Goal: Task Accomplishment & Management: Manage account settings

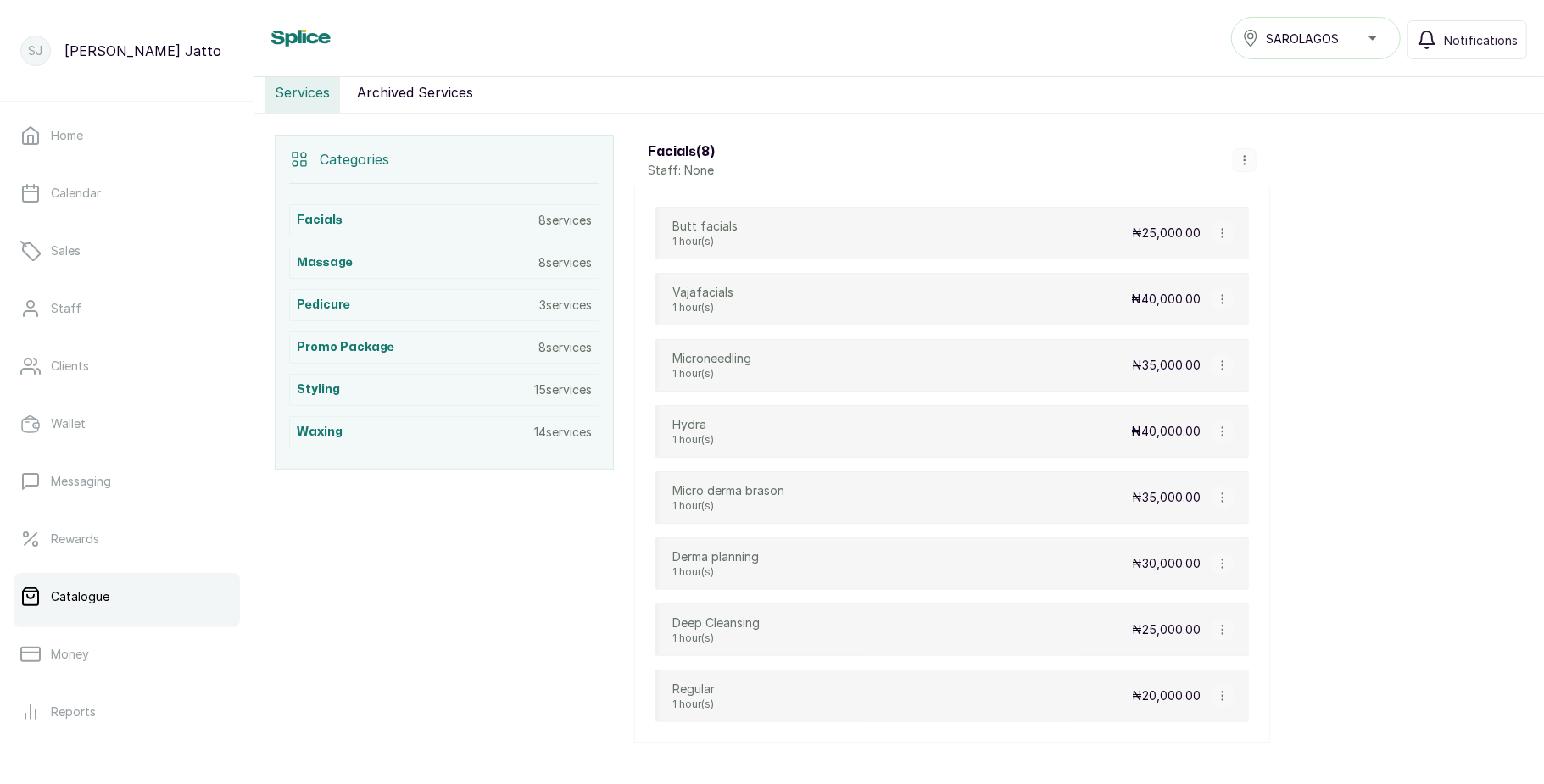
scroll to position [308, 0]
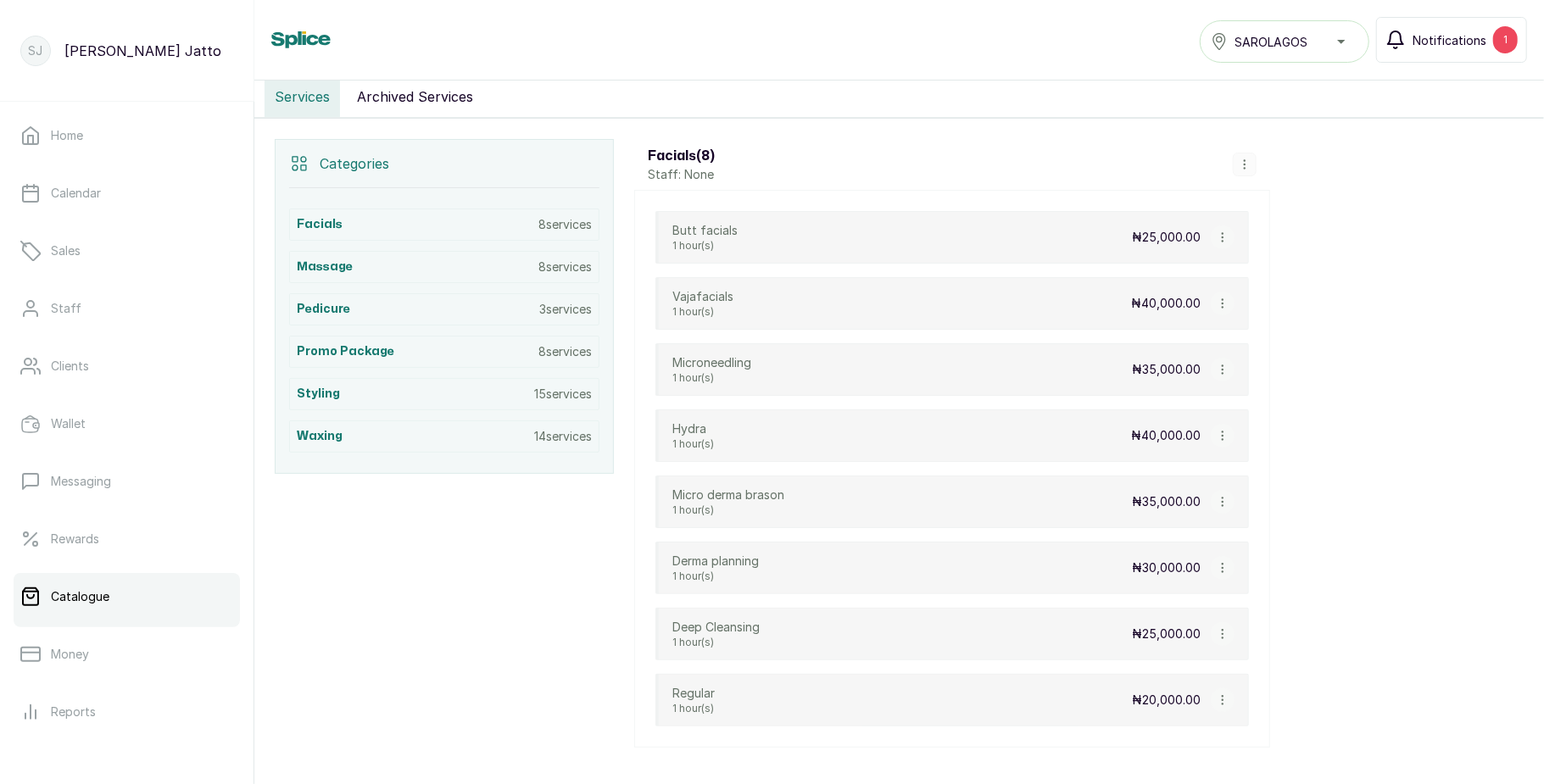
click at [1474, 48] on span "Notifications" at bounding box center [1449, 40] width 74 height 18
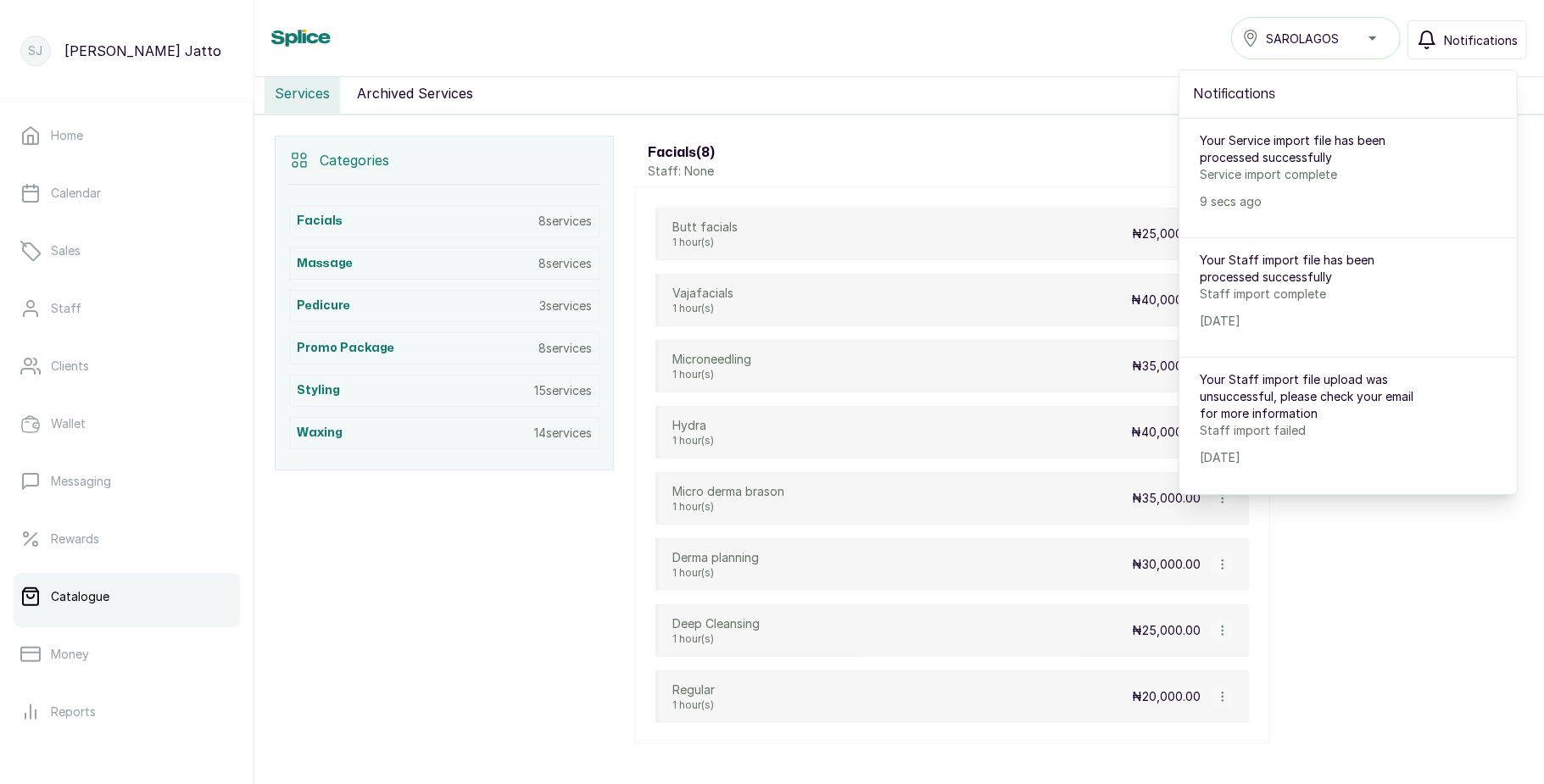
click at [1474, 48] on span "Notifications" at bounding box center [1480, 40] width 74 height 18
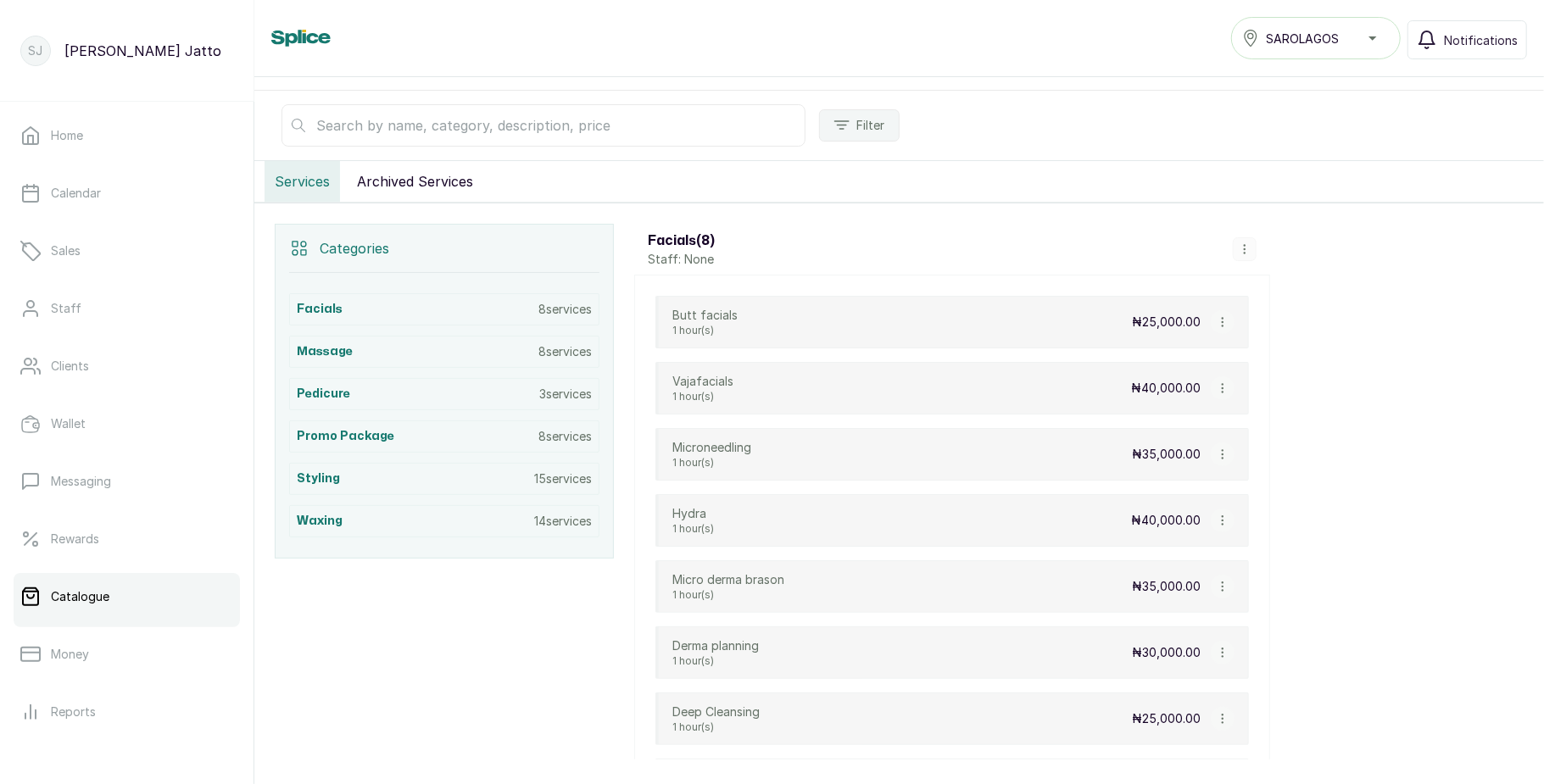
scroll to position [224, 0]
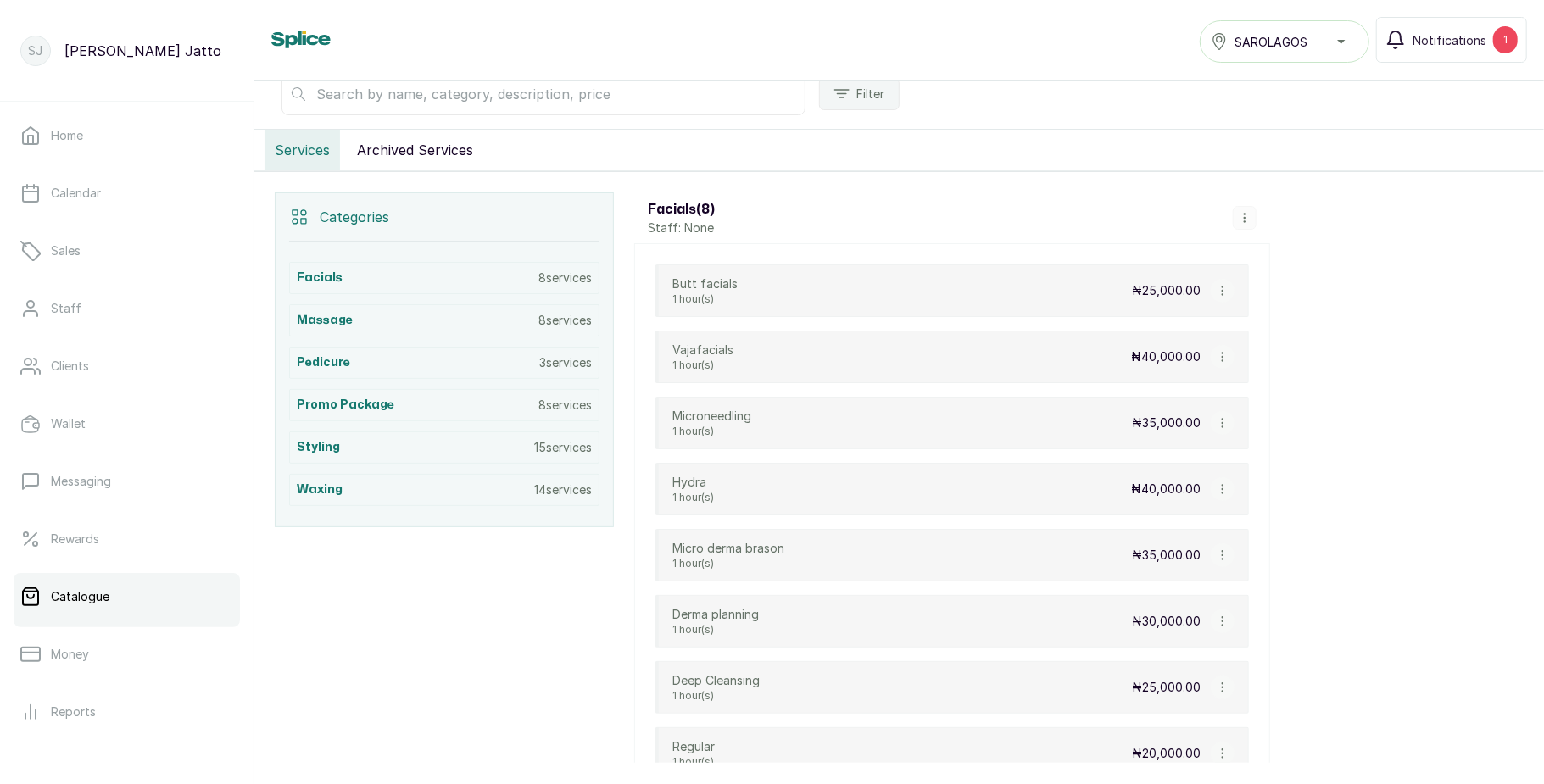
scroll to position [285, 0]
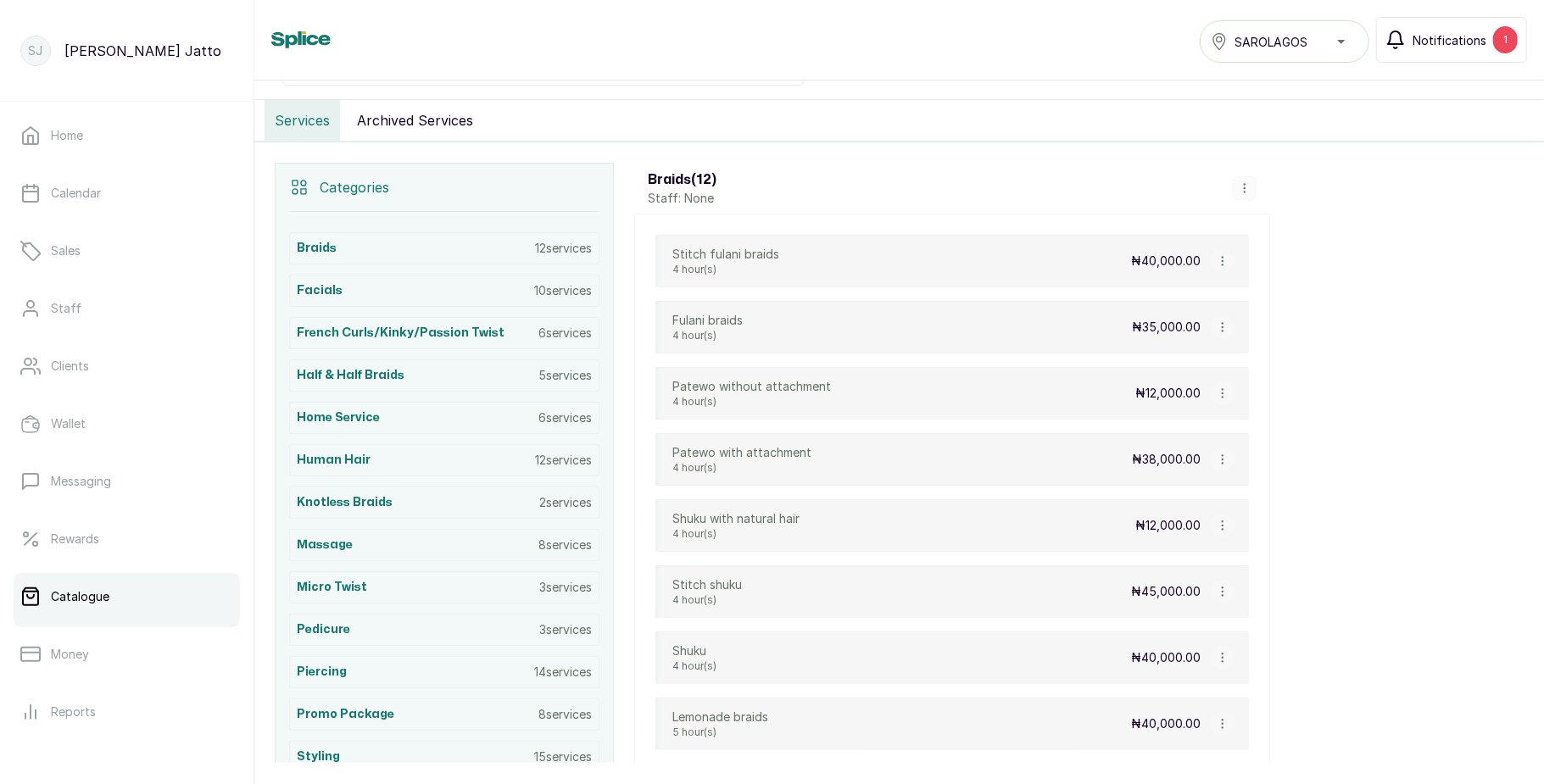
click at [1470, 49] on button "Notifications 1" at bounding box center [1451, 40] width 151 height 46
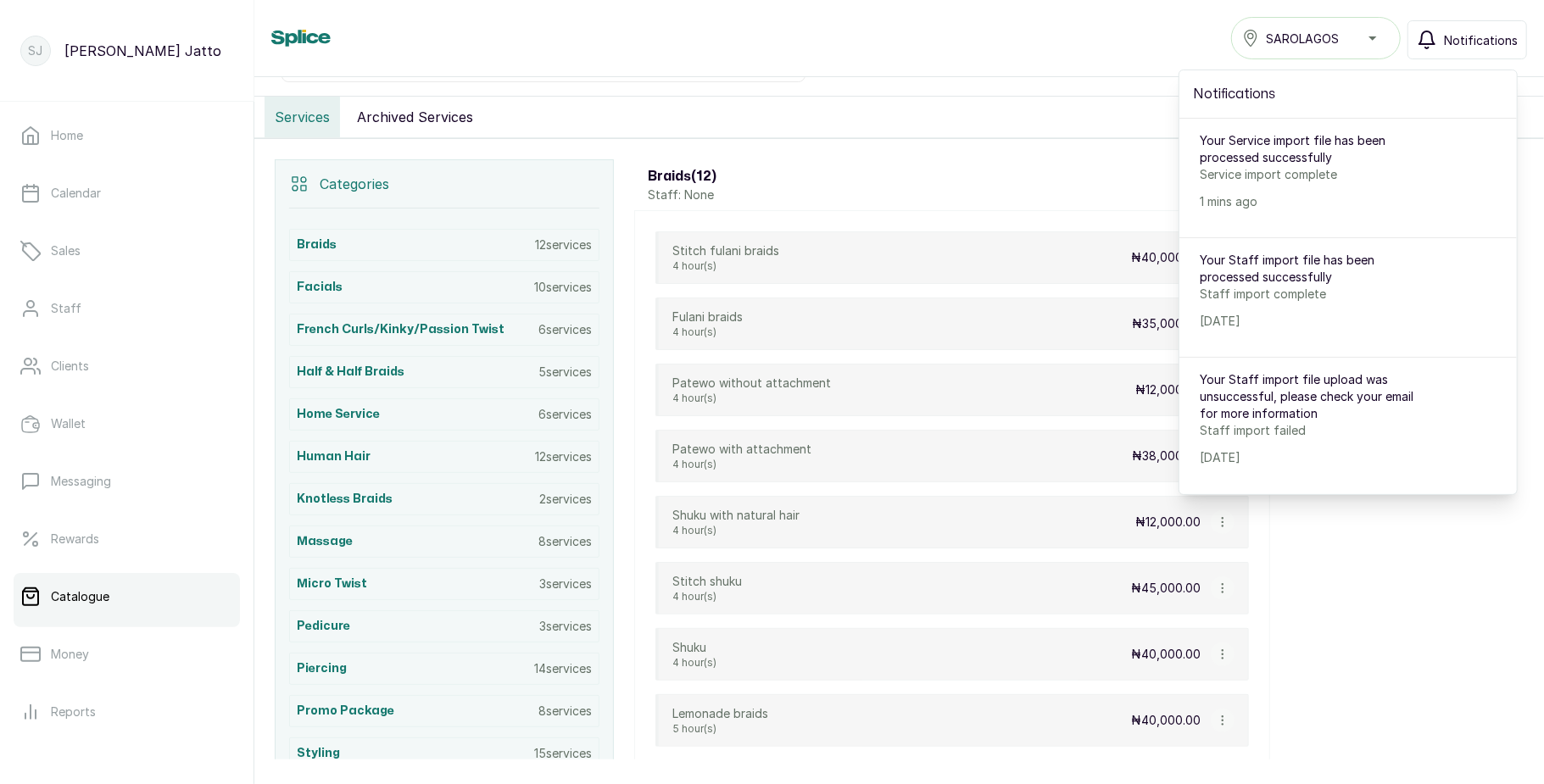
click at [1470, 49] on button "Notifications" at bounding box center [1467, 39] width 120 height 39
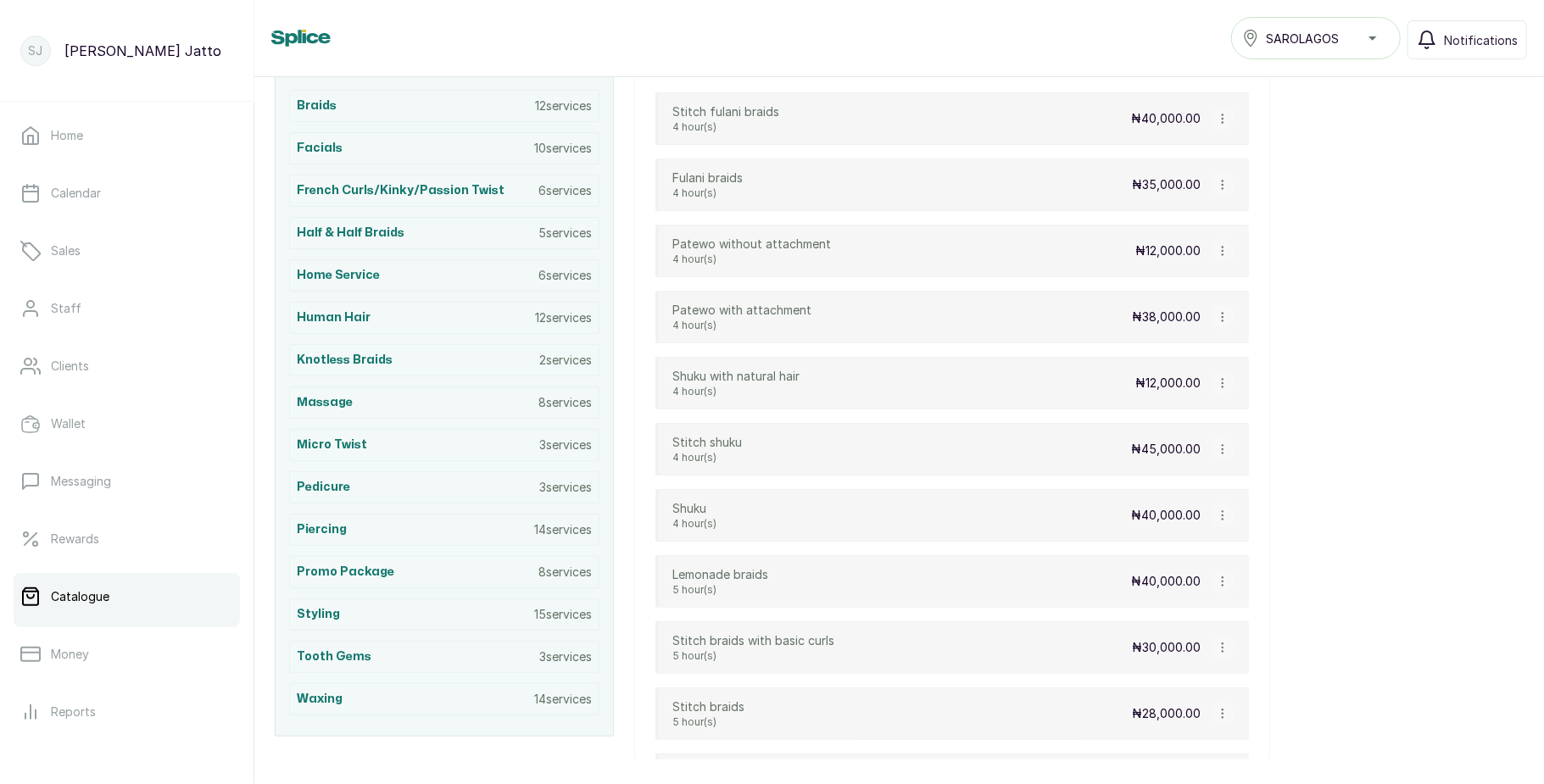
scroll to position [0, 0]
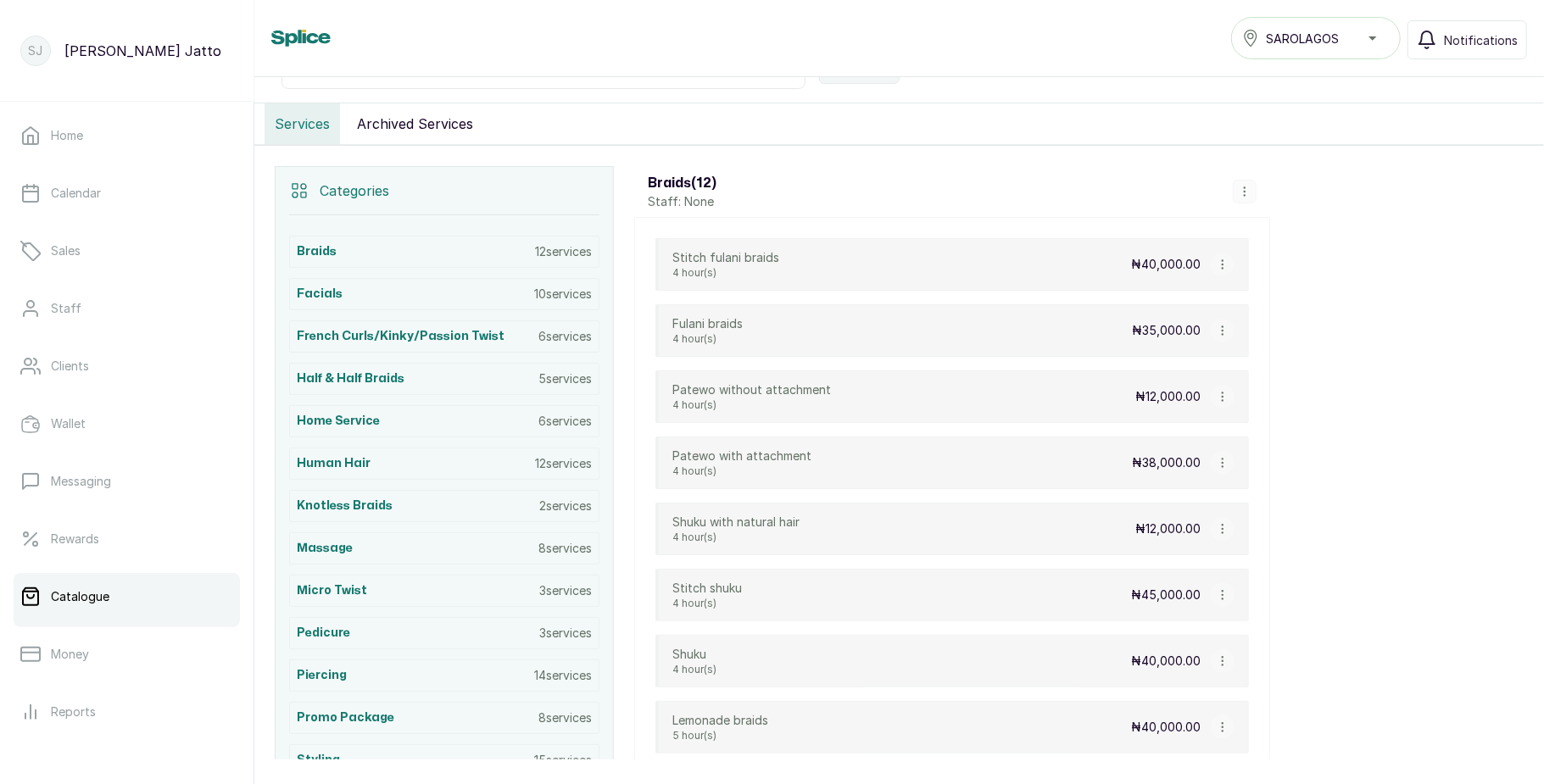
scroll to position [286, 0]
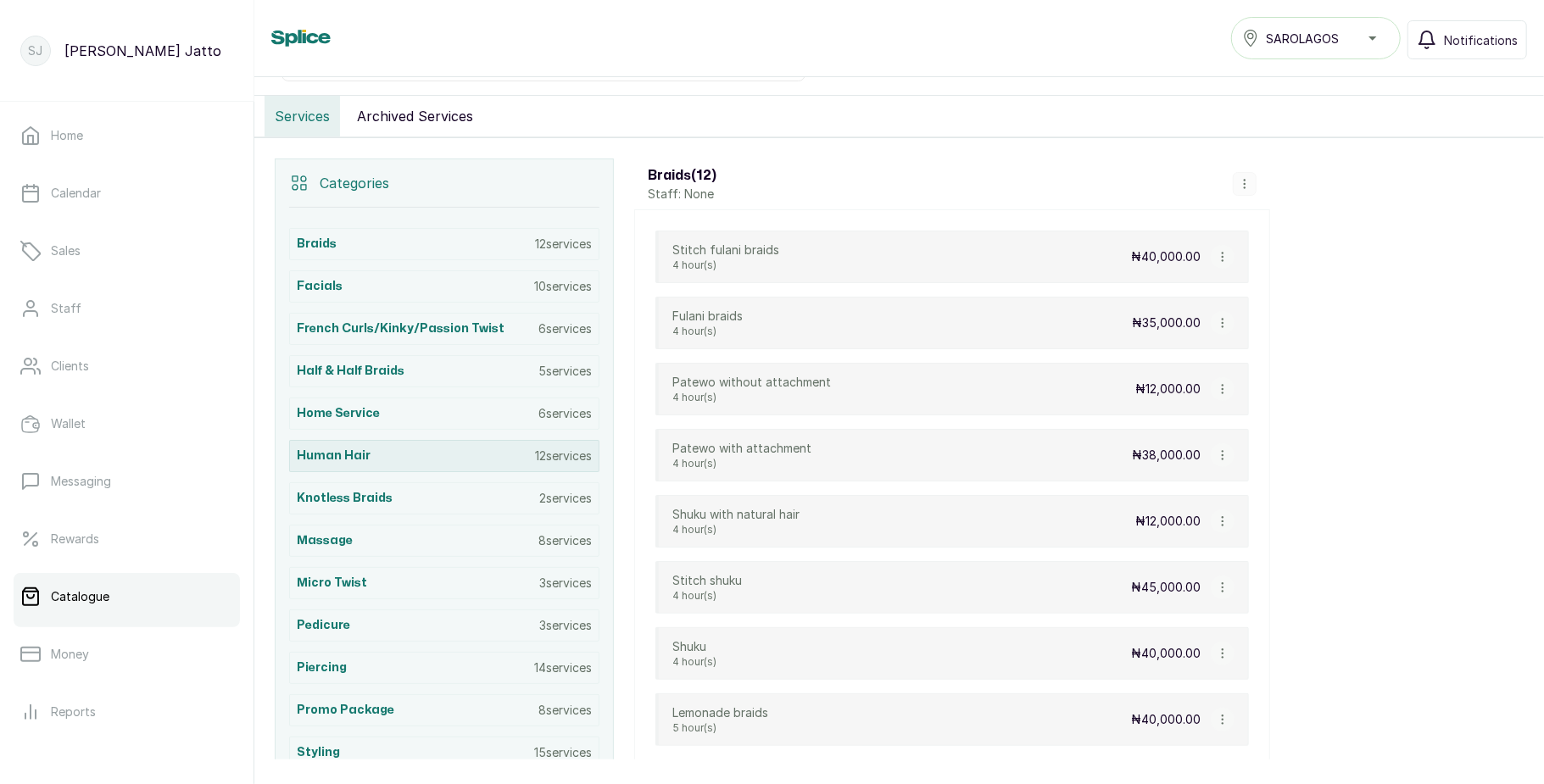
click at [546, 464] on p "12 services" at bounding box center [563, 457] width 57 height 17
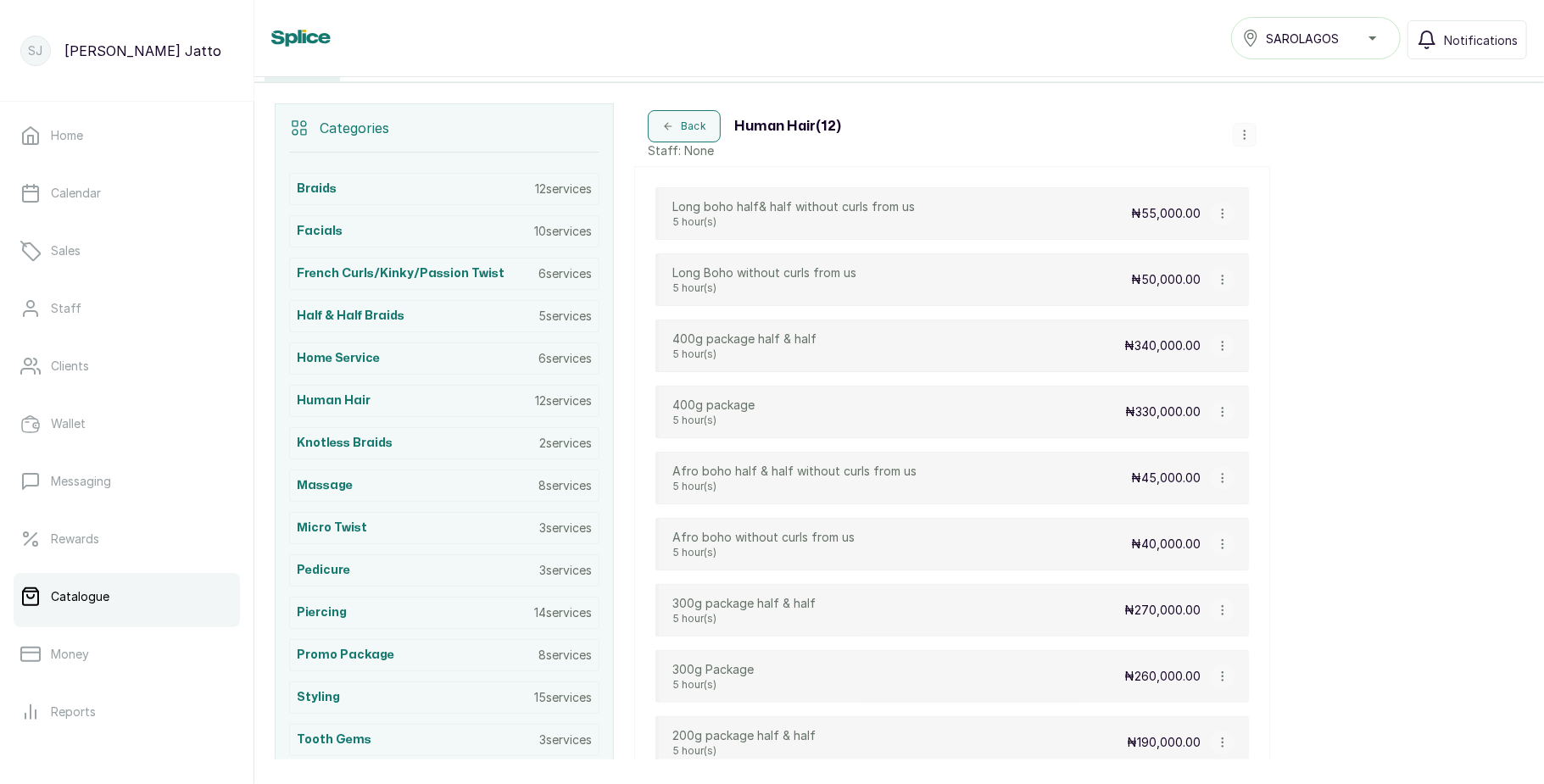
scroll to position [340, 0]
click at [1221, 282] on icon "button" at bounding box center [1223, 281] width 12 height 12
click at [1334, 361] on div "Categories Braids 12 services Facials 10 services French curls/Kinky/Passion Tw…" at bounding box center [899, 547] width 1289 height 926
click at [1216, 353] on icon "button" at bounding box center [1223, 347] width 12 height 12
click at [1256, 263] on li "Edit Service" at bounding box center [1303, 248] width 170 height 30
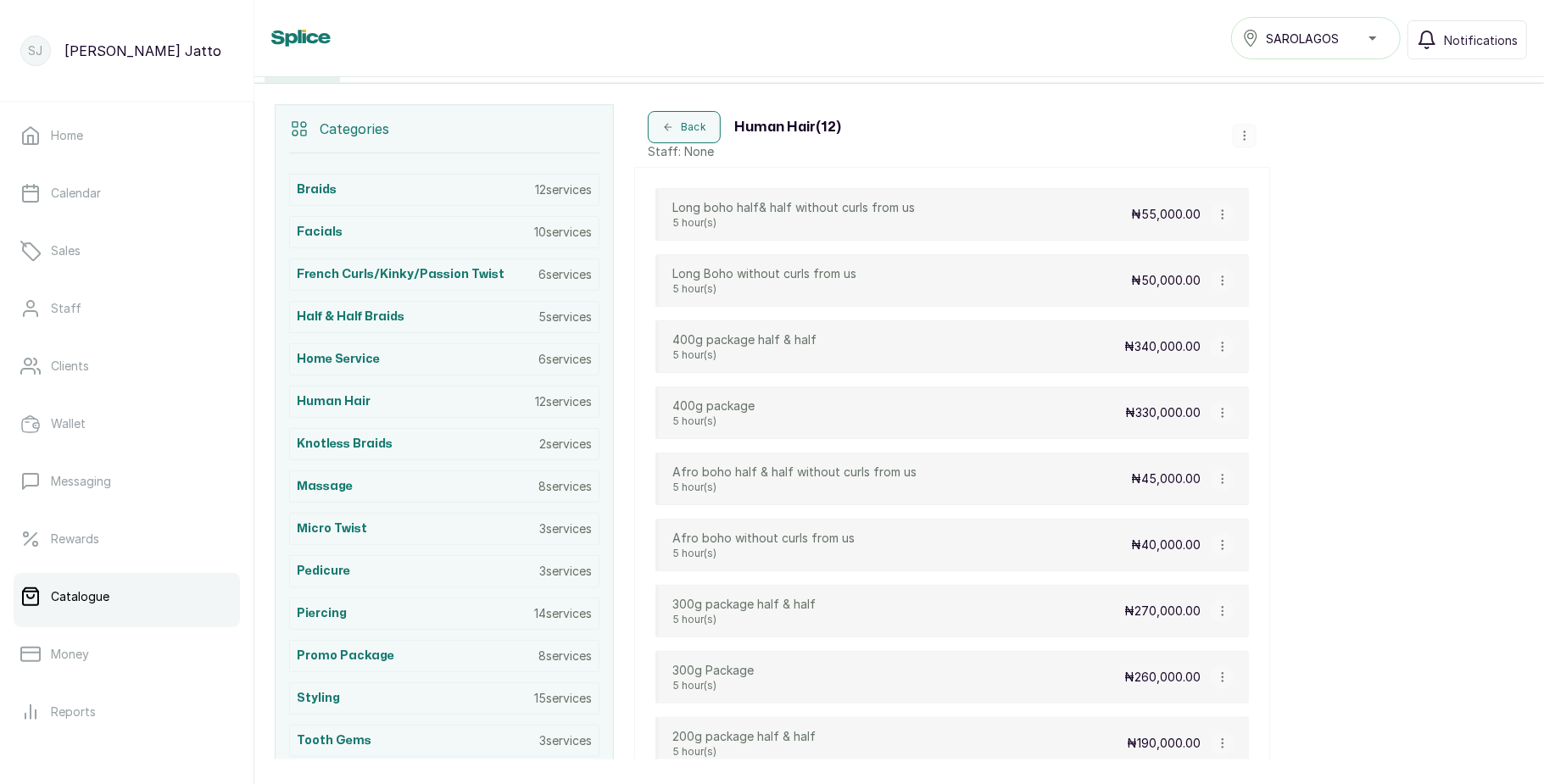
click at [1218, 351] on icon "button" at bounding box center [1223, 347] width 12 height 12
click at [1255, 258] on icon "Menu" at bounding box center [1249, 248] width 20 height 20
select select "starting_at"
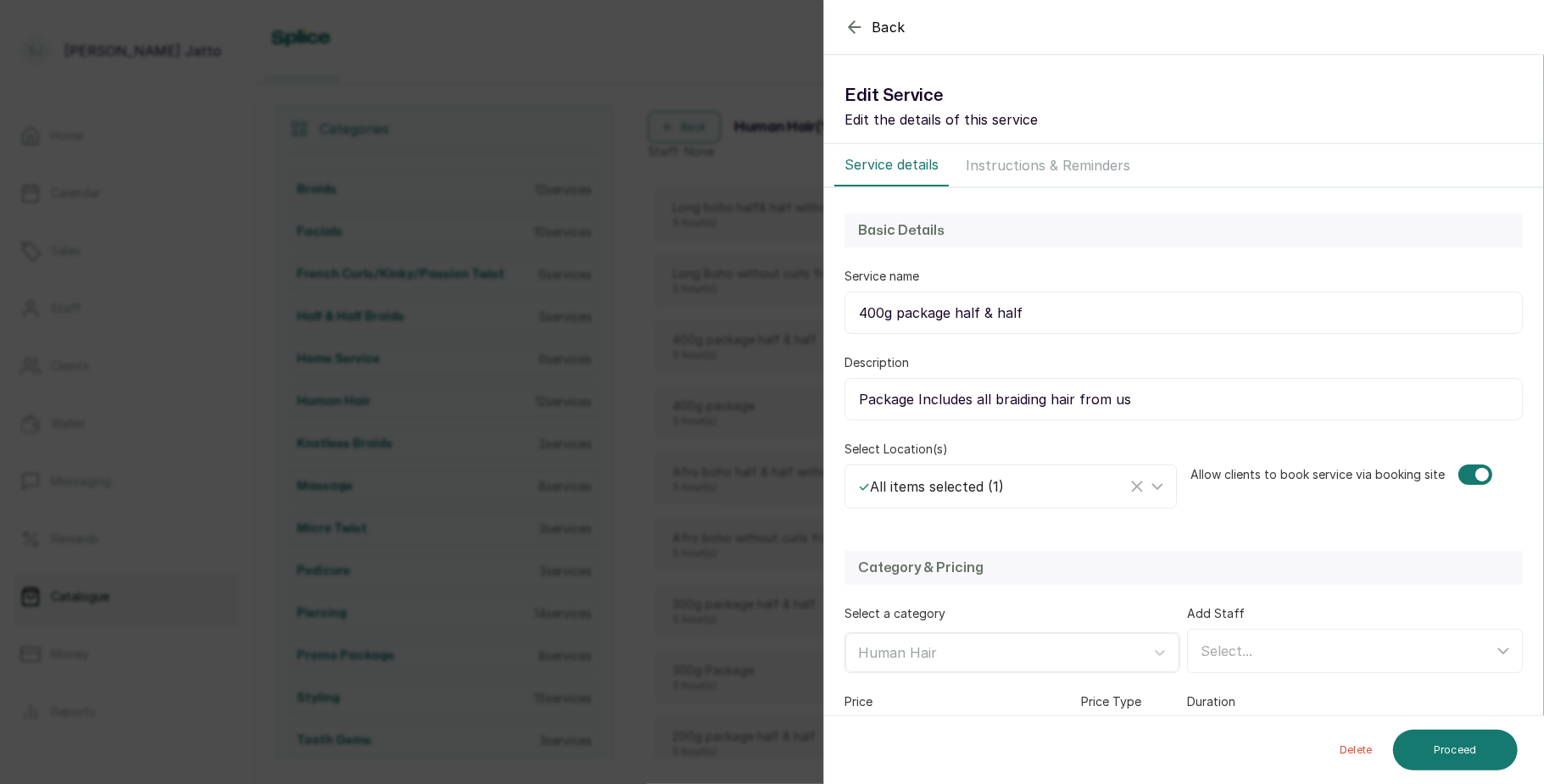
scroll to position [130, 0]
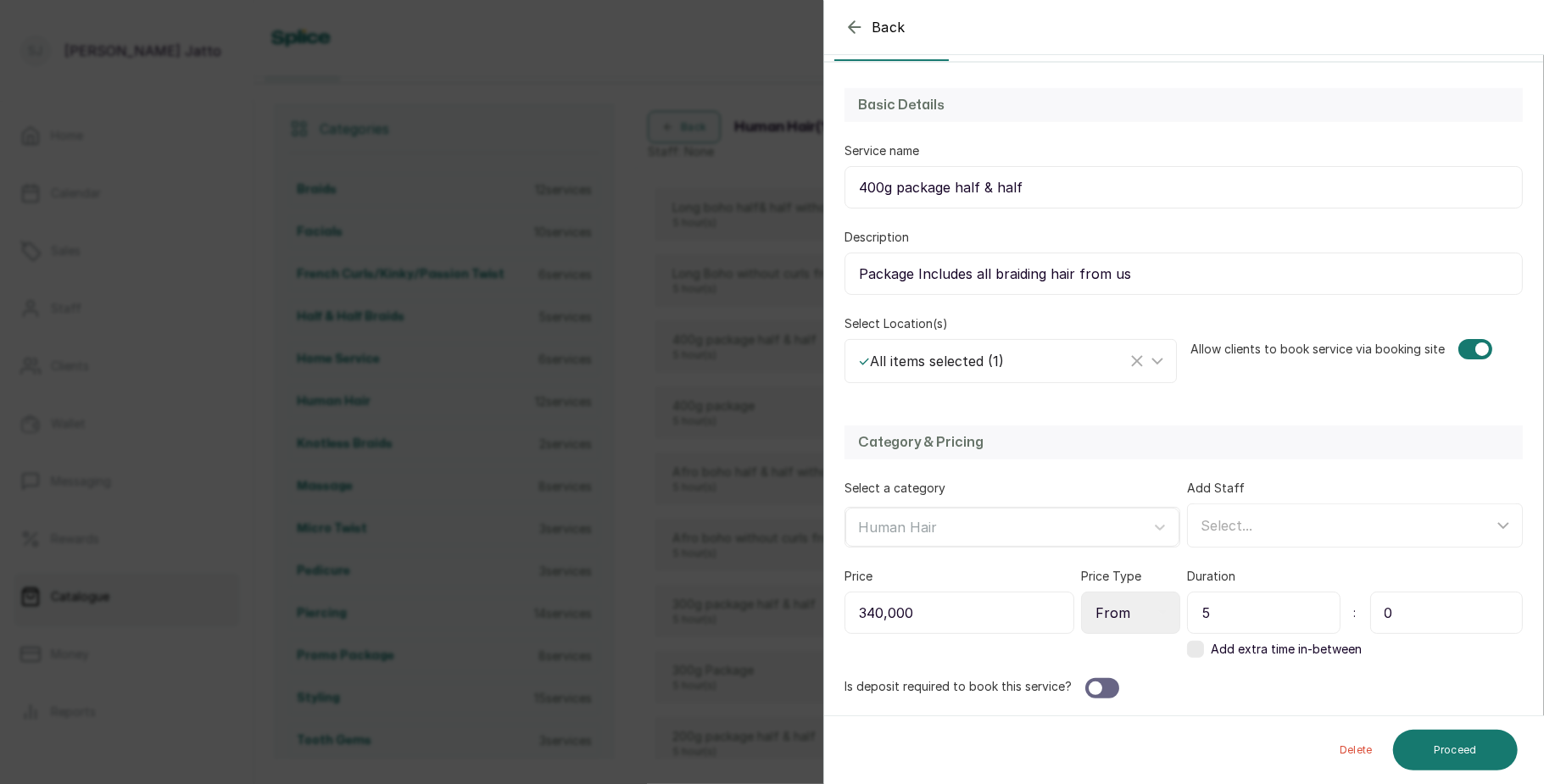
click at [737, 560] on div "Back Service Edit Service Edit the details of this service Service details Inst…" at bounding box center [772, 392] width 1544 height 784
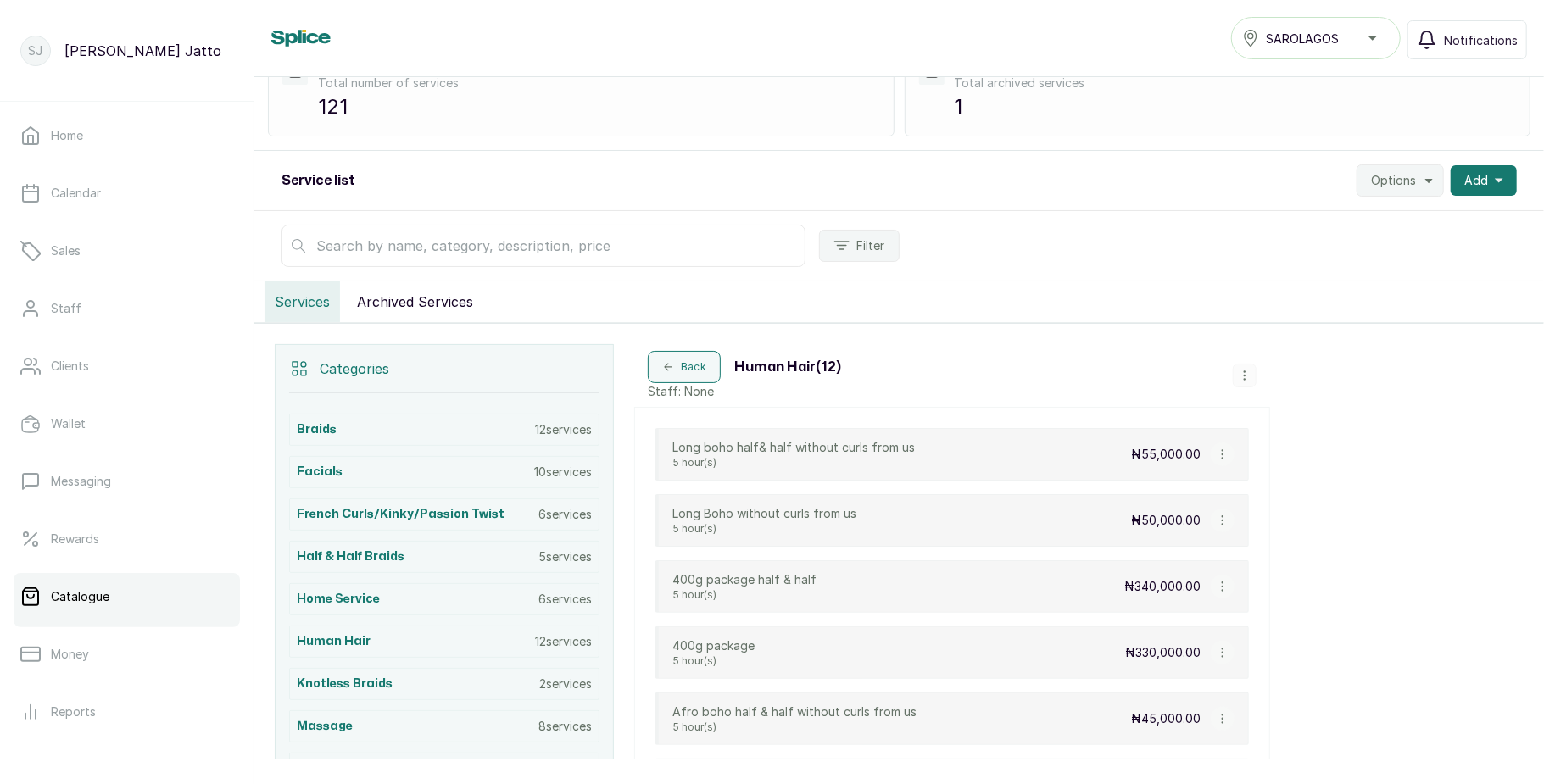
scroll to position [0, 0]
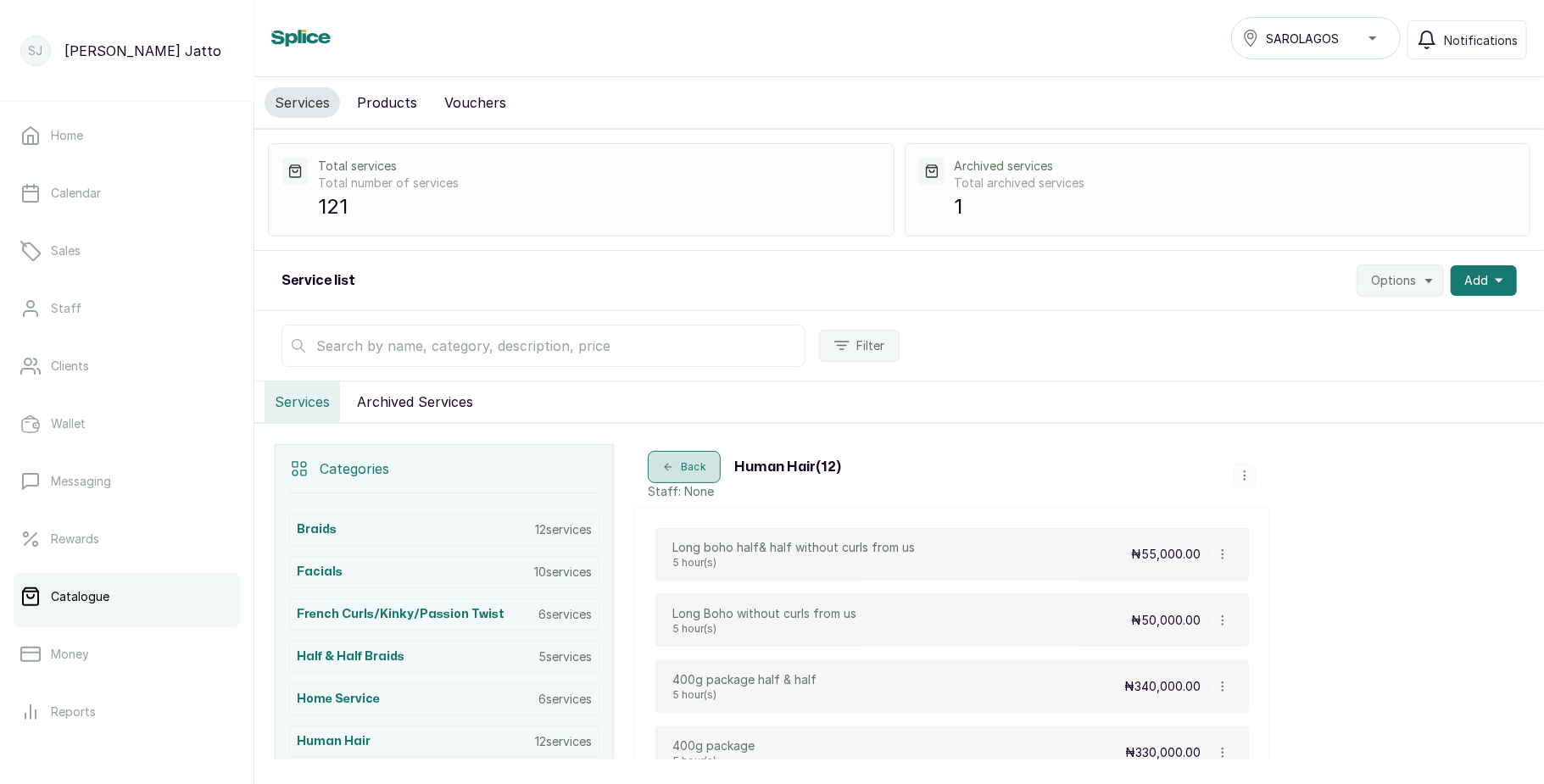
click at [685, 475] on button "Back" at bounding box center [684, 467] width 73 height 32
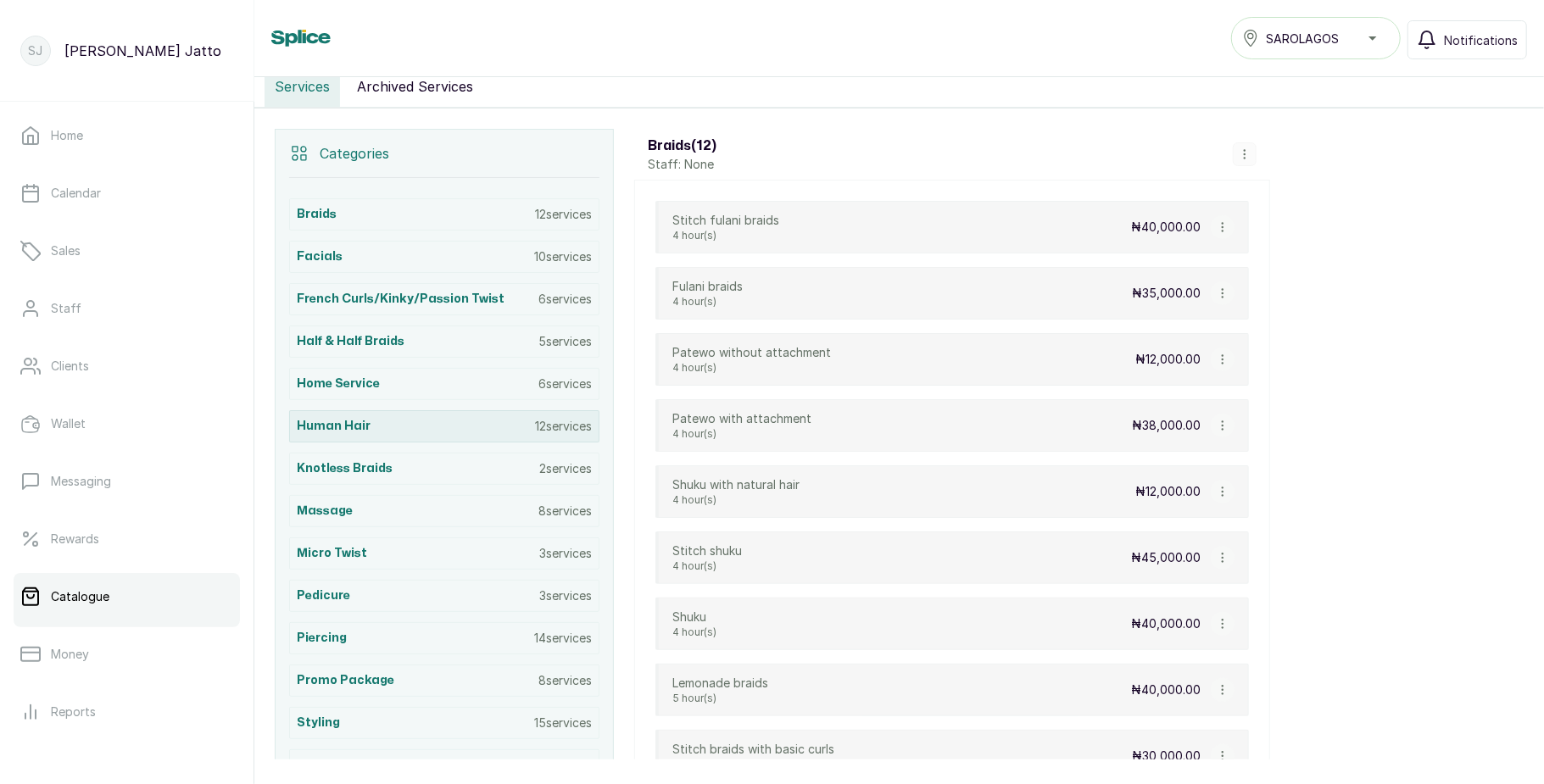
scroll to position [300, 0]
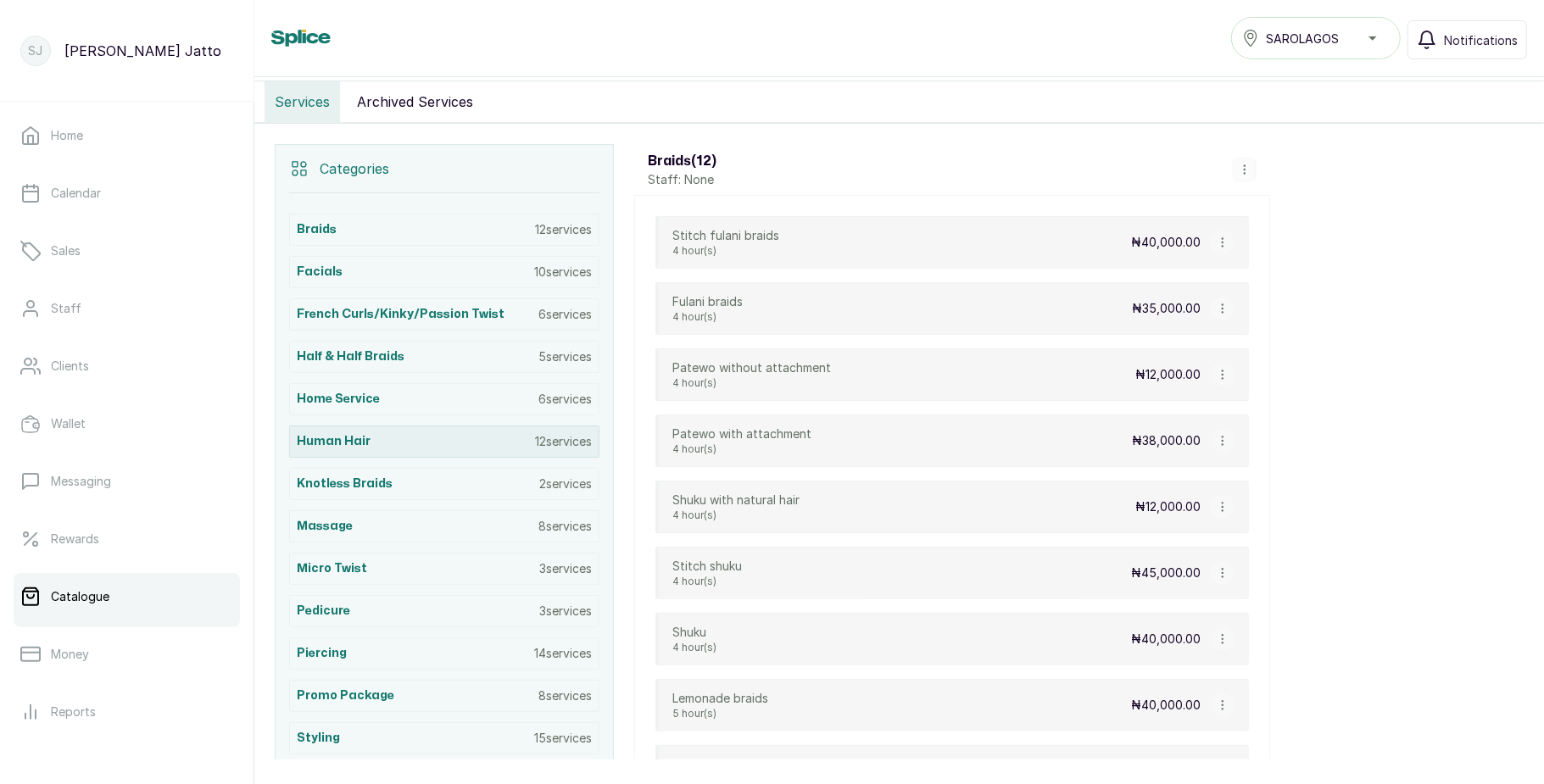
click at [535, 445] on p "12 services" at bounding box center [563, 442] width 57 height 17
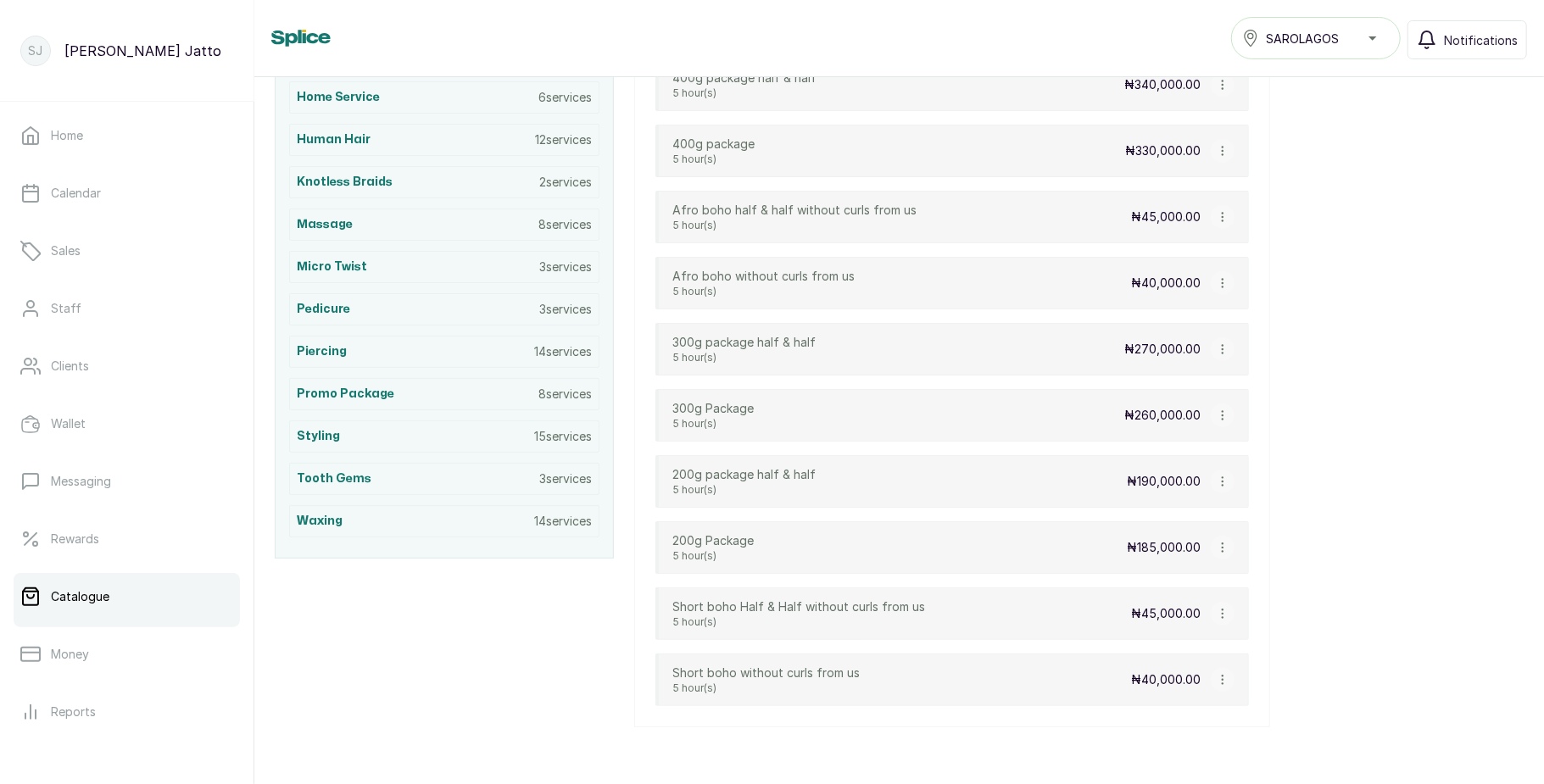
scroll to position [0, 0]
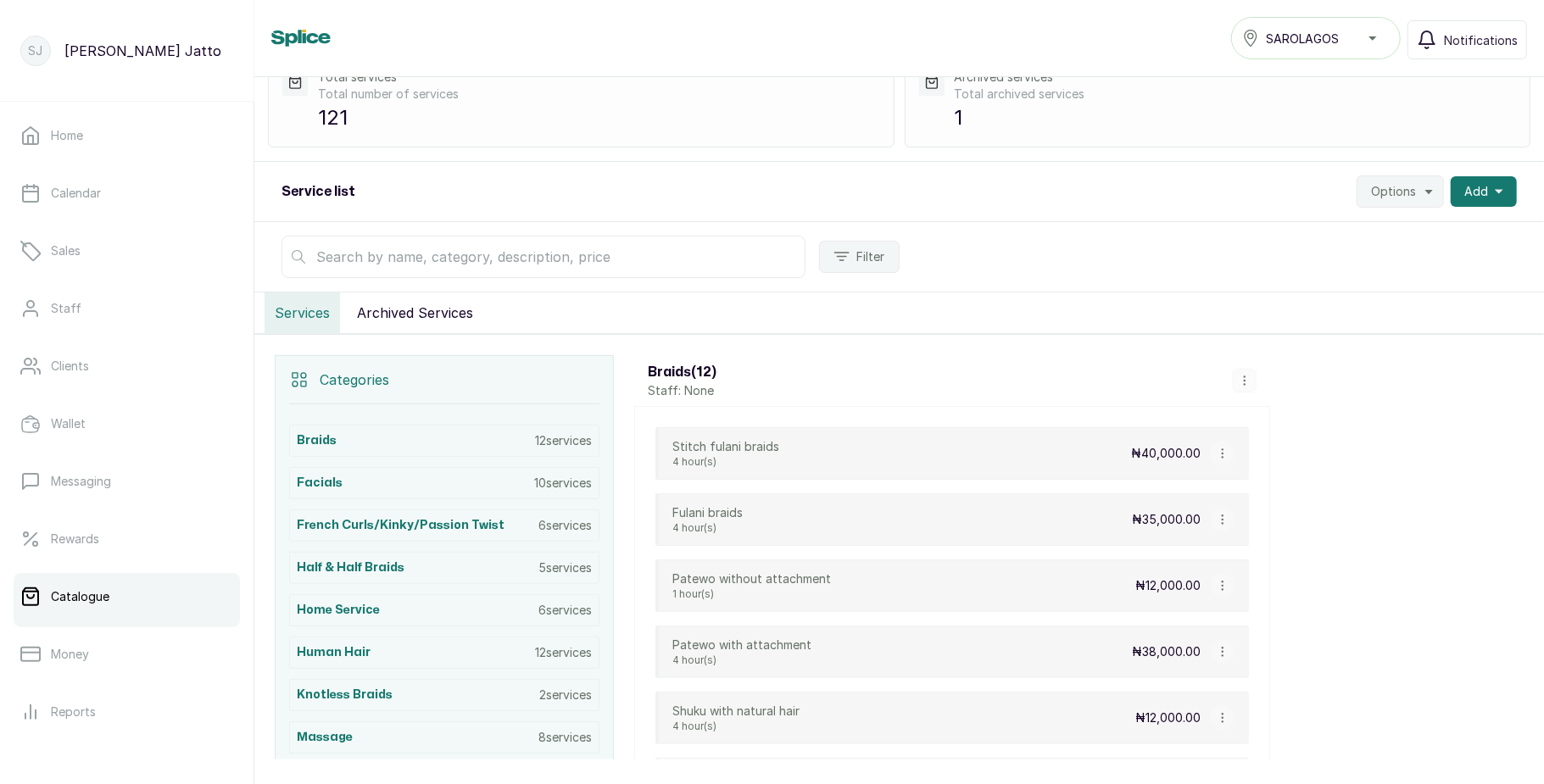
scroll to position [92, 0]
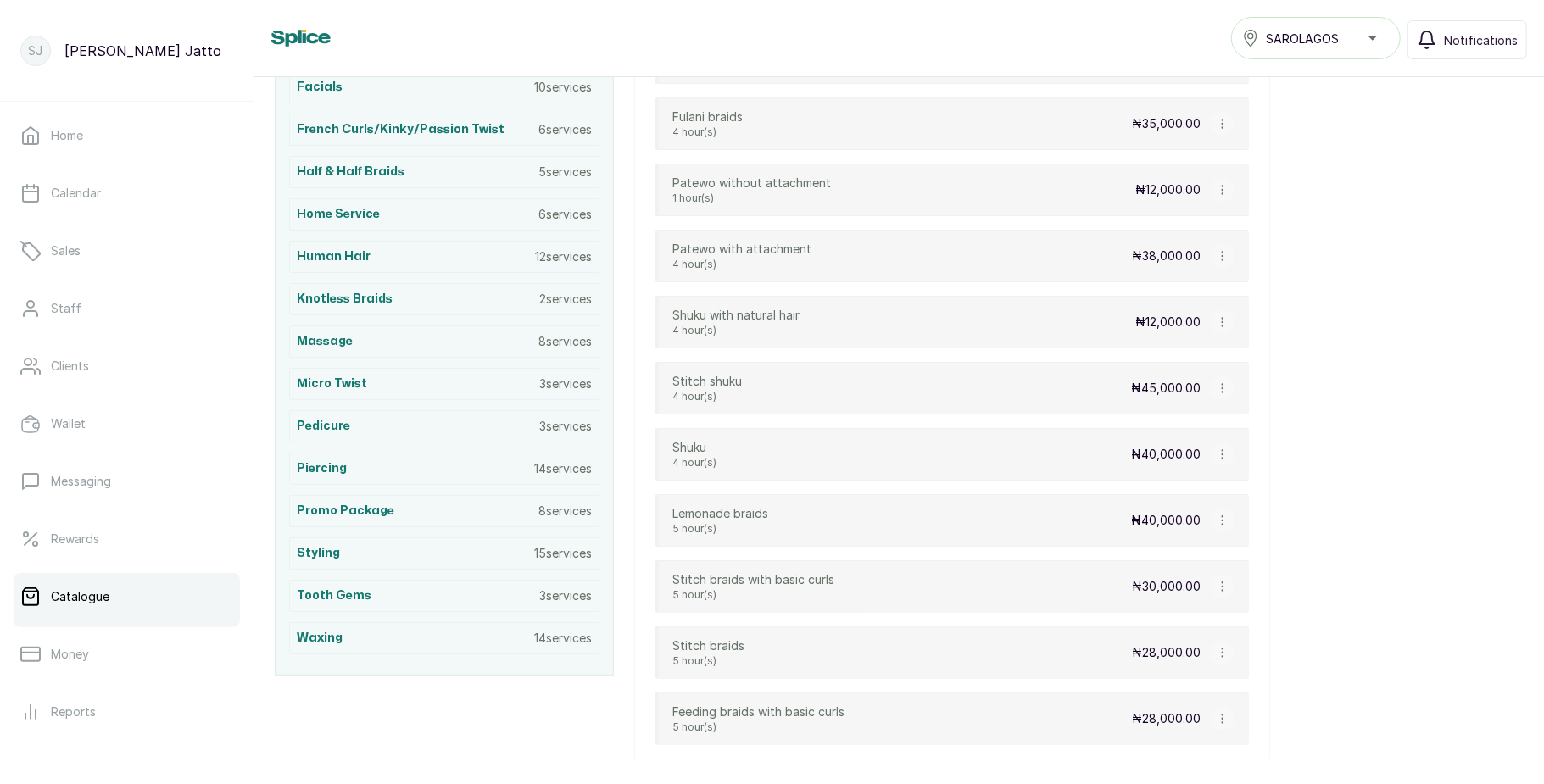
scroll to position [486, 0]
click at [392, 314] on div "Knotless Braids 2 services" at bounding box center [444, 298] width 310 height 32
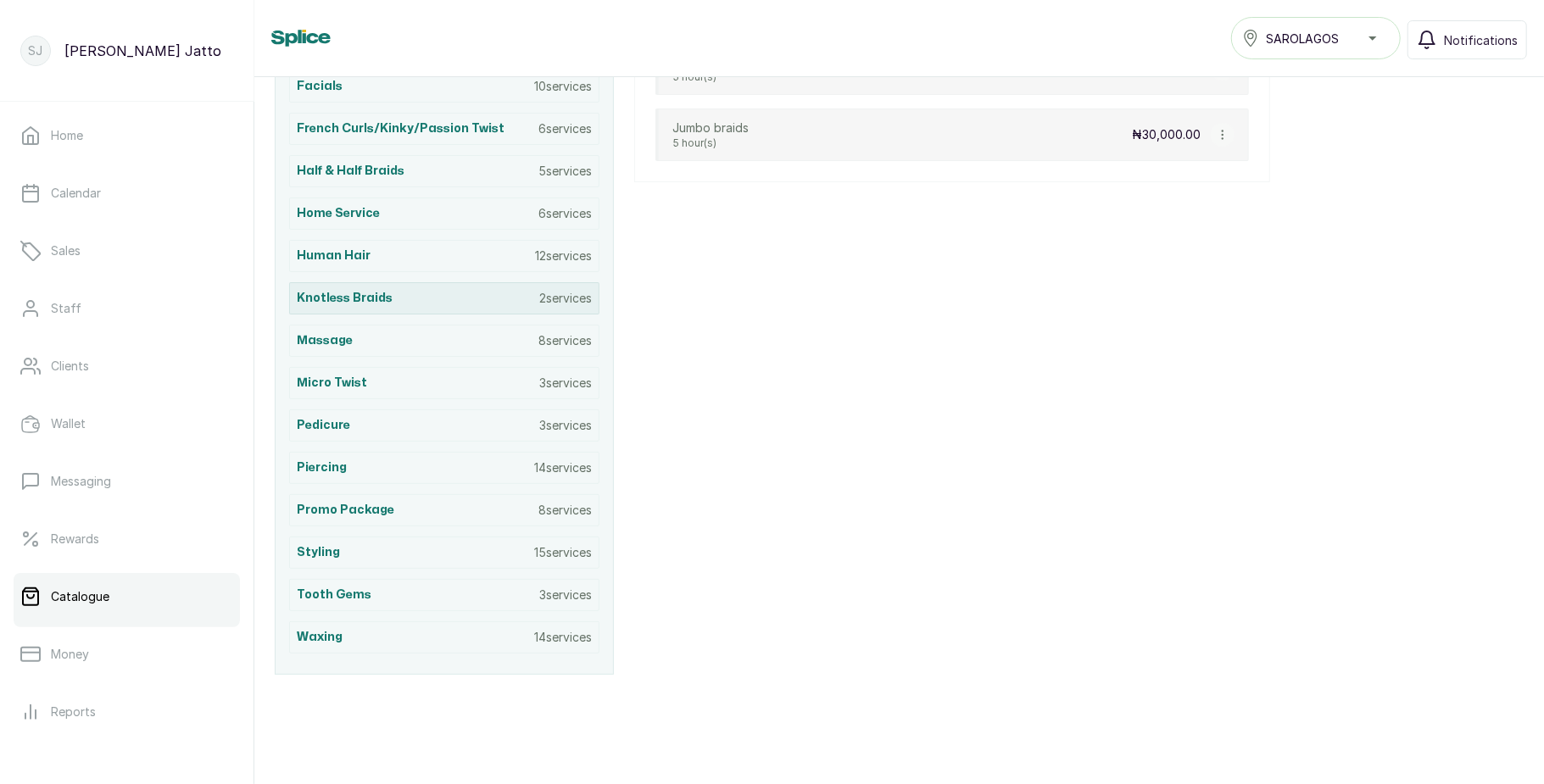
scroll to position [371, 0]
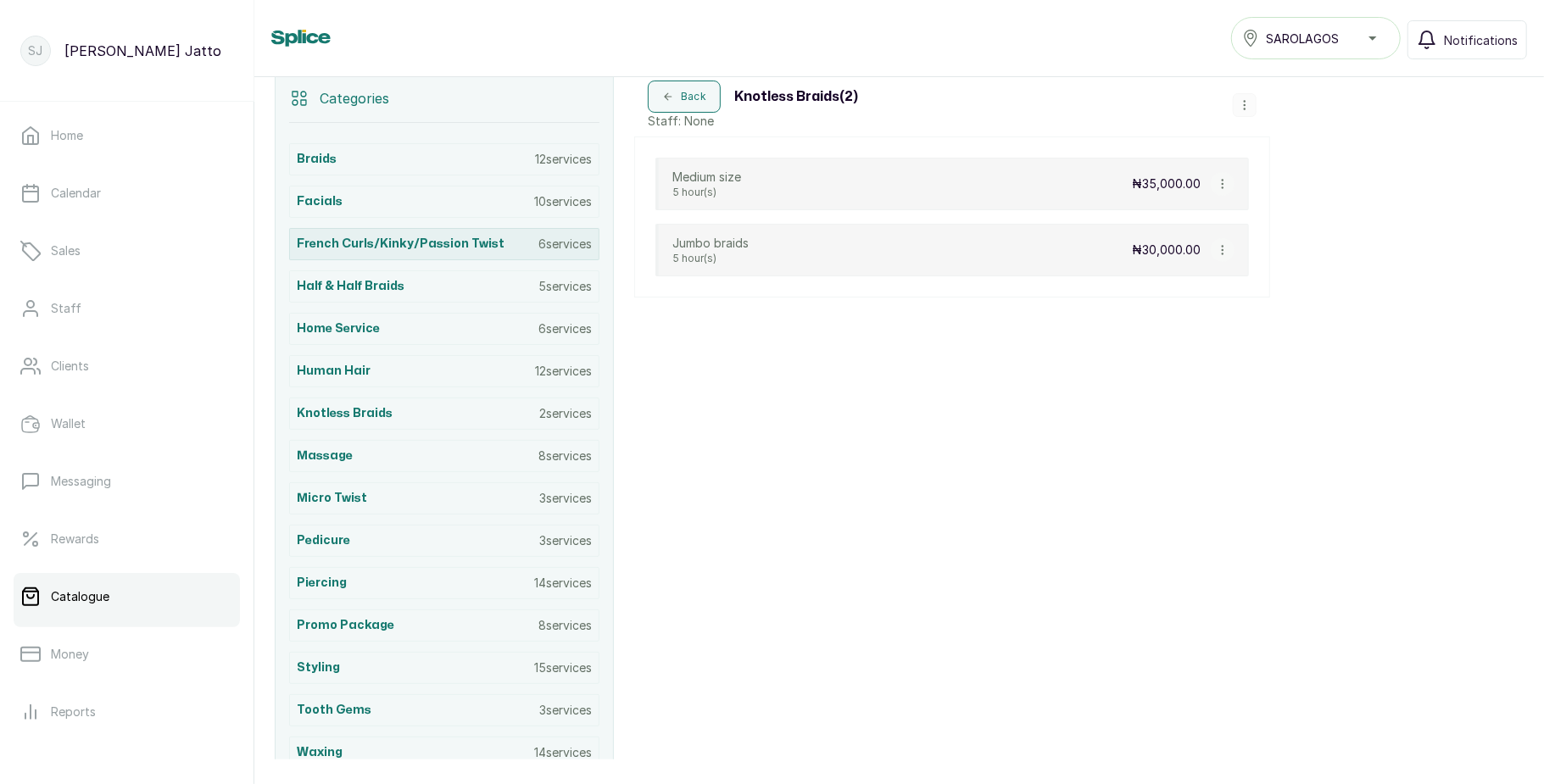
click at [408, 248] on h3 "French curls/Kinky/Passion Twist" at bounding box center [400, 244] width 208 height 17
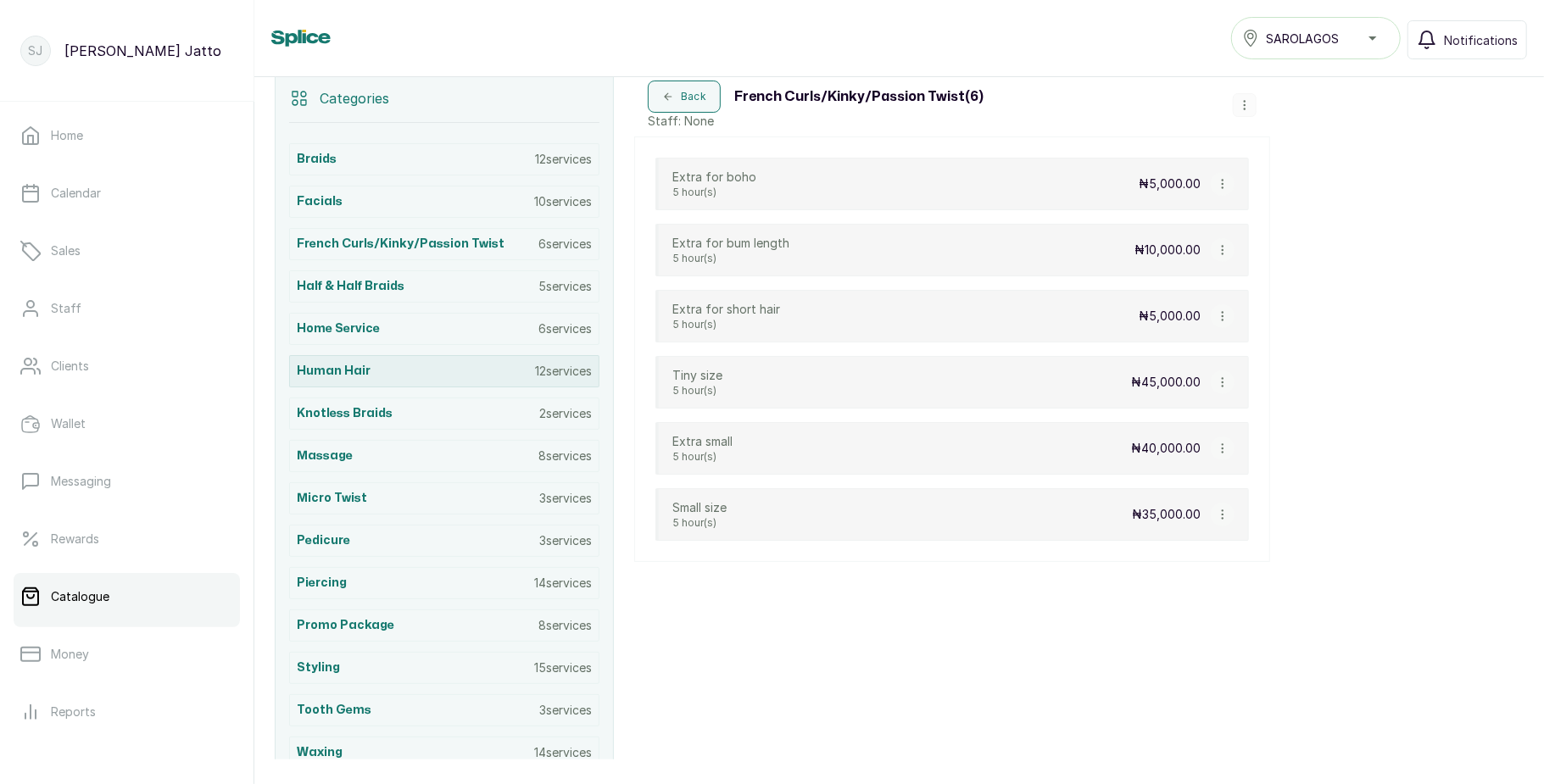
click at [388, 377] on div "Human Hair 12 services" at bounding box center [444, 371] width 310 height 32
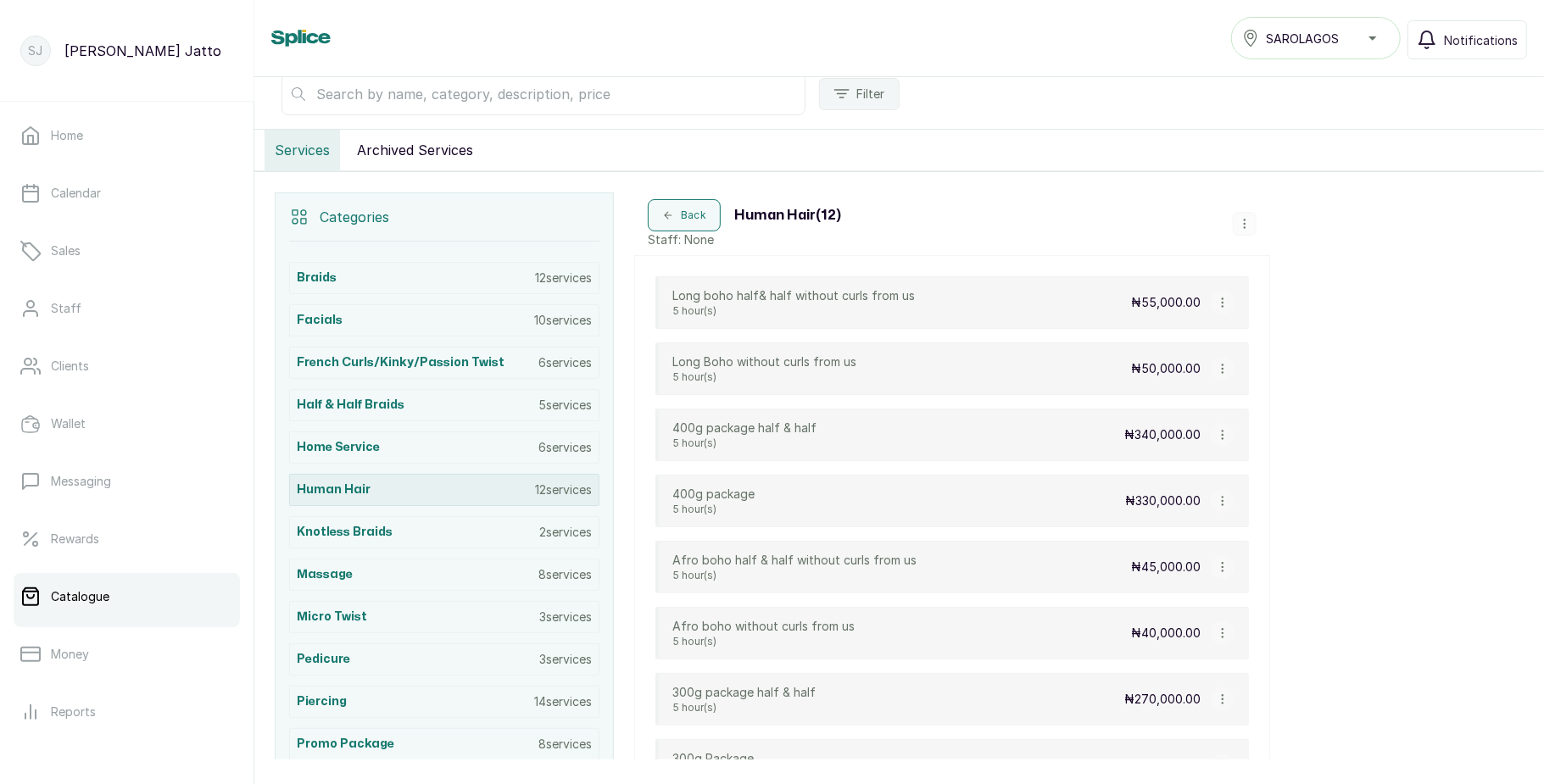
scroll to position [251, 0]
click at [1221, 307] on icon "button" at bounding box center [1223, 303] width 12 height 12
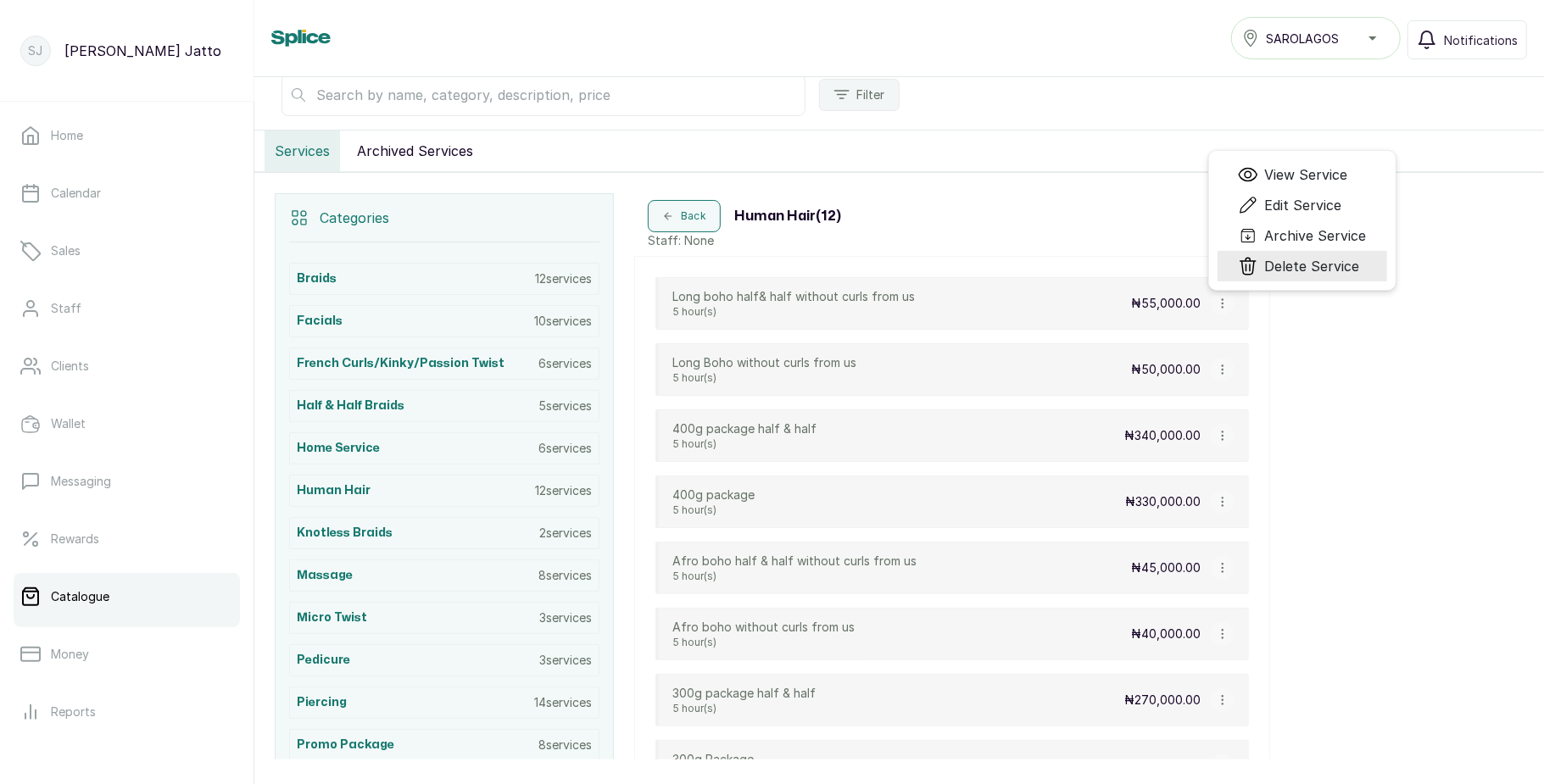
click at [1267, 276] on span "Delete Service" at bounding box center [1313, 266] width 95 height 20
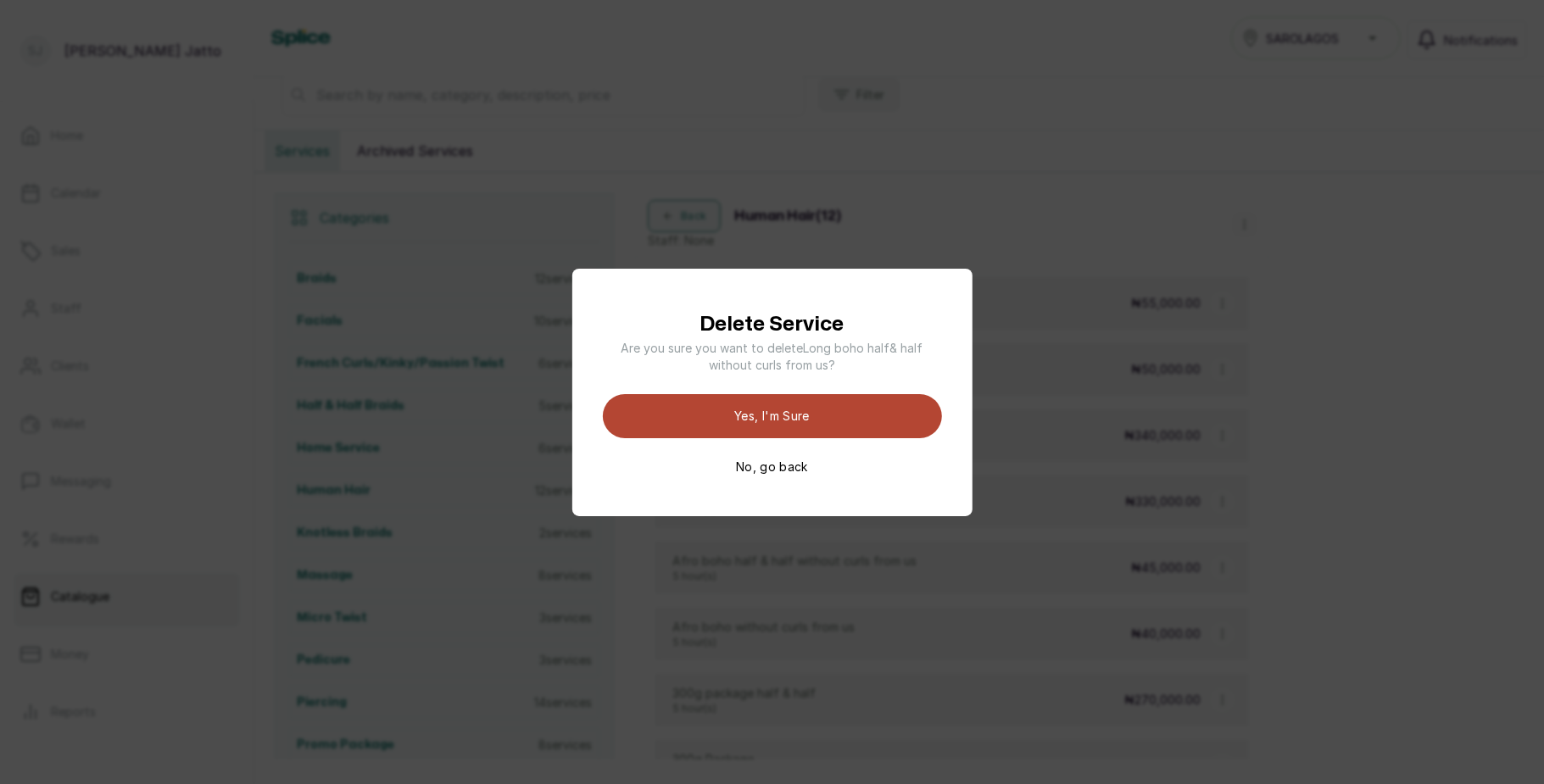
click at [893, 412] on button "Yes, I'm sure" at bounding box center [772, 416] width 339 height 44
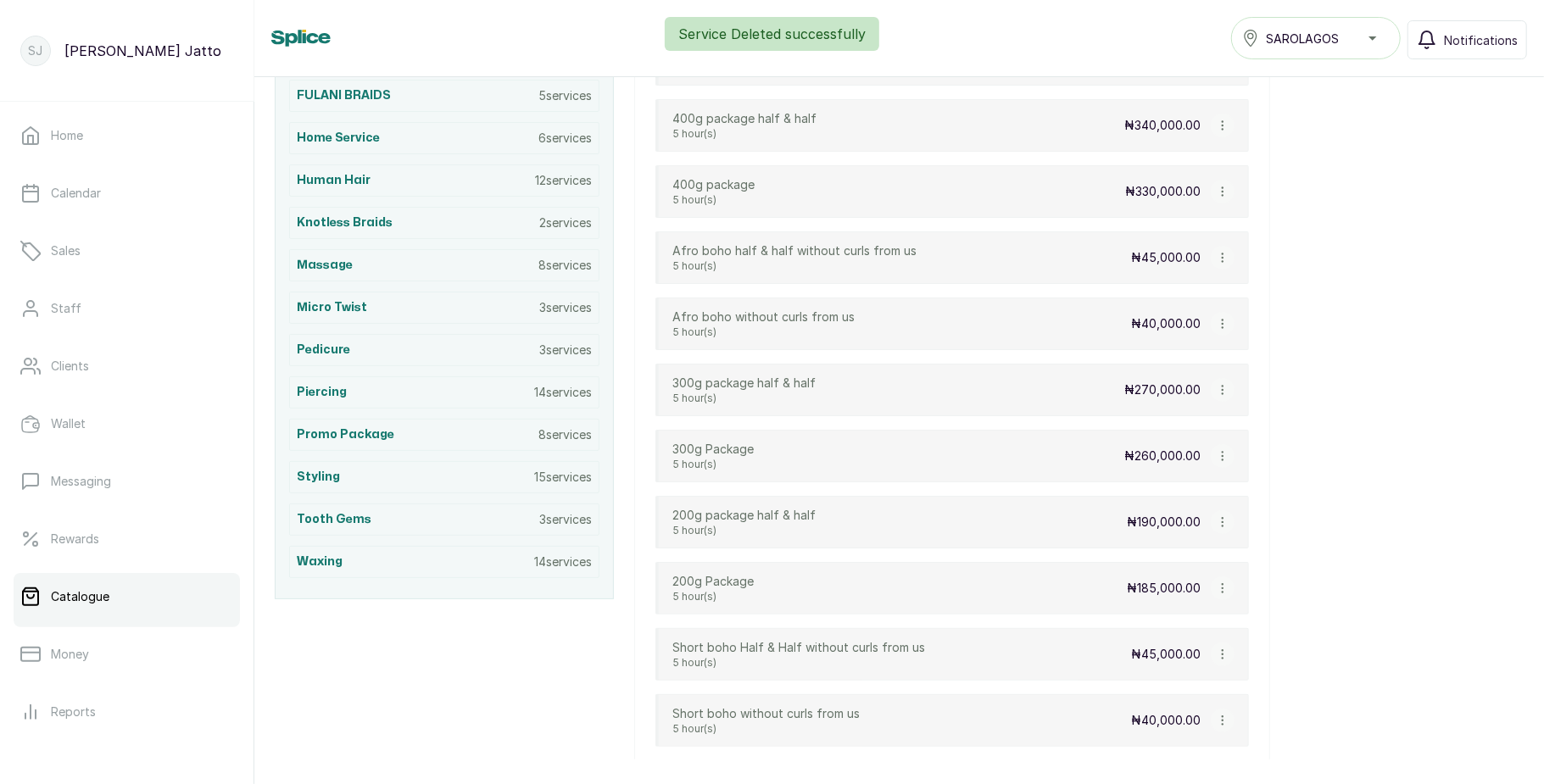
scroll to position [669, 0]
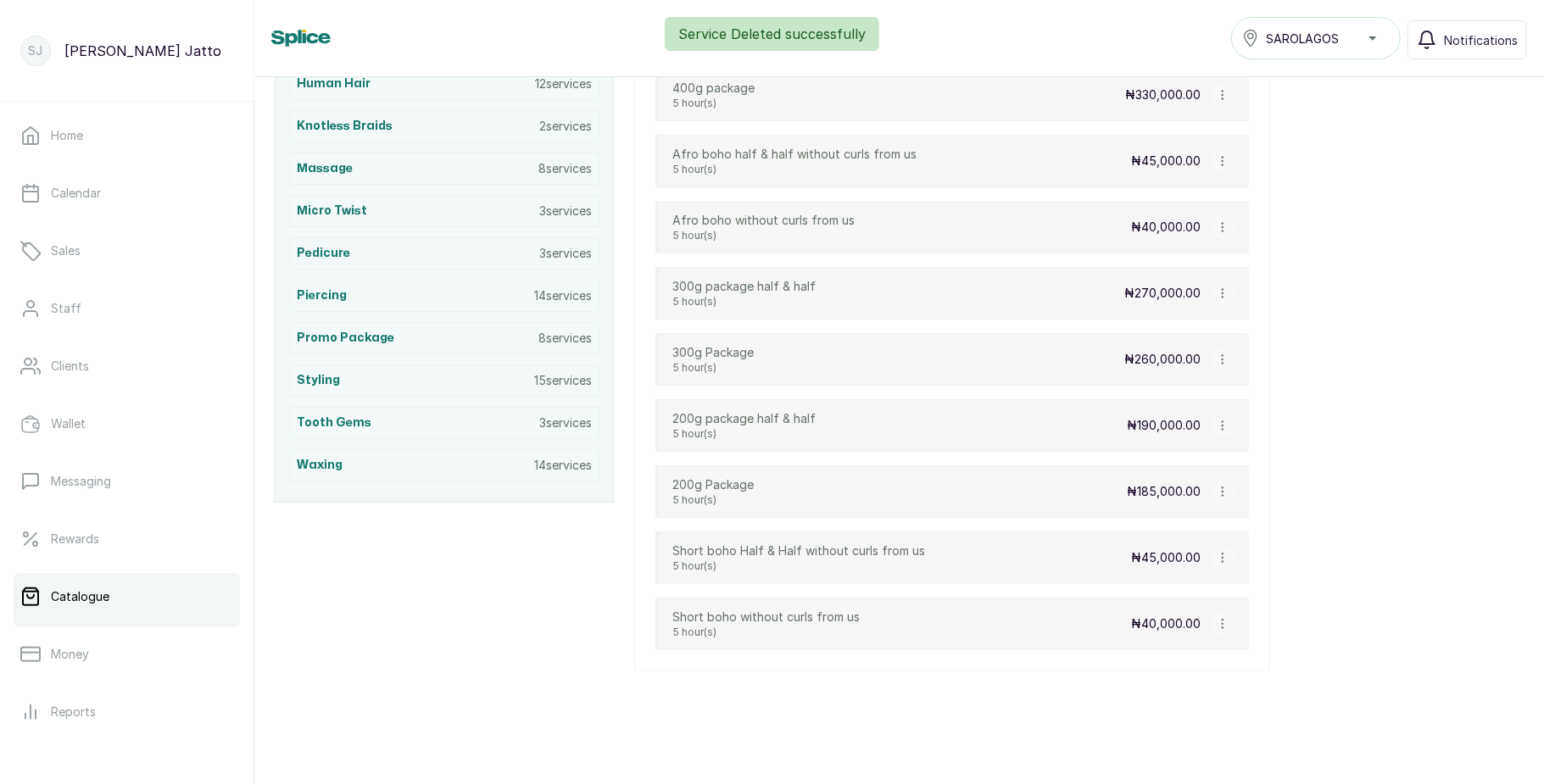
click at [1214, 618] on button "button" at bounding box center [1222, 623] width 23 height 23
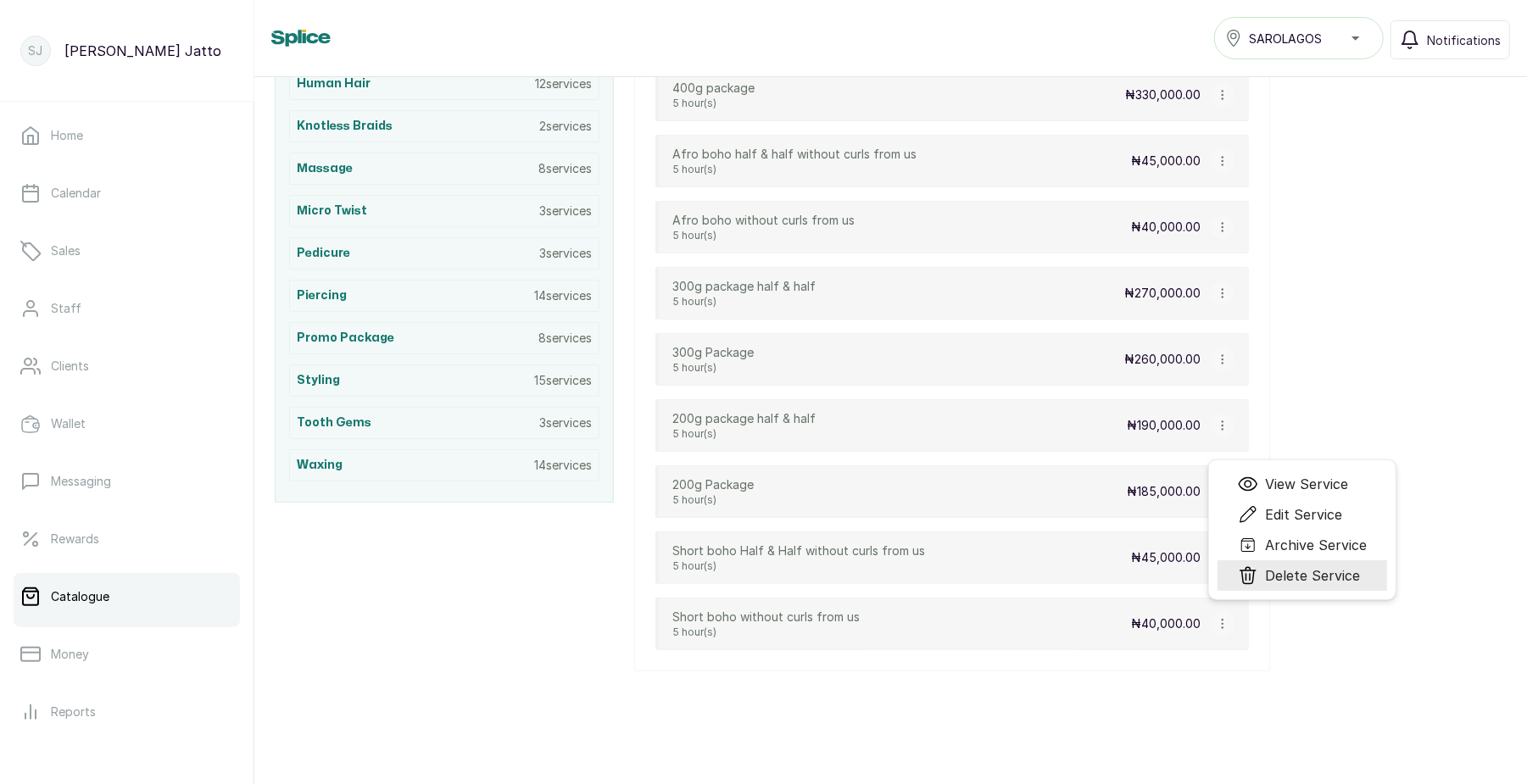
click at [1266, 586] on span "Delete Service" at bounding box center [1299, 575] width 122 height 20
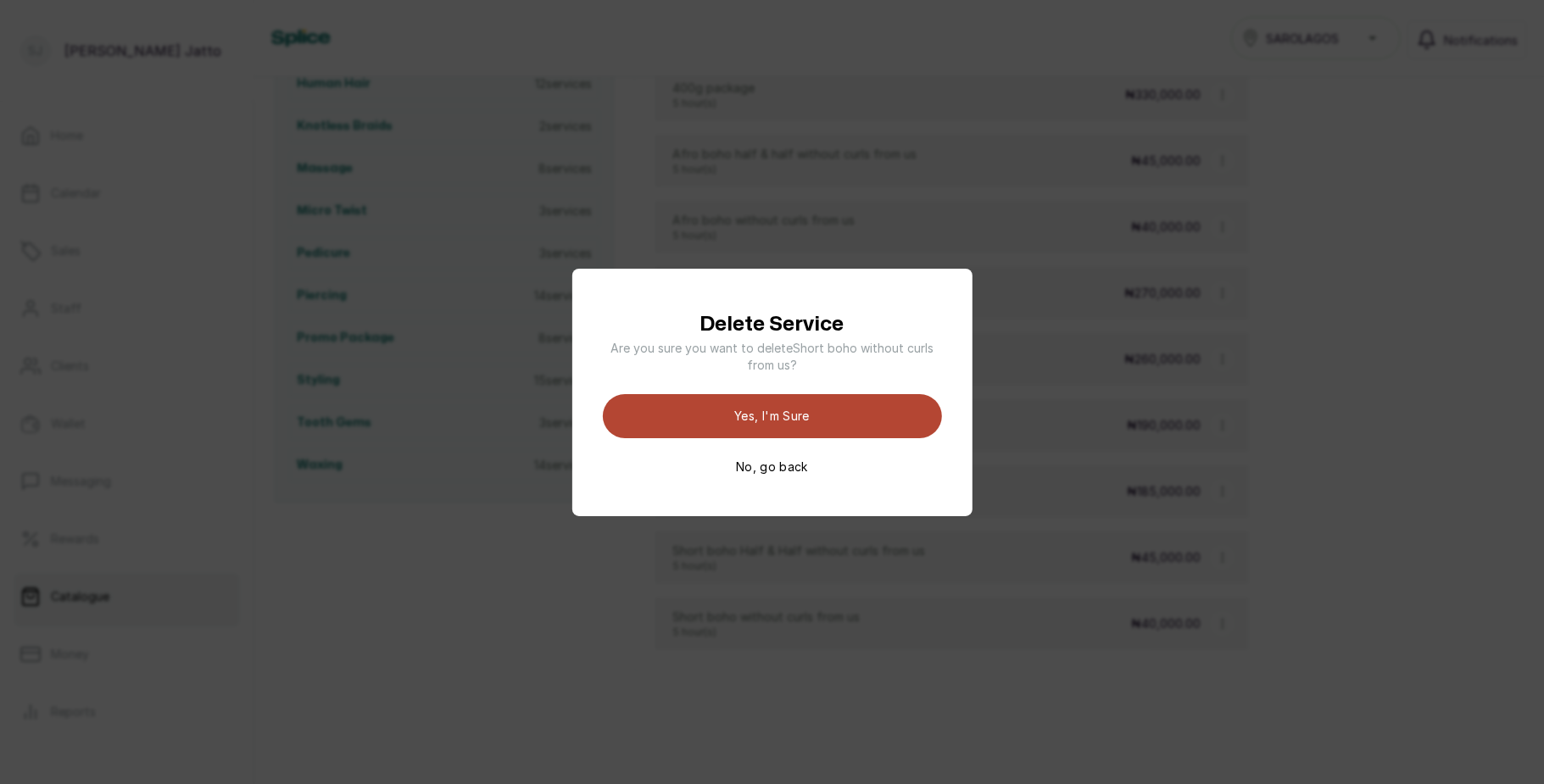
click at [888, 435] on button "Yes, I'm sure" at bounding box center [772, 416] width 339 height 44
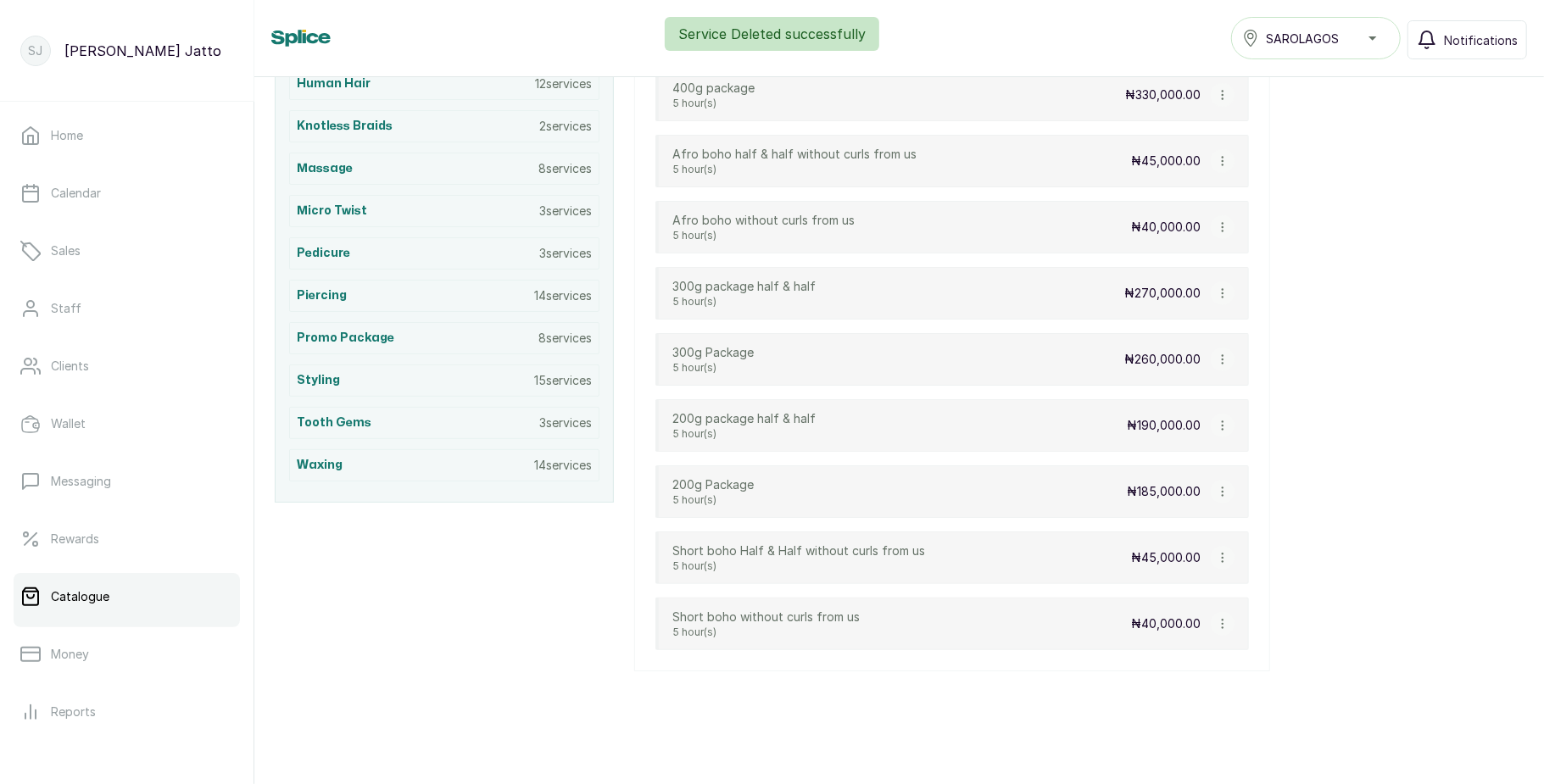
click at [1217, 564] on button "button" at bounding box center [1222, 557] width 23 height 23
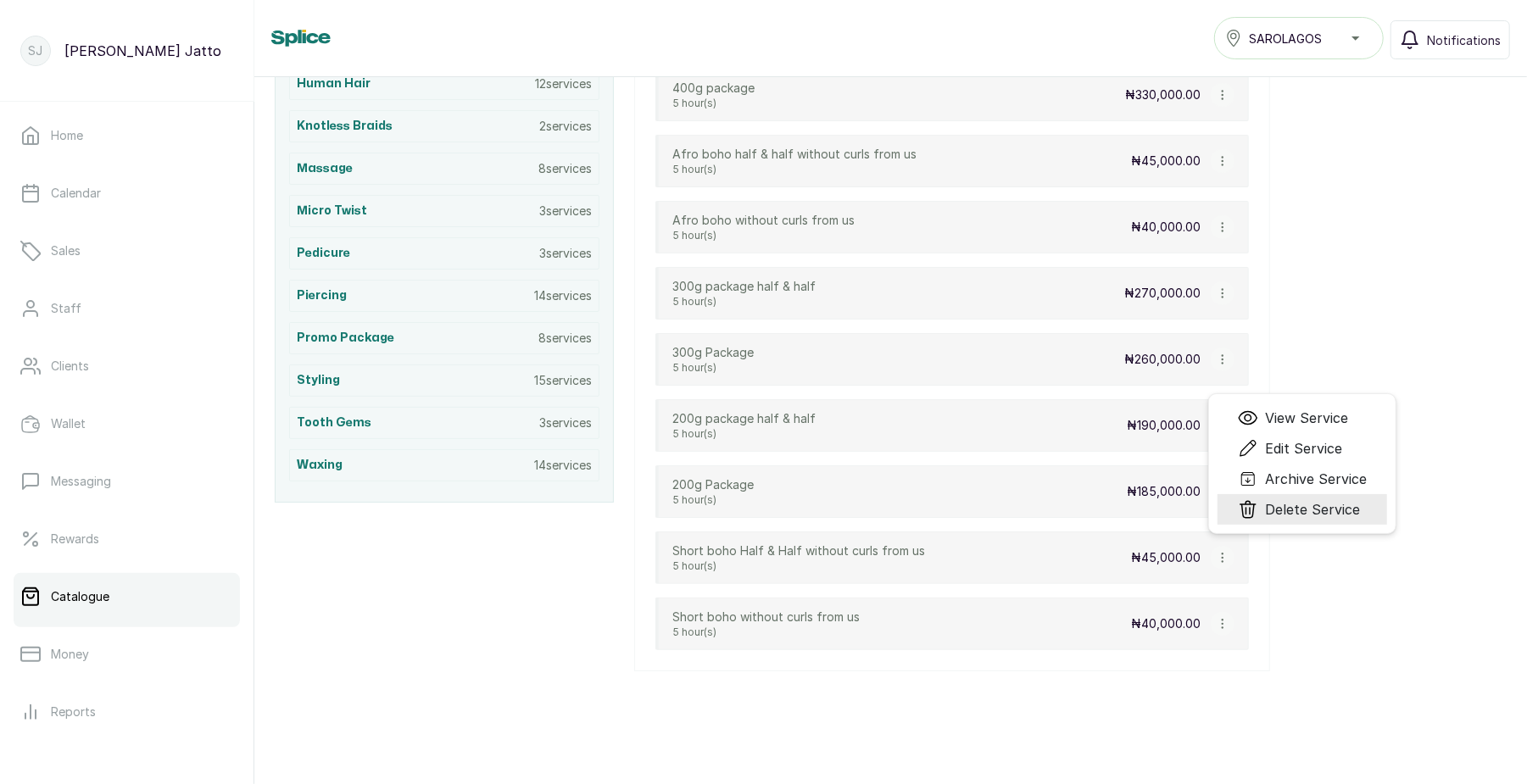
click at [1257, 509] on li "Delete Service" at bounding box center [1303, 509] width 170 height 30
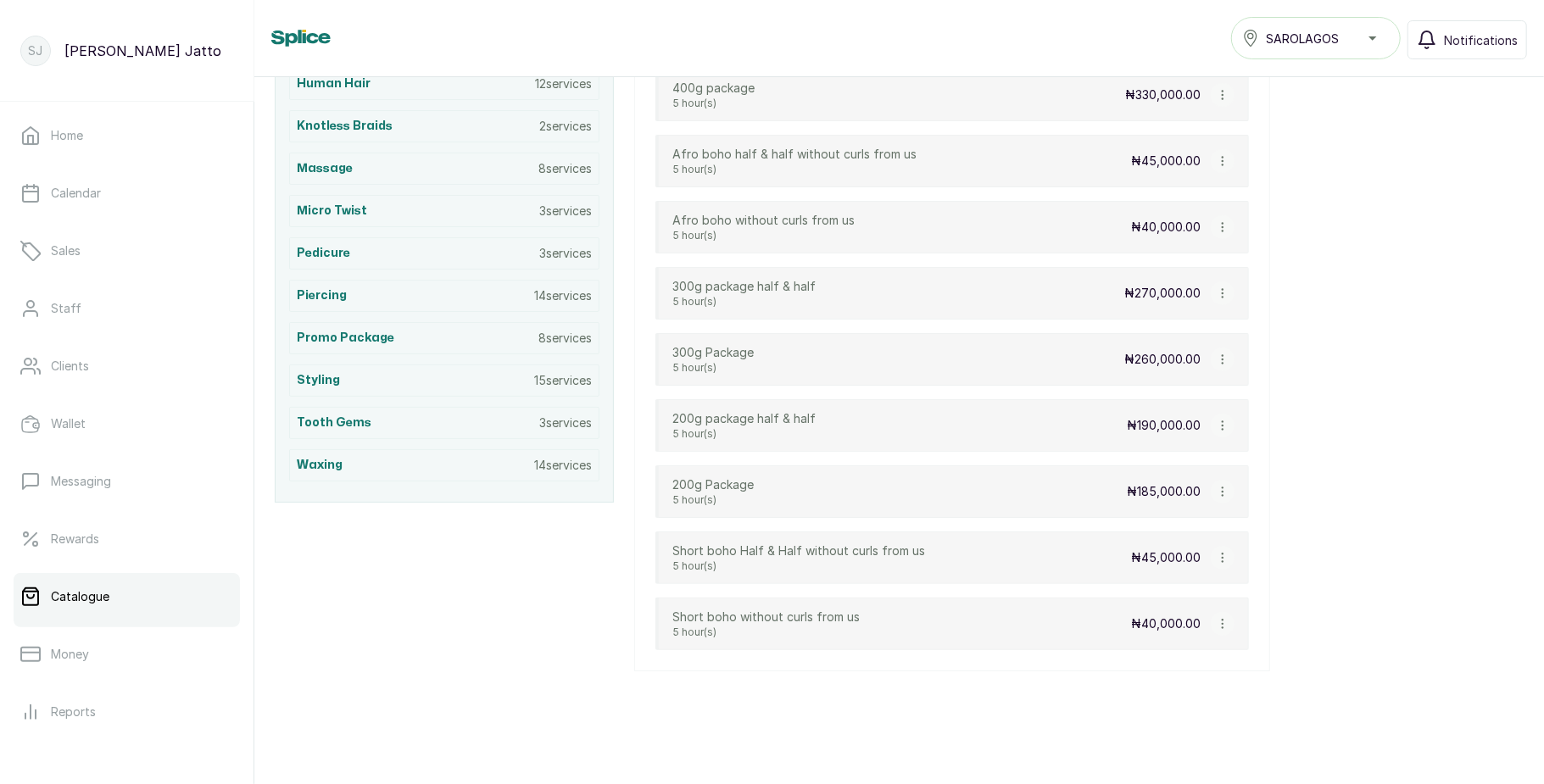
click at [1223, 554] on icon "button" at bounding box center [1223, 558] width 12 height 12
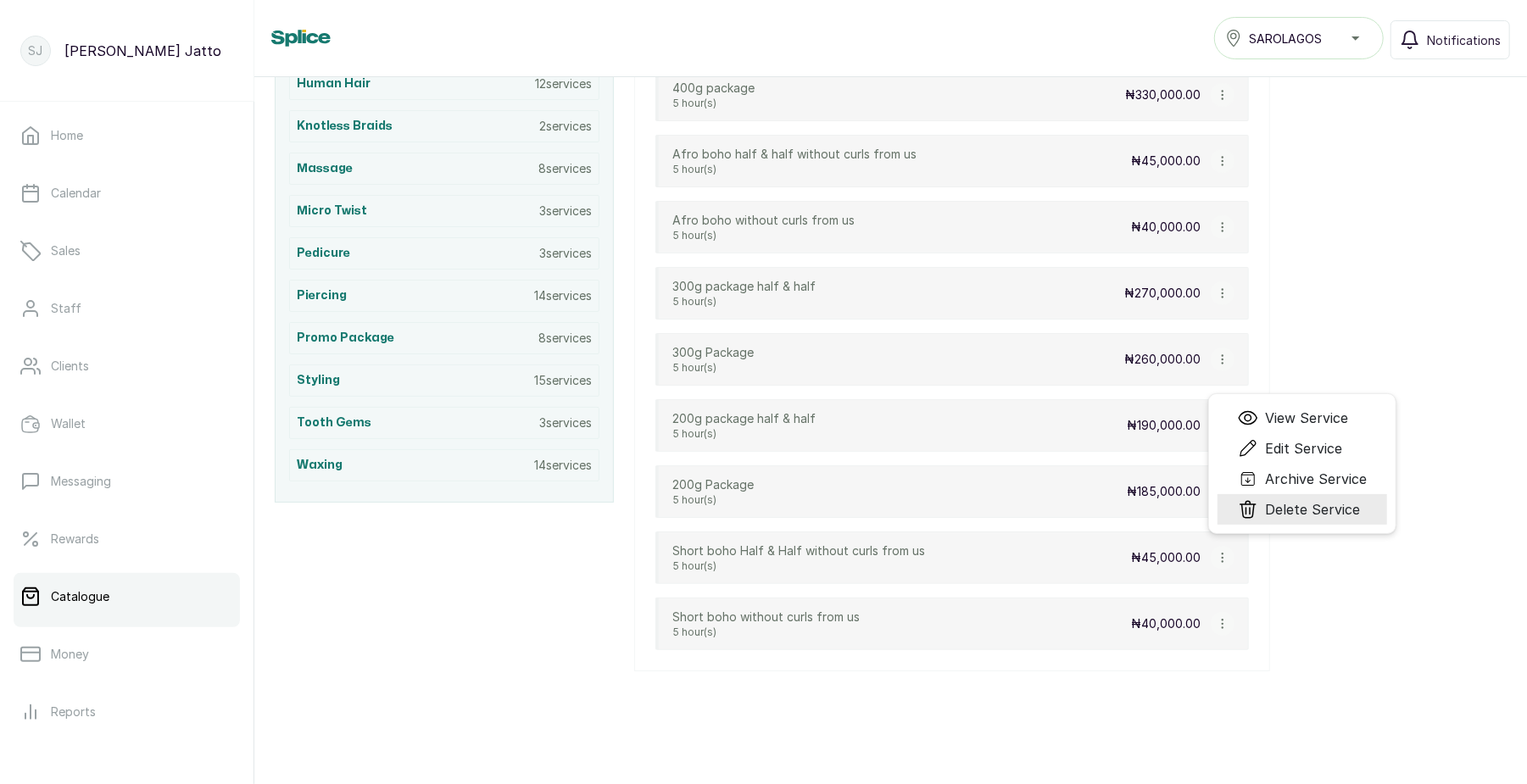
click at [1248, 512] on icon "Menu" at bounding box center [1248, 509] width 20 height 20
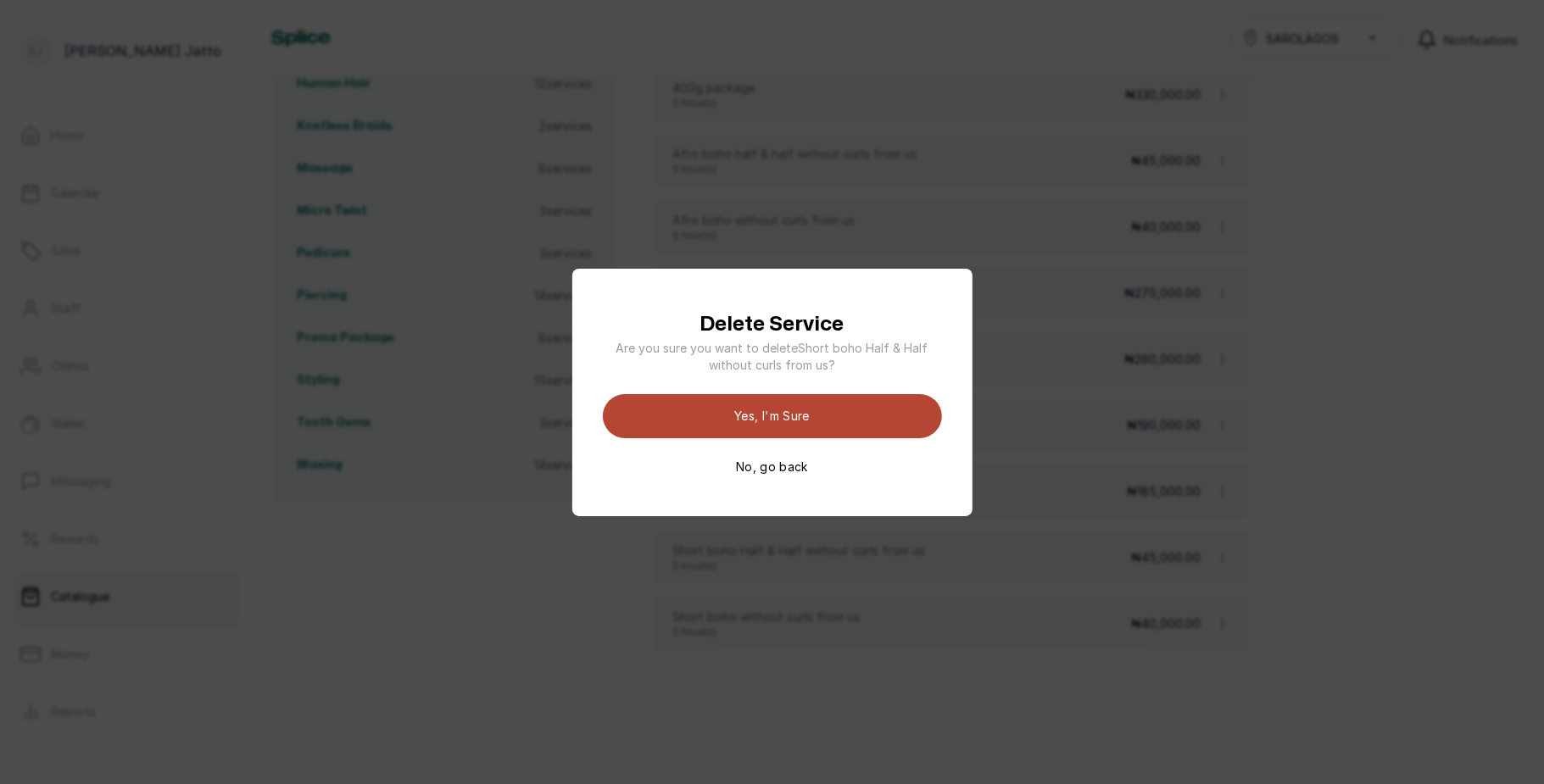
click at [906, 429] on button "Yes, I'm sure" at bounding box center [772, 416] width 339 height 44
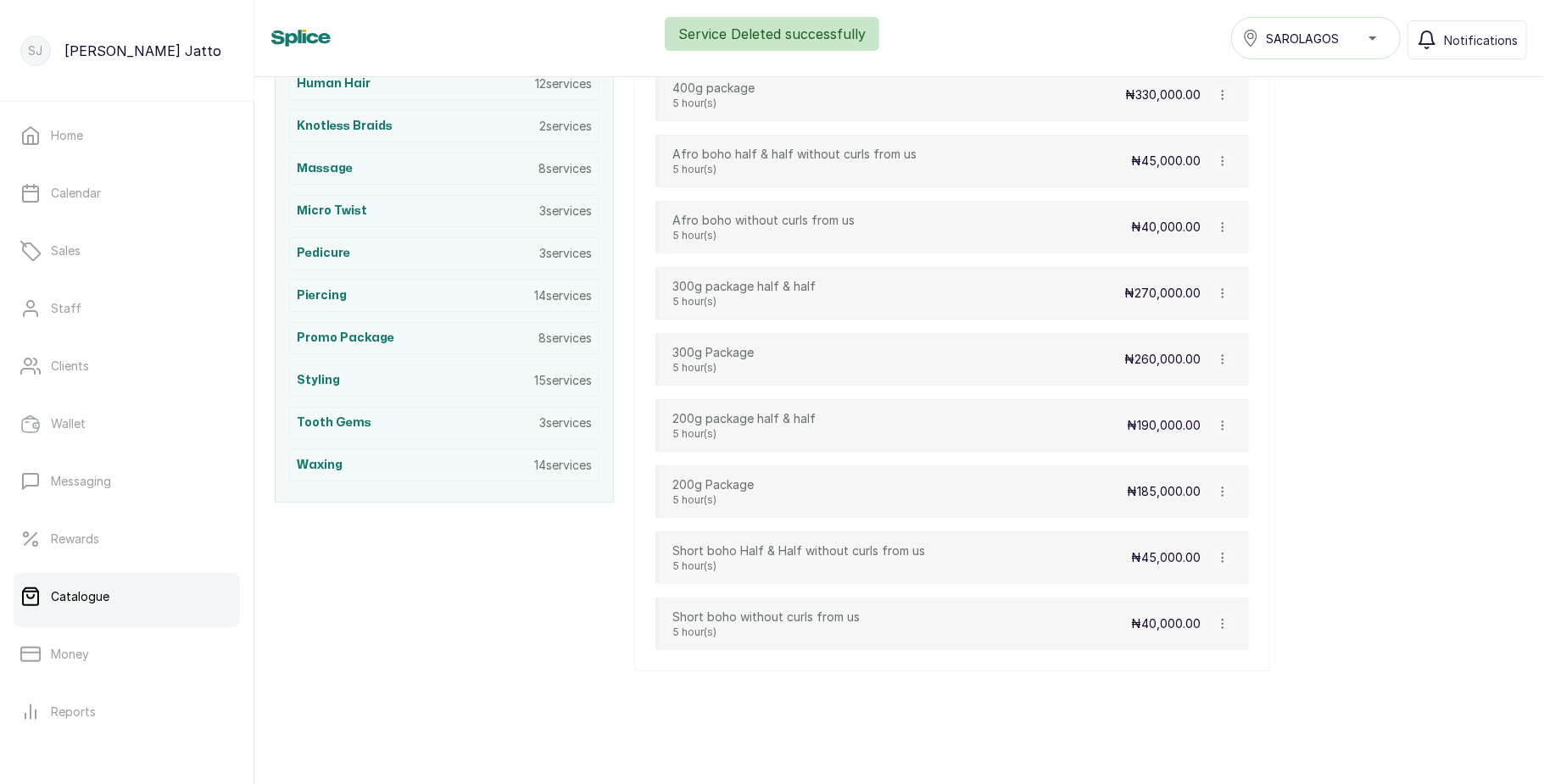
click at [1218, 493] on icon "button" at bounding box center [1223, 492] width 12 height 12
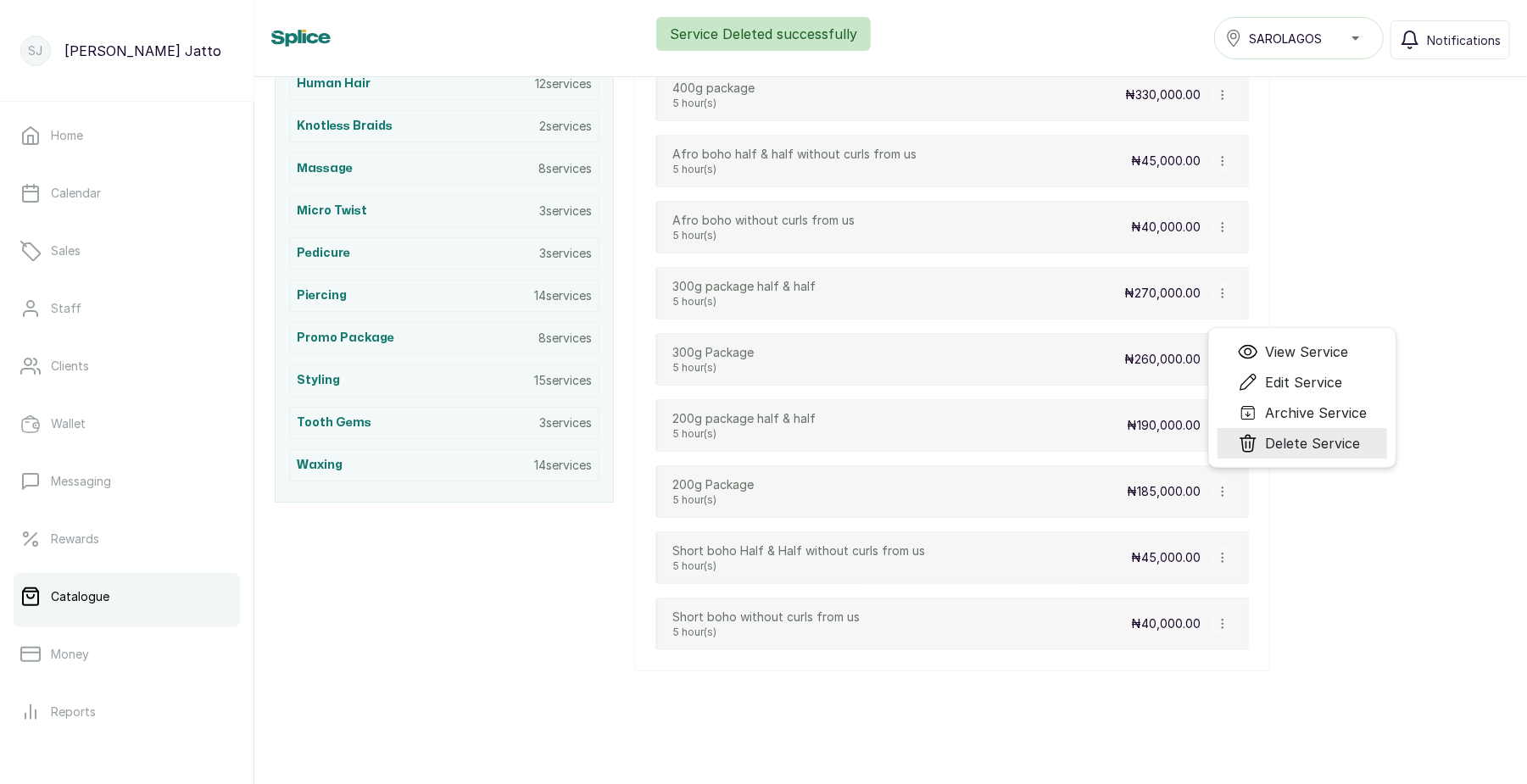
click at [1260, 444] on span "Delete Service" at bounding box center [1299, 443] width 122 height 20
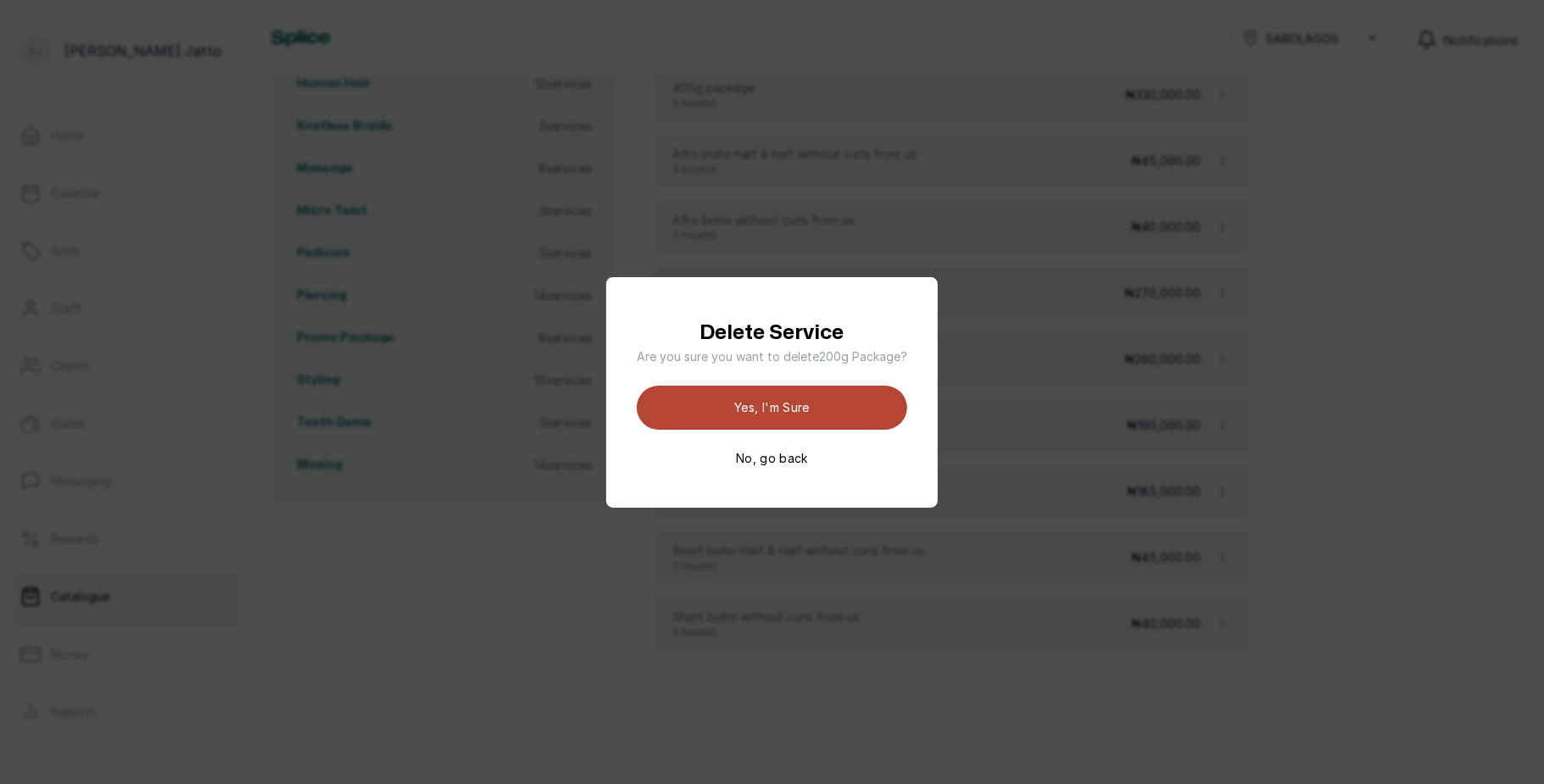
click at [879, 405] on button "Yes, I'm sure" at bounding box center [772, 407] width 270 height 44
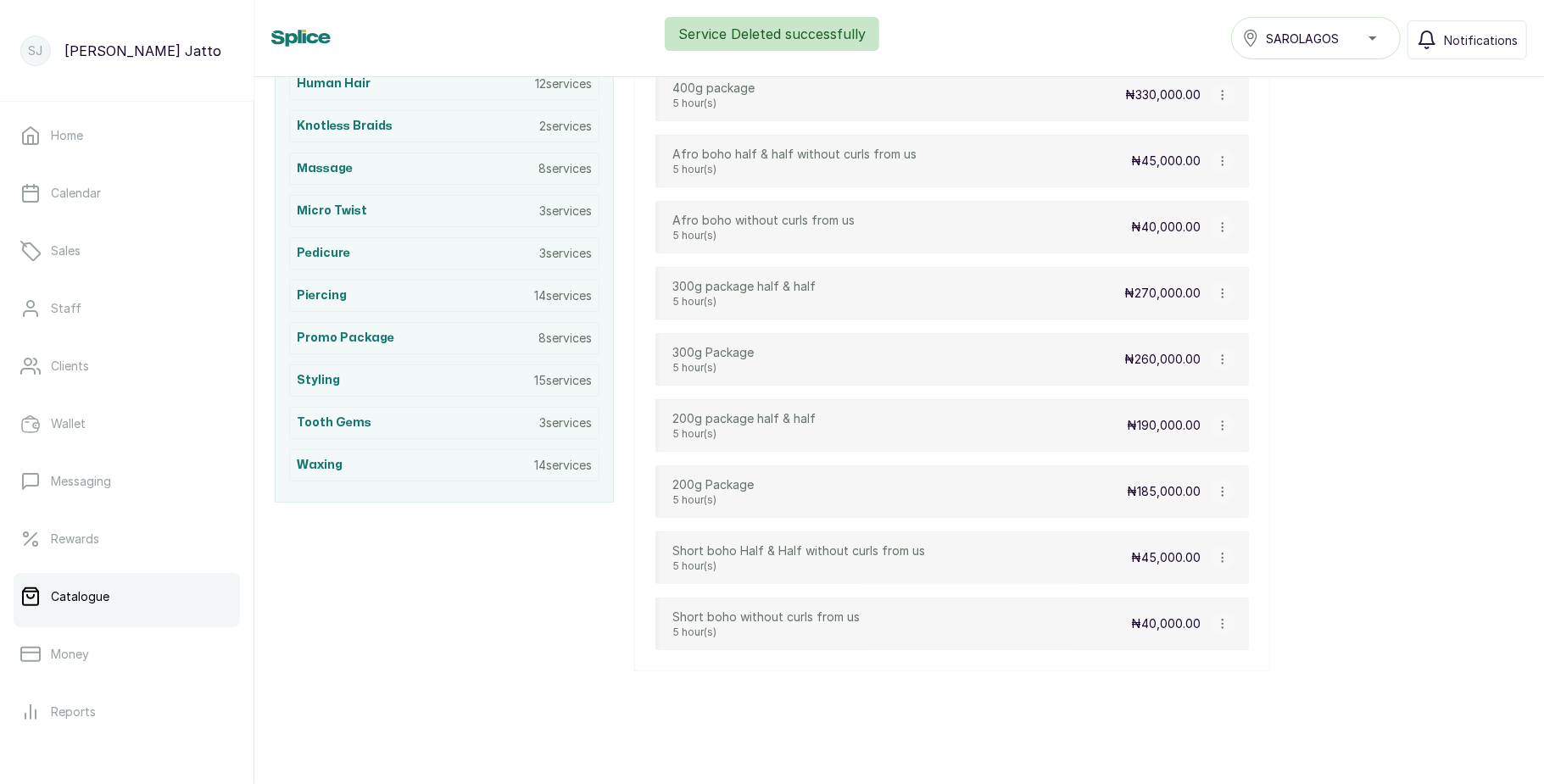
click at [1217, 422] on icon "button" at bounding box center [1223, 425] width 12 height 12
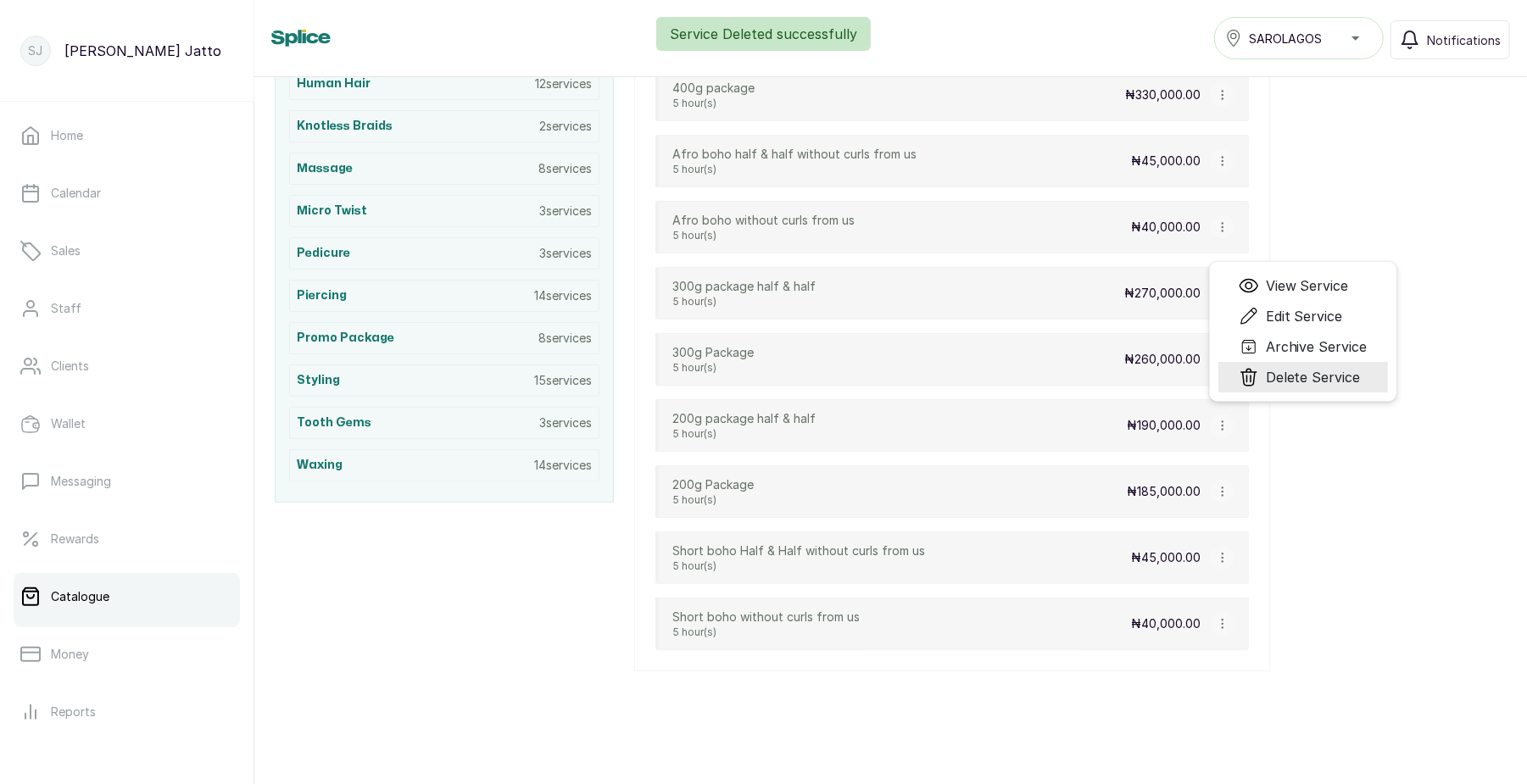
click at [1260, 379] on span "Delete Service" at bounding box center [1300, 377] width 122 height 20
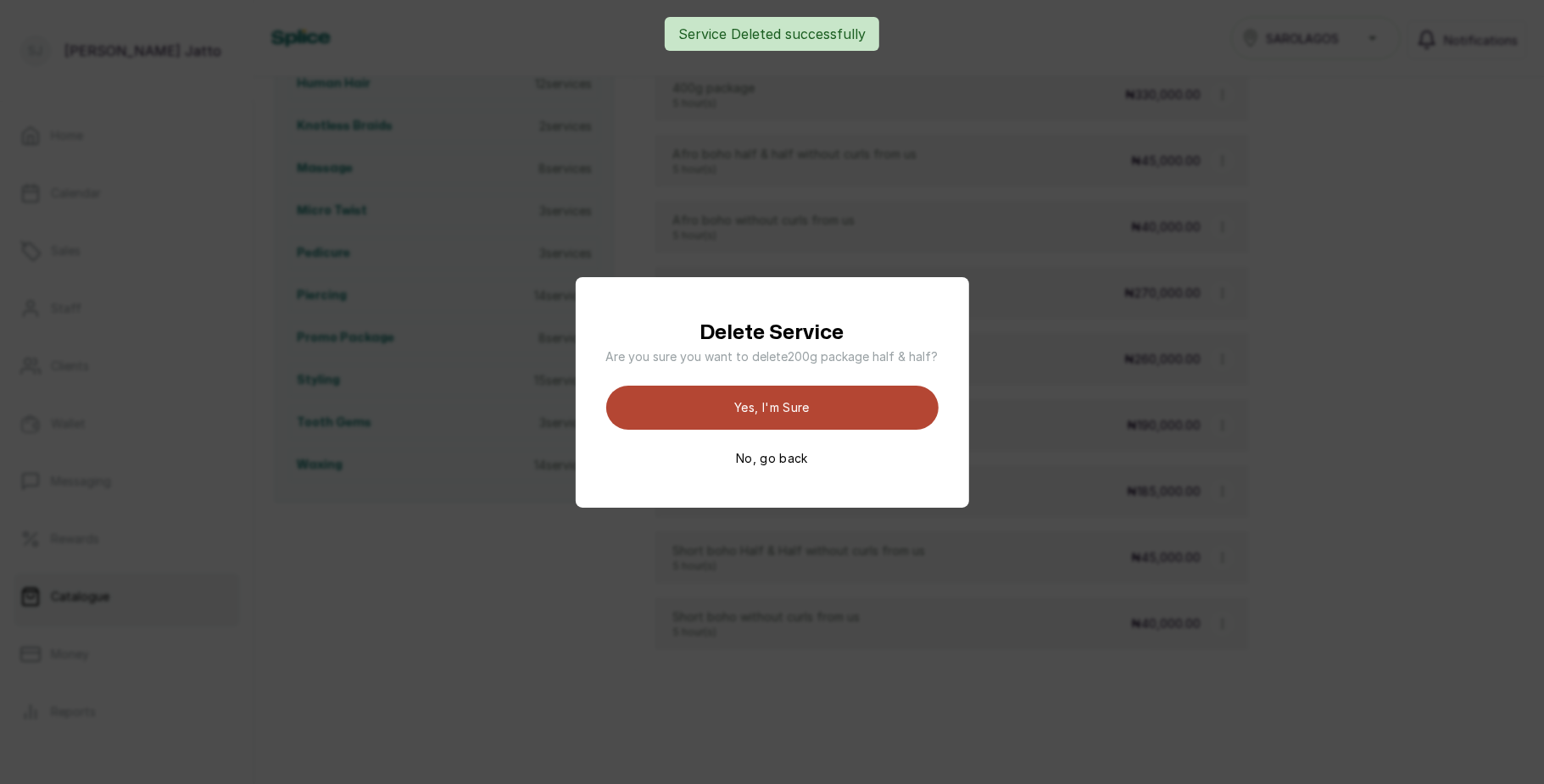
click at [882, 386] on button "Yes, I'm sure" at bounding box center [773, 407] width 333 height 44
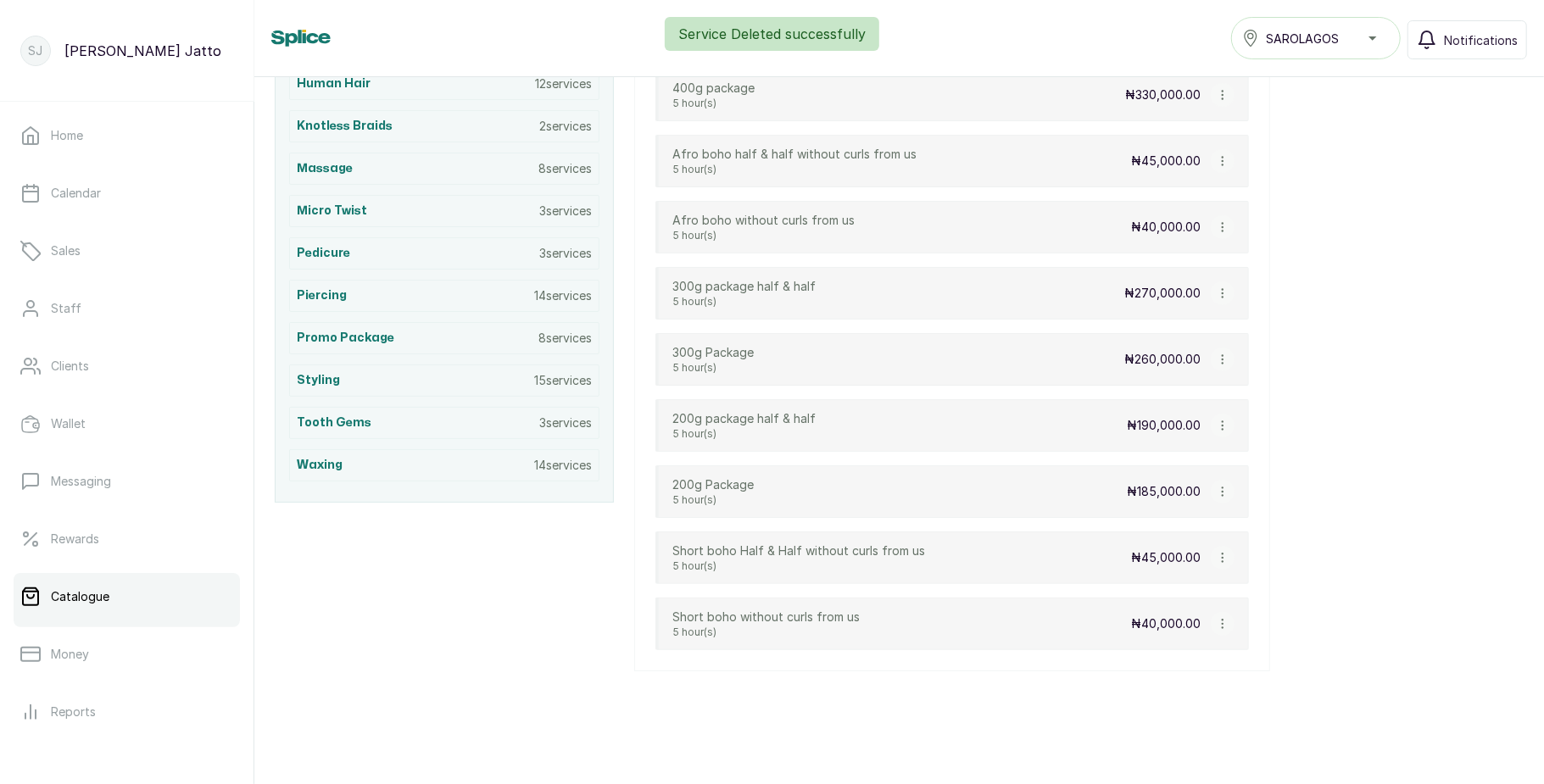
click at [1216, 354] on icon "button" at bounding box center [1223, 360] width 12 height 12
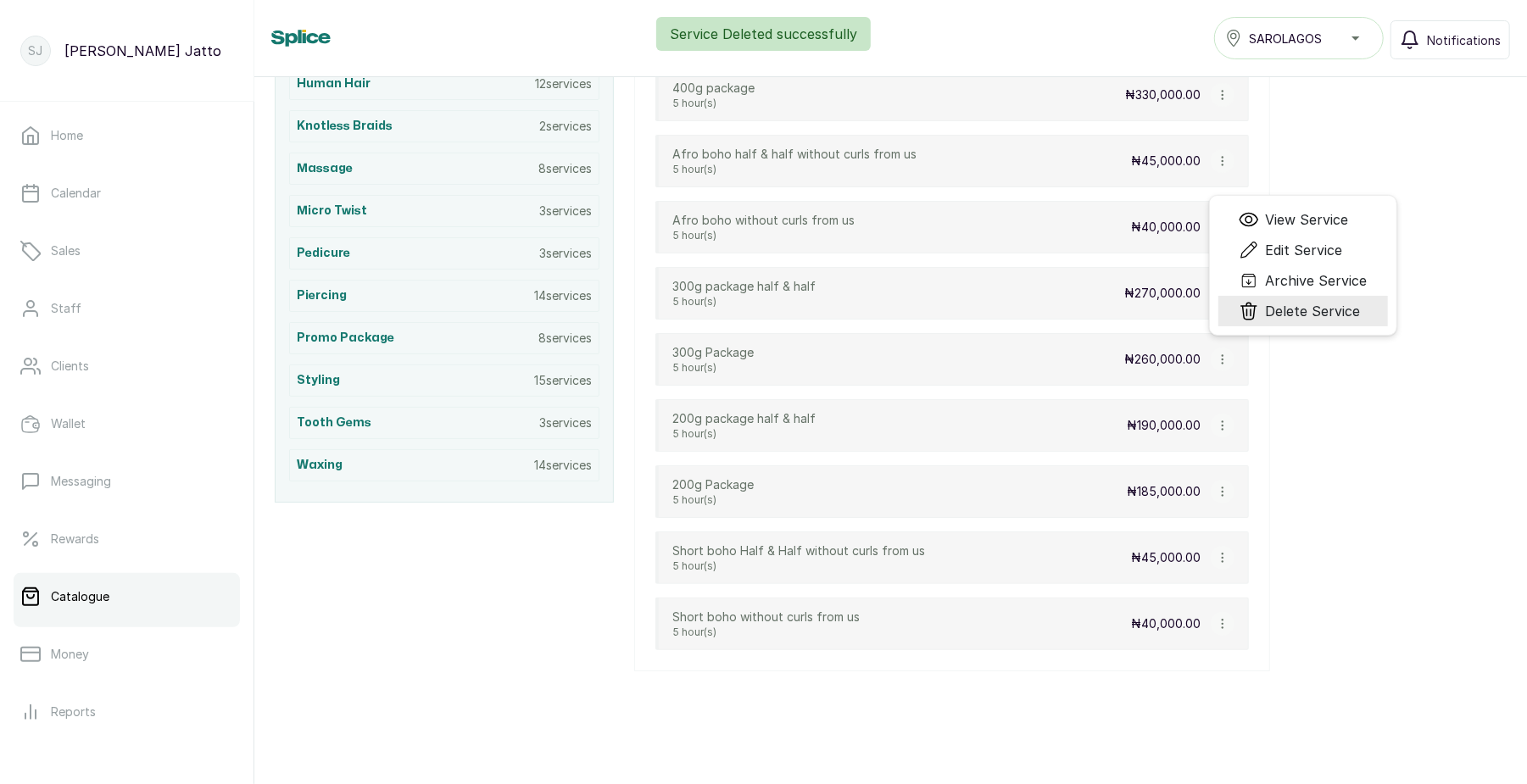
click at [1260, 321] on span "Delete Service" at bounding box center [1300, 310] width 122 height 20
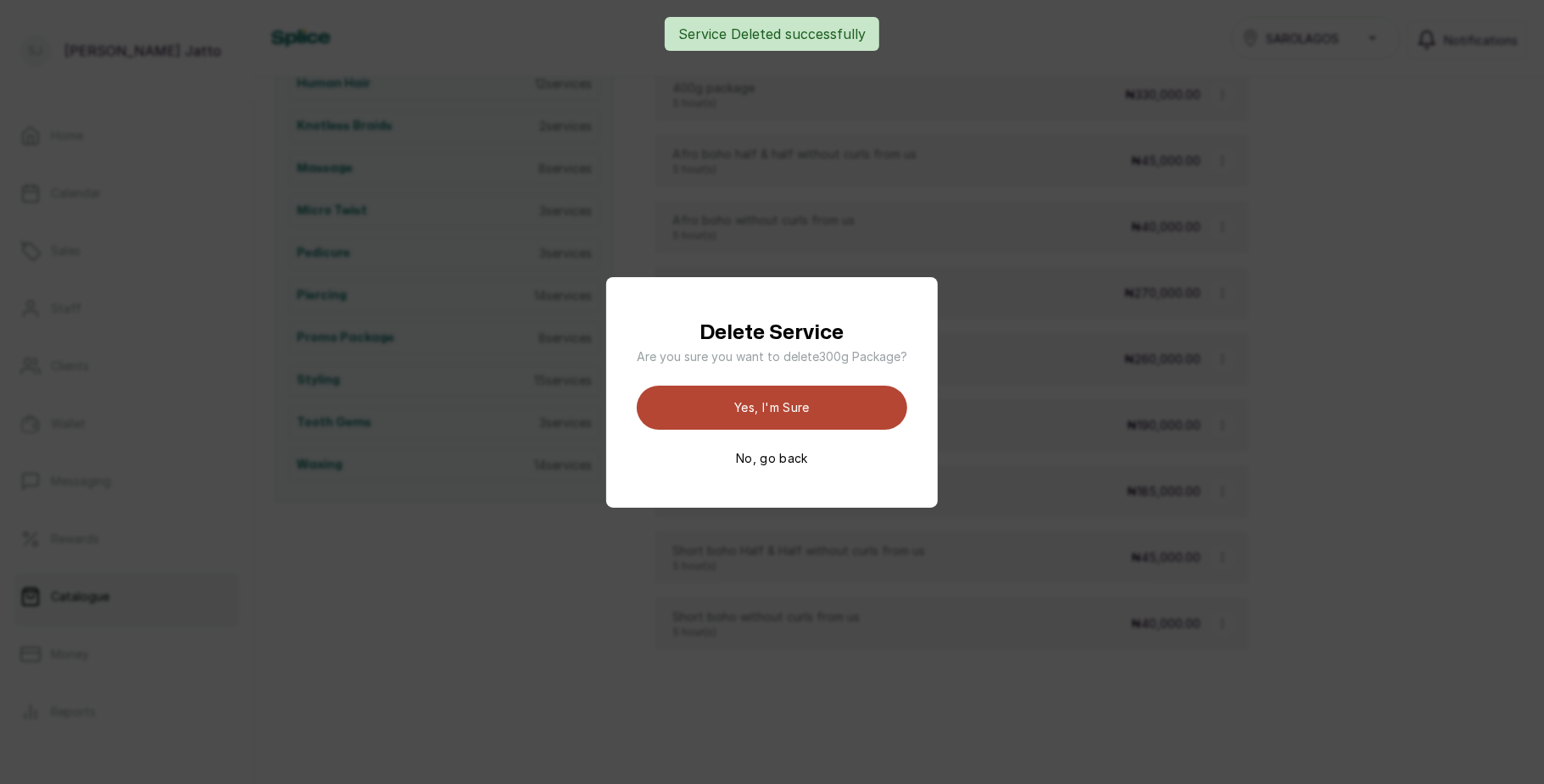
click at [859, 409] on button "Yes, I'm sure" at bounding box center [772, 407] width 270 height 44
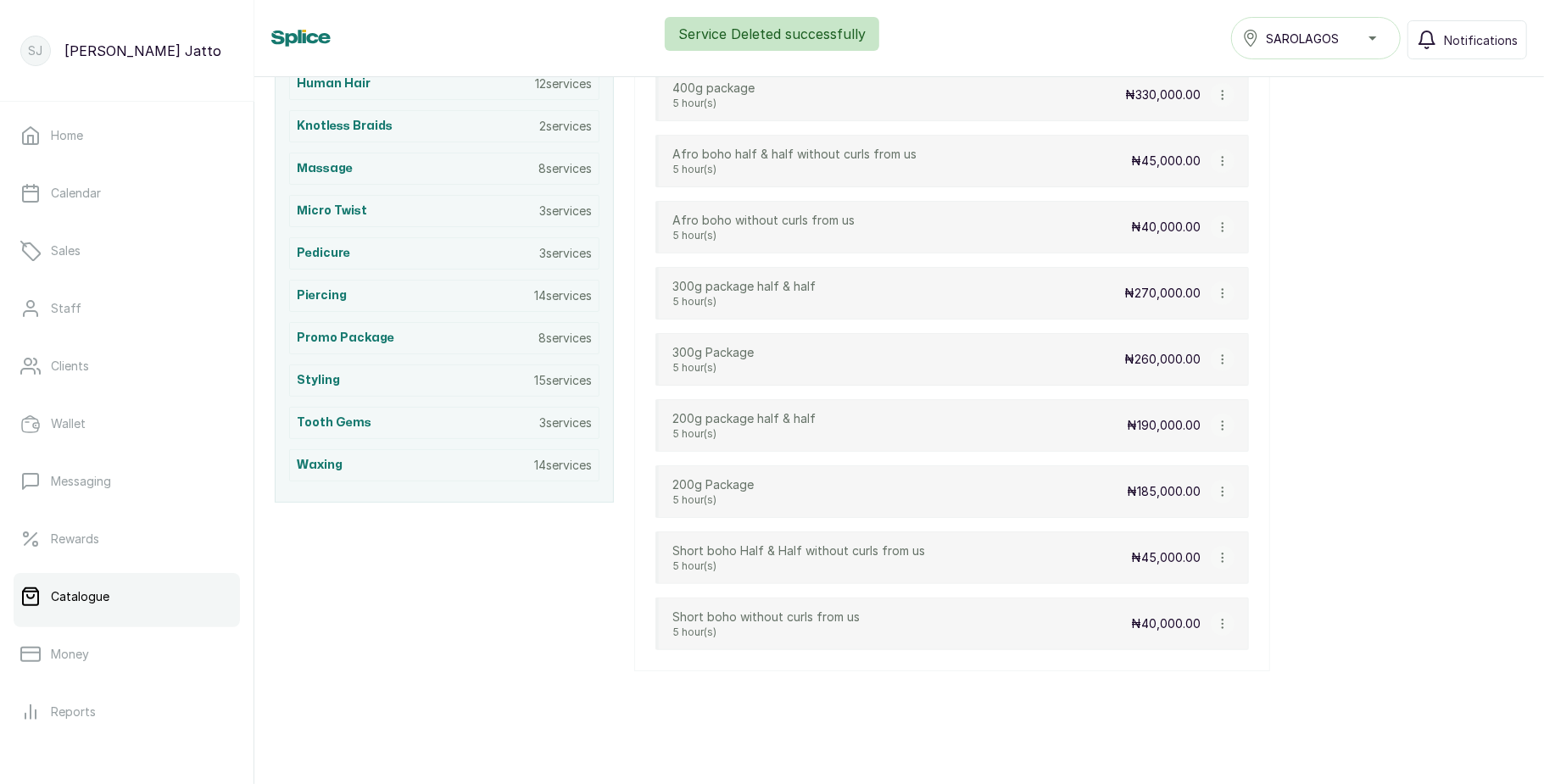
click at [1216, 295] on icon "button" at bounding box center [1223, 294] width 12 height 12
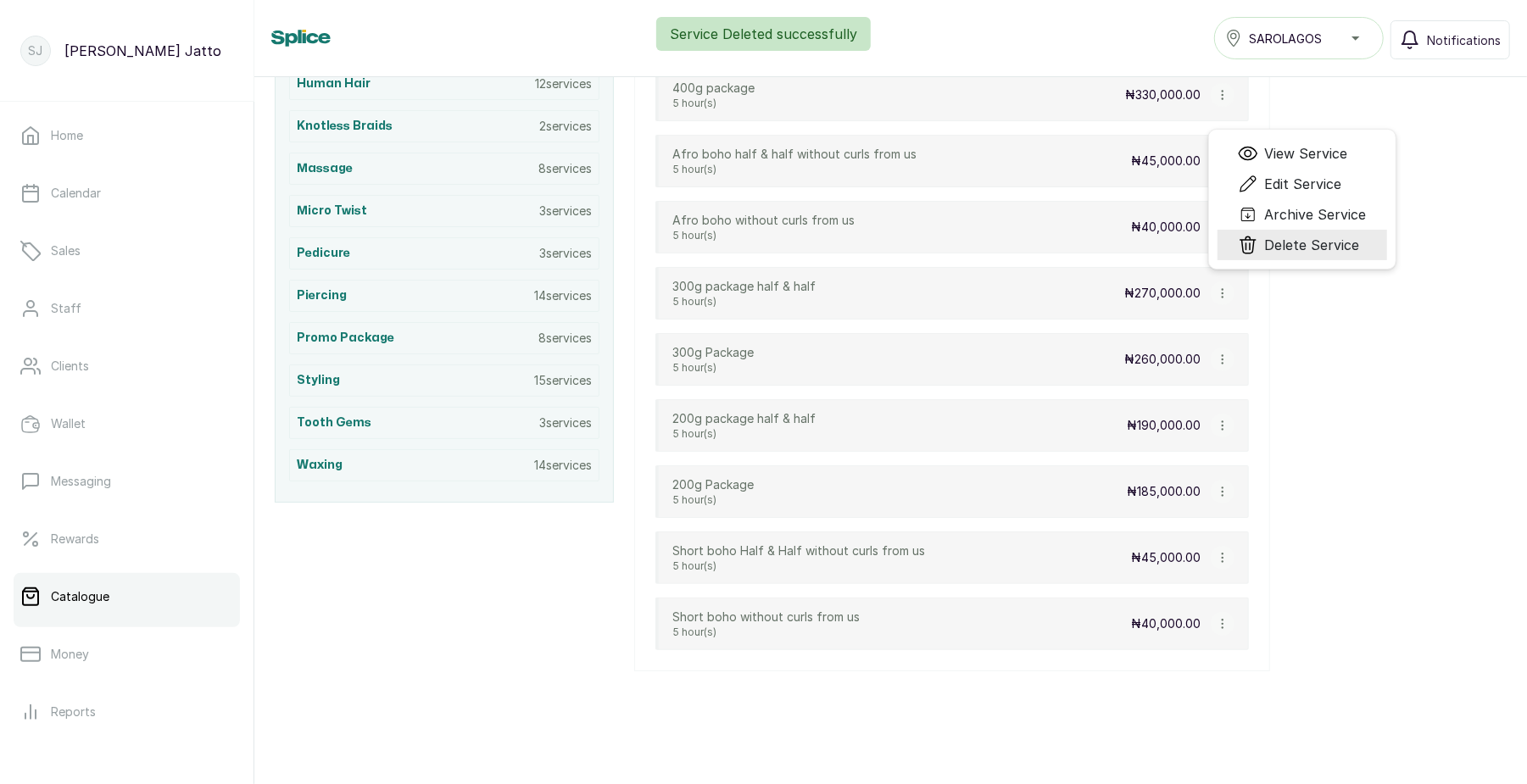
click at [1243, 251] on icon "Menu" at bounding box center [1248, 244] width 20 height 20
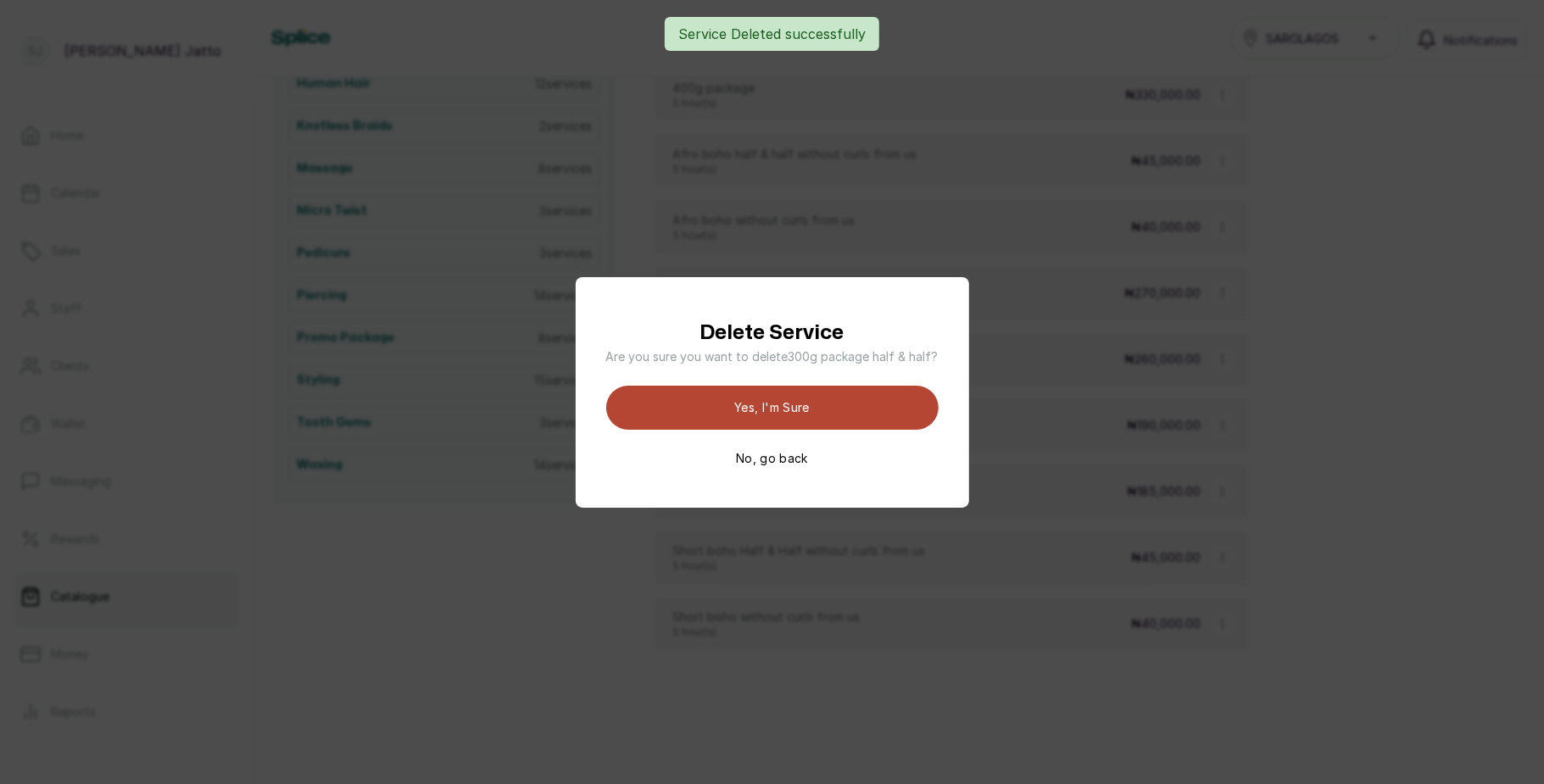
click at [862, 395] on button "Yes, I'm sure" at bounding box center [773, 407] width 333 height 44
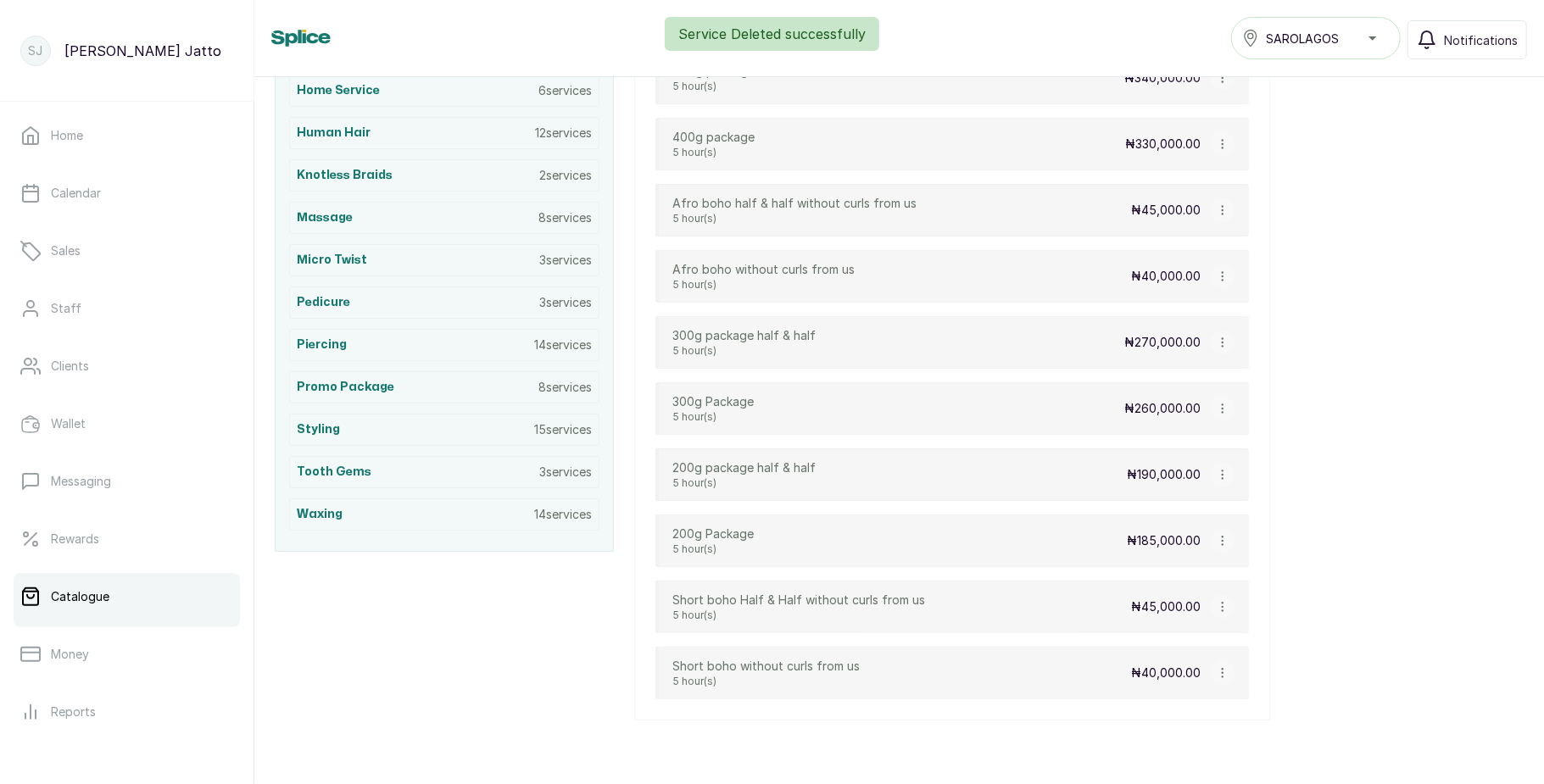
scroll to position [597, 0]
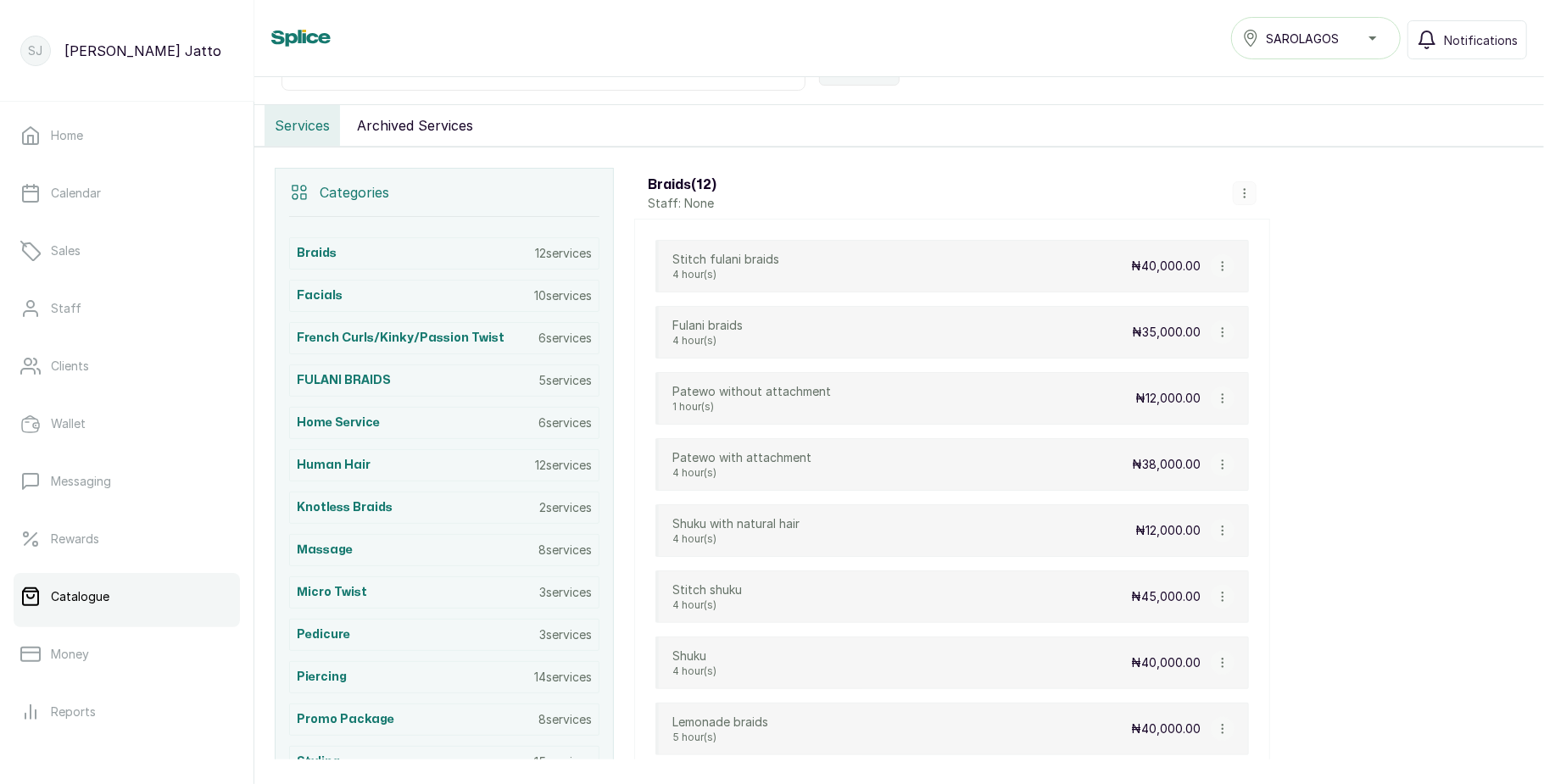
scroll to position [292, 0]
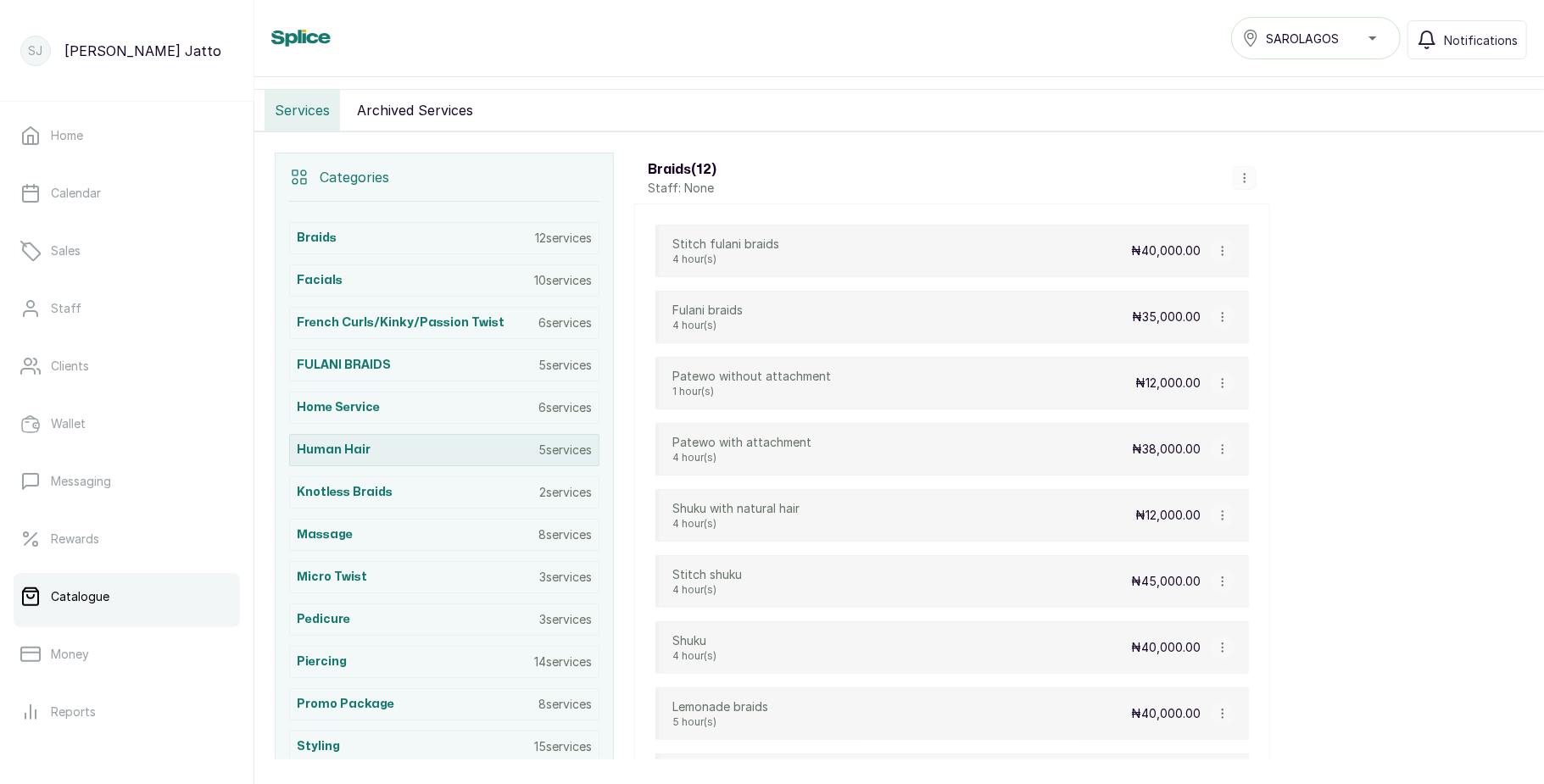
click at [412, 453] on div "Human Hair 5 services" at bounding box center [444, 450] width 310 height 32
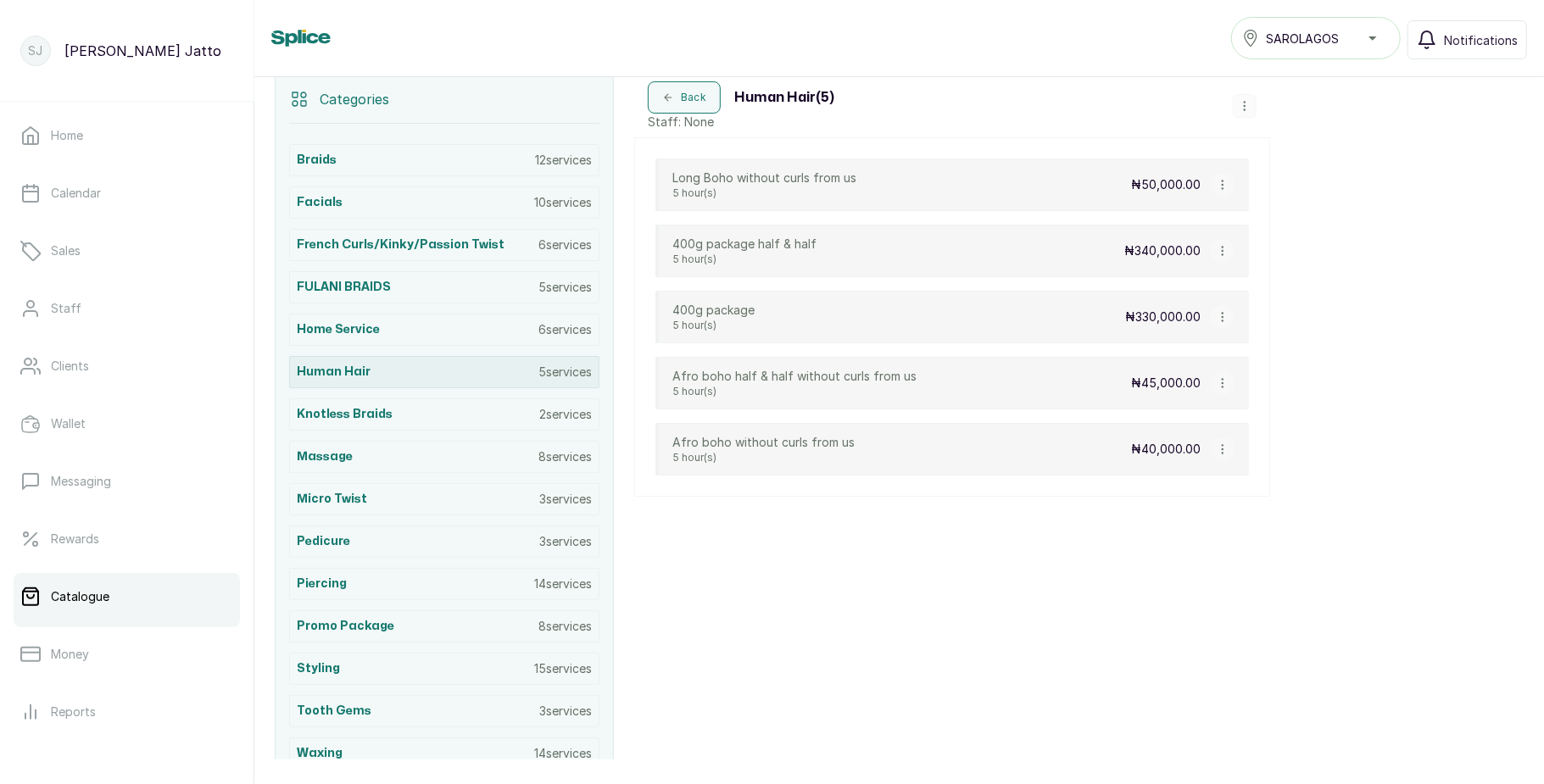
scroll to position [371, 0]
click at [1216, 454] on icon "button" at bounding box center [1223, 449] width 12 height 12
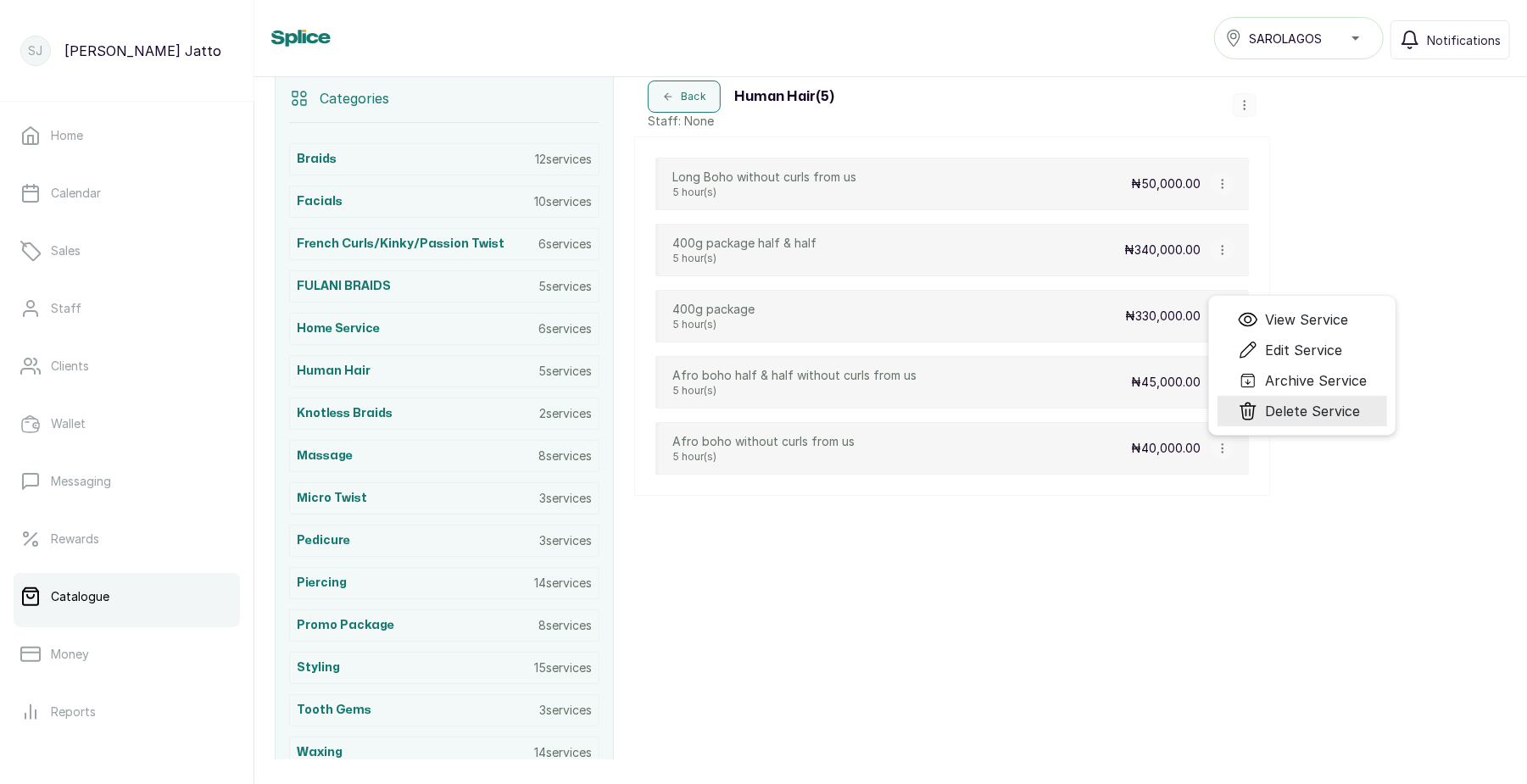
click at [1273, 411] on span "Delete Service" at bounding box center [1313, 411] width 95 height 20
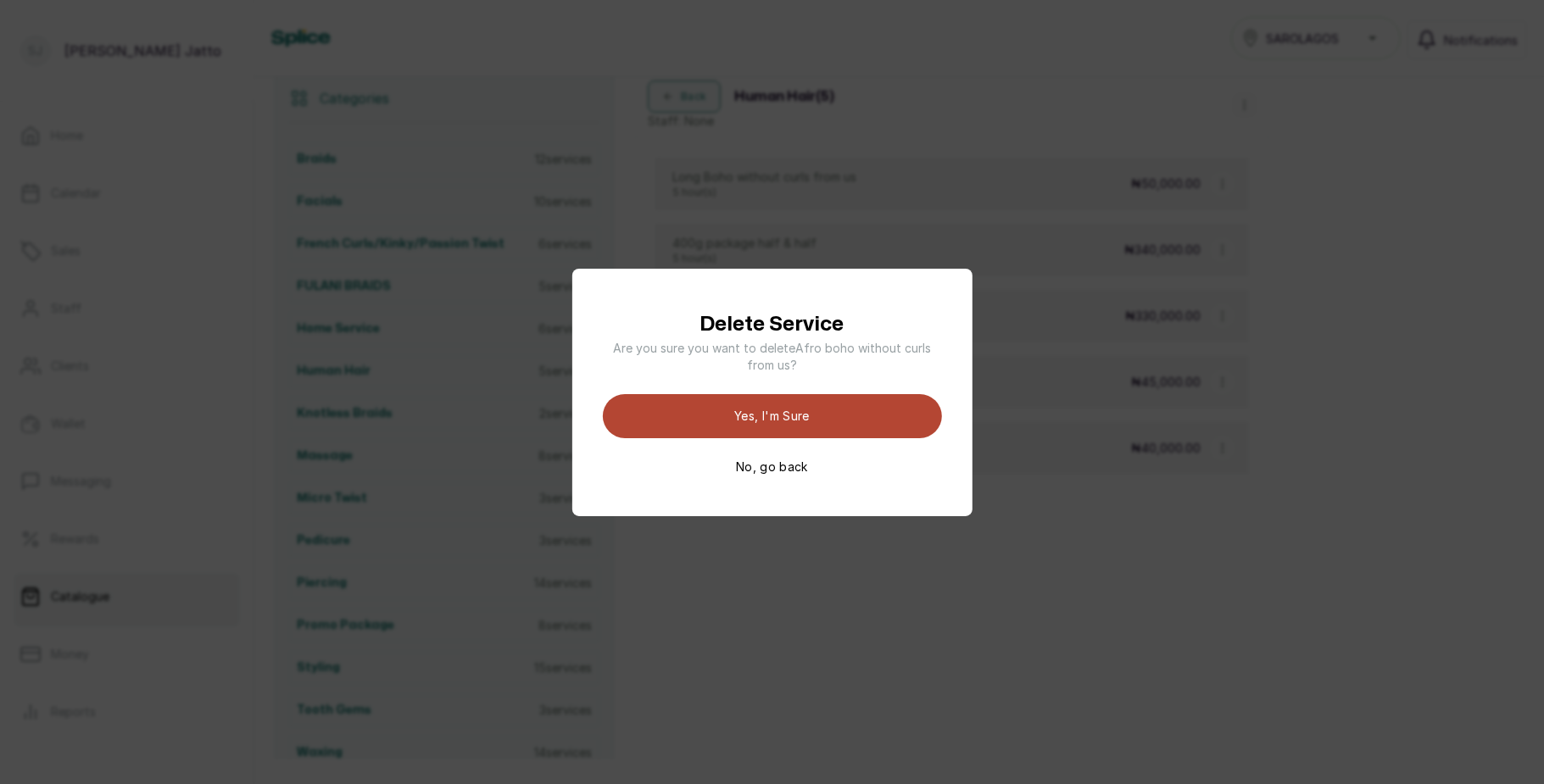
click at [855, 415] on button "Yes, I'm sure" at bounding box center [772, 416] width 339 height 44
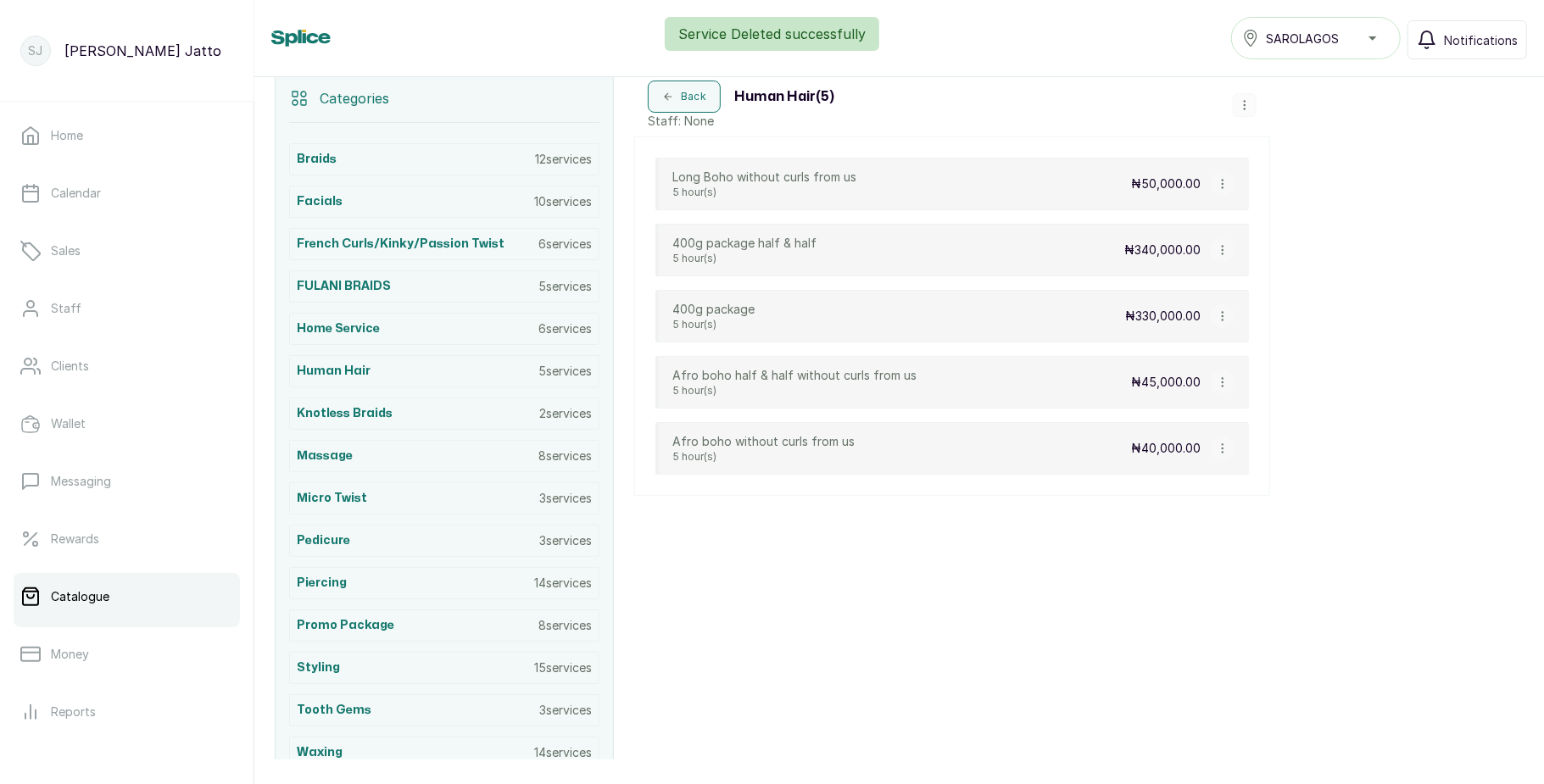
click at [1217, 387] on icon "button" at bounding box center [1223, 382] width 12 height 12
click at [1255, 343] on icon "Menu" at bounding box center [1248, 345] width 20 height 20
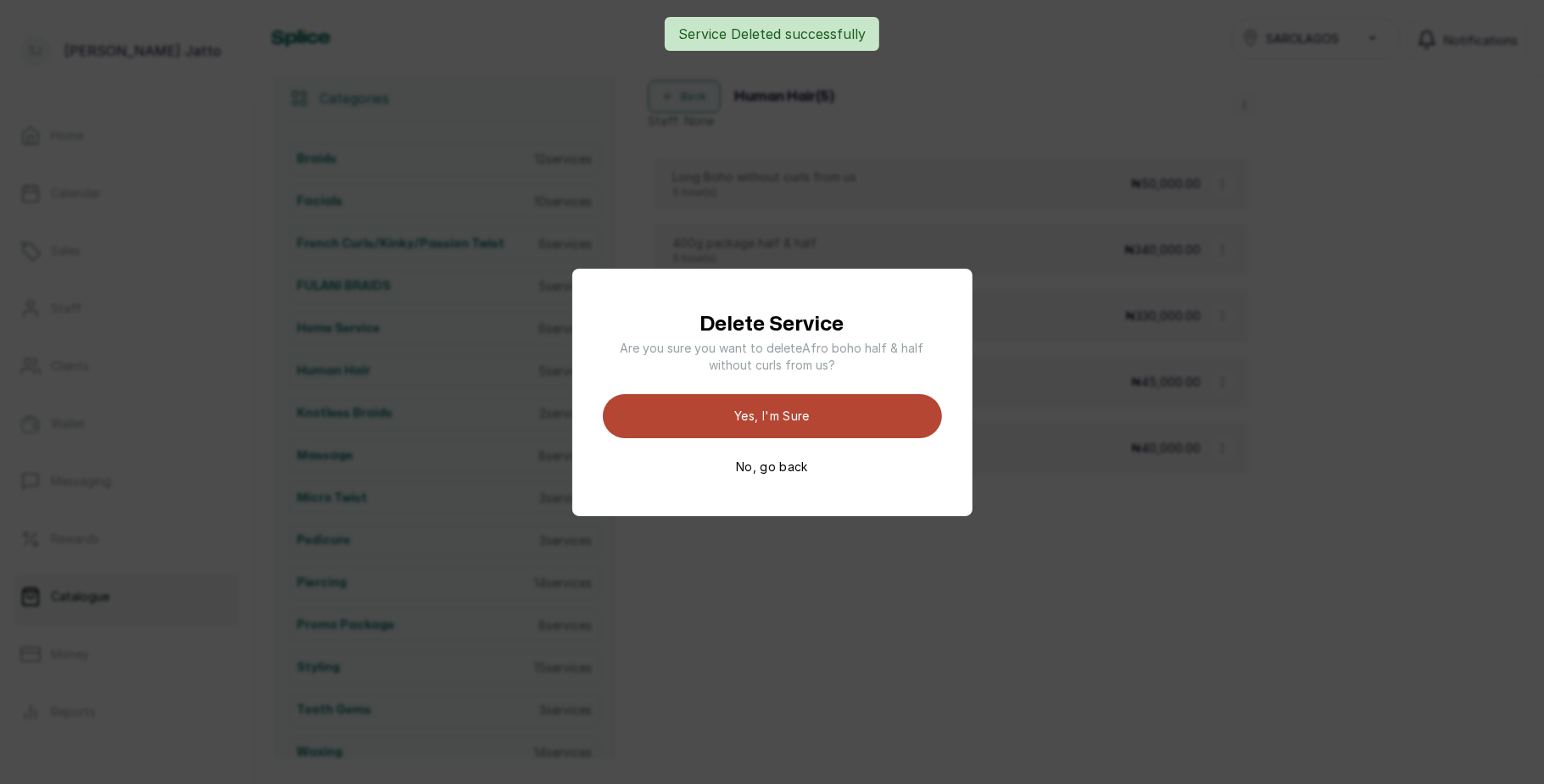
click at [853, 417] on button "Yes, I'm sure" at bounding box center [772, 416] width 339 height 44
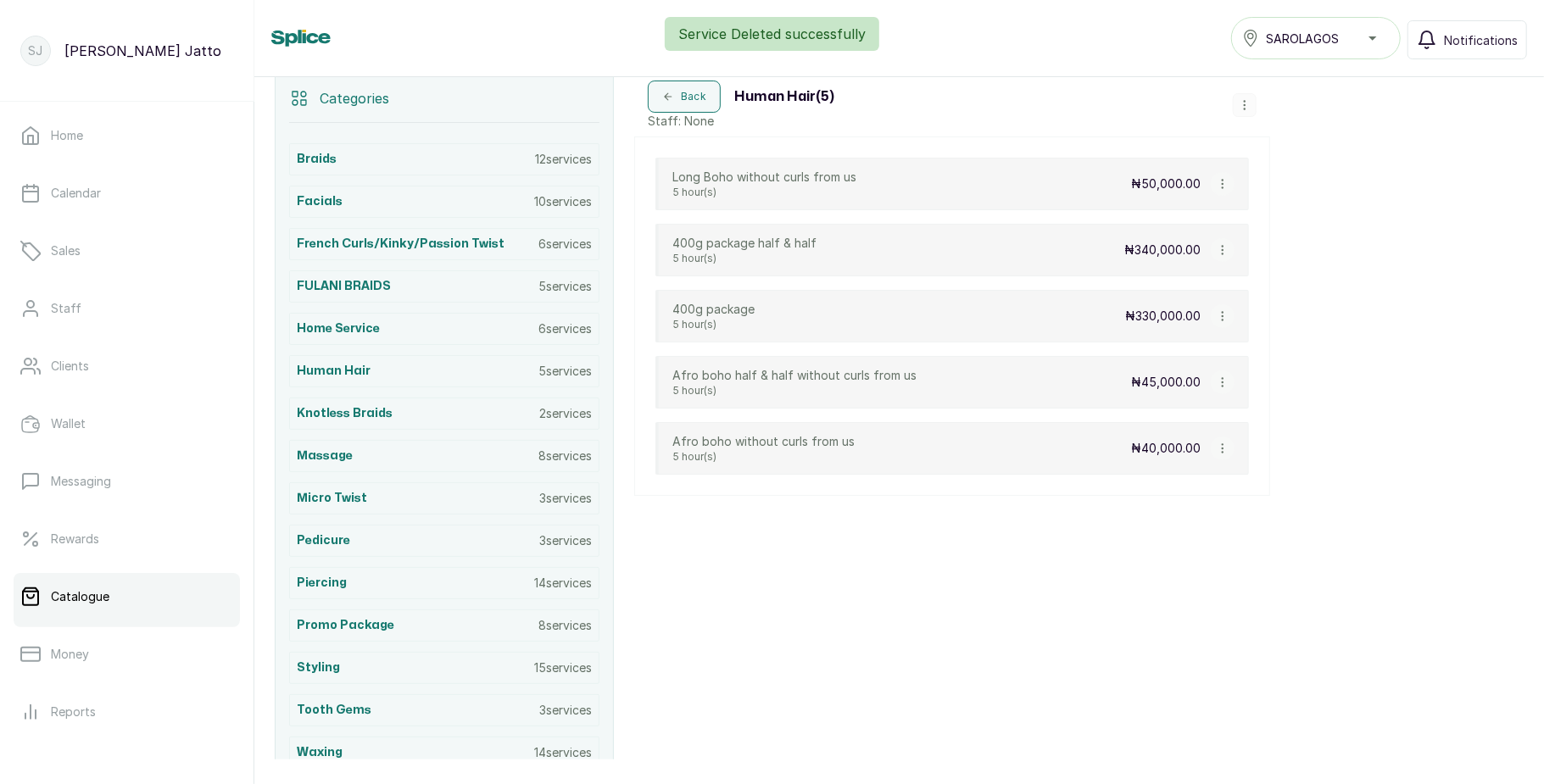
click at [1218, 321] on icon "button" at bounding box center [1223, 316] width 12 height 12
click at [1248, 286] on icon "Menu" at bounding box center [1250, 279] width 17 height 18
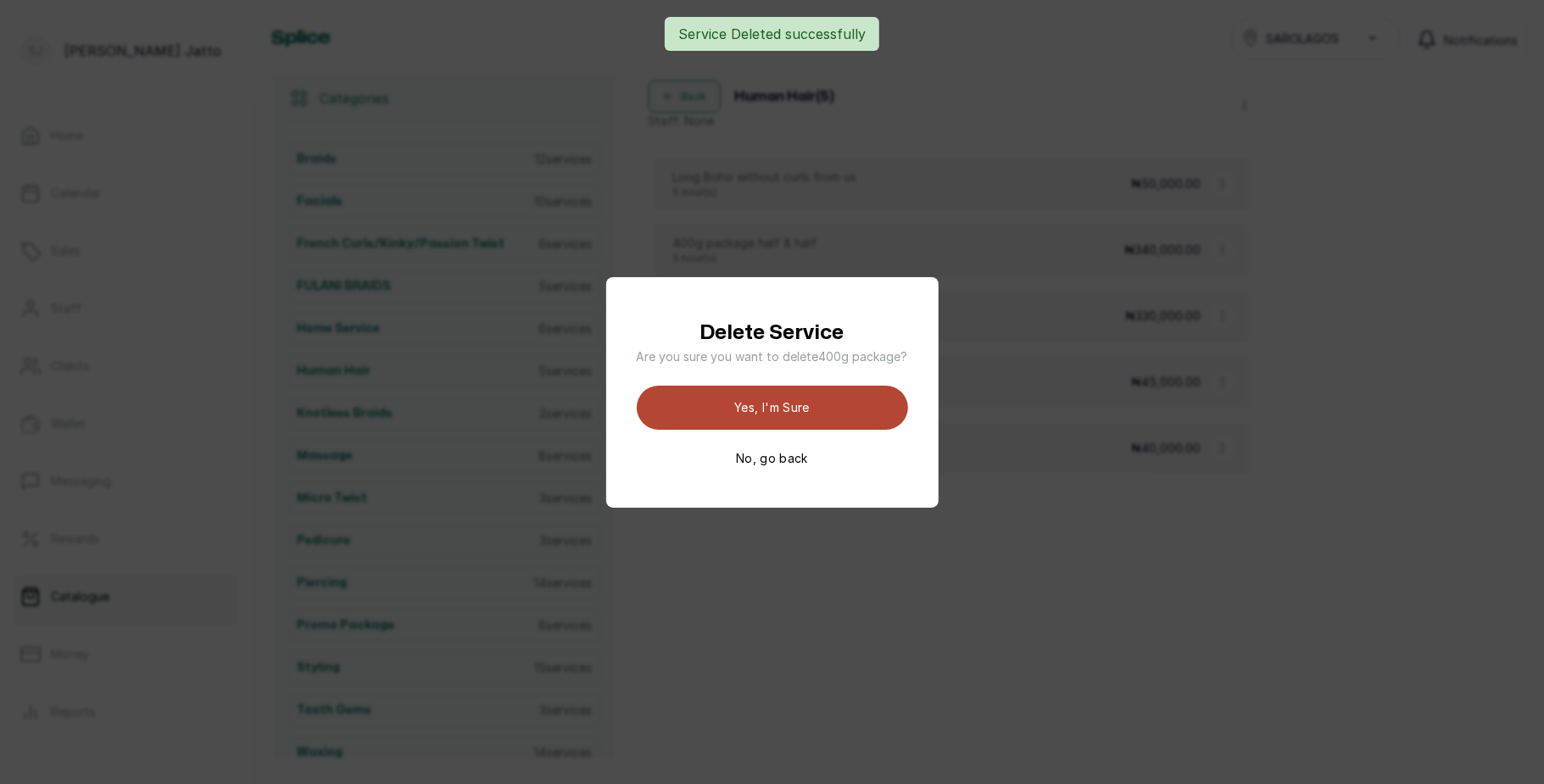
click at [819, 400] on button "Yes, I'm sure" at bounding box center [772, 407] width 271 height 44
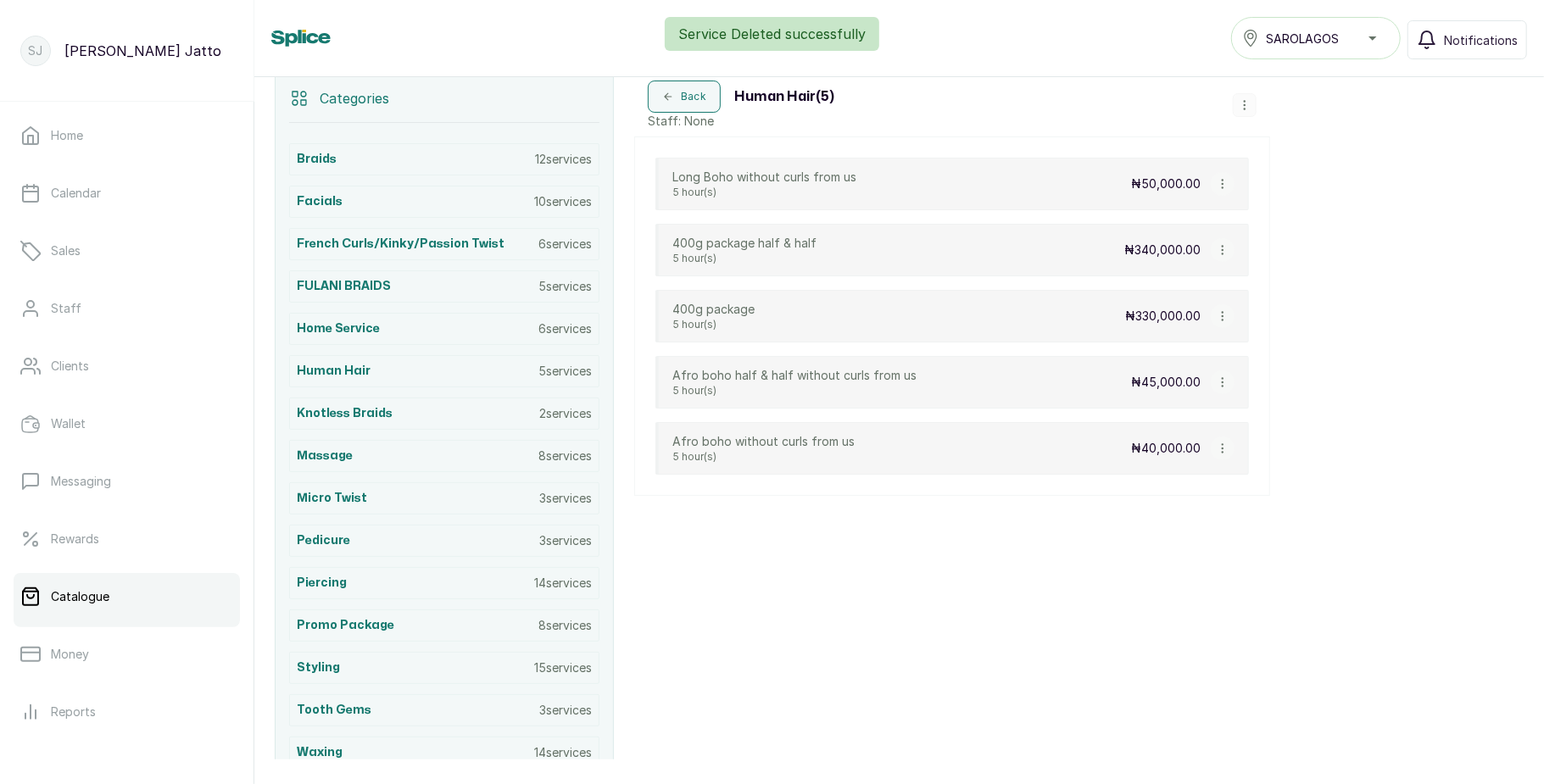
click at [1219, 256] on icon "button" at bounding box center [1223, 250] width 12 height 12
click at [1238, 227] on li "Delete Service" at bounding box center [1303, 212] width 170 height 30
click at [1214, 262] on button "button" at bounding box center [1222, 249] width 23 height 23
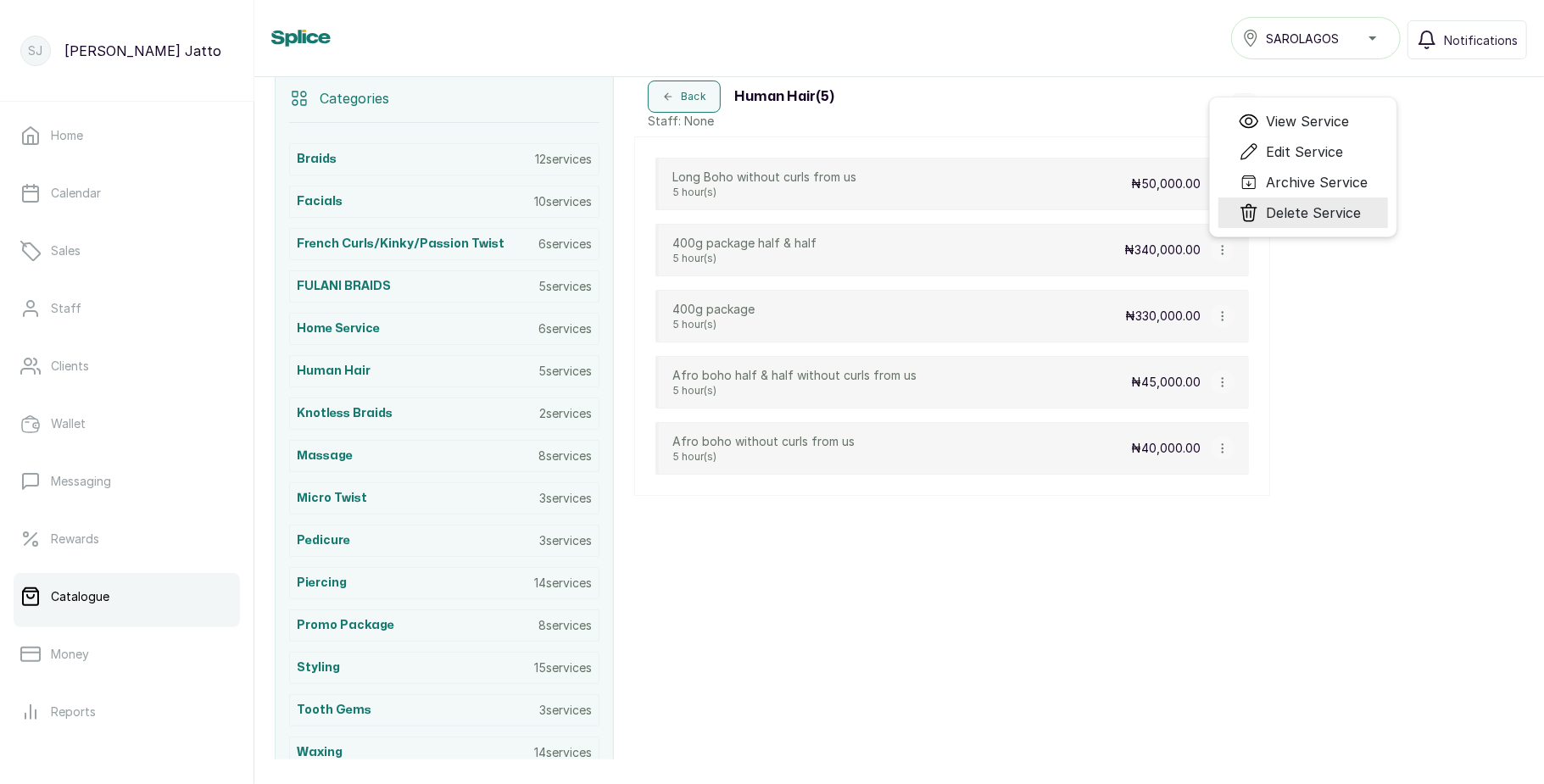
click at [1249, 217] on icon "Menu" at bounding box center [1249, 212] width 20 height 20
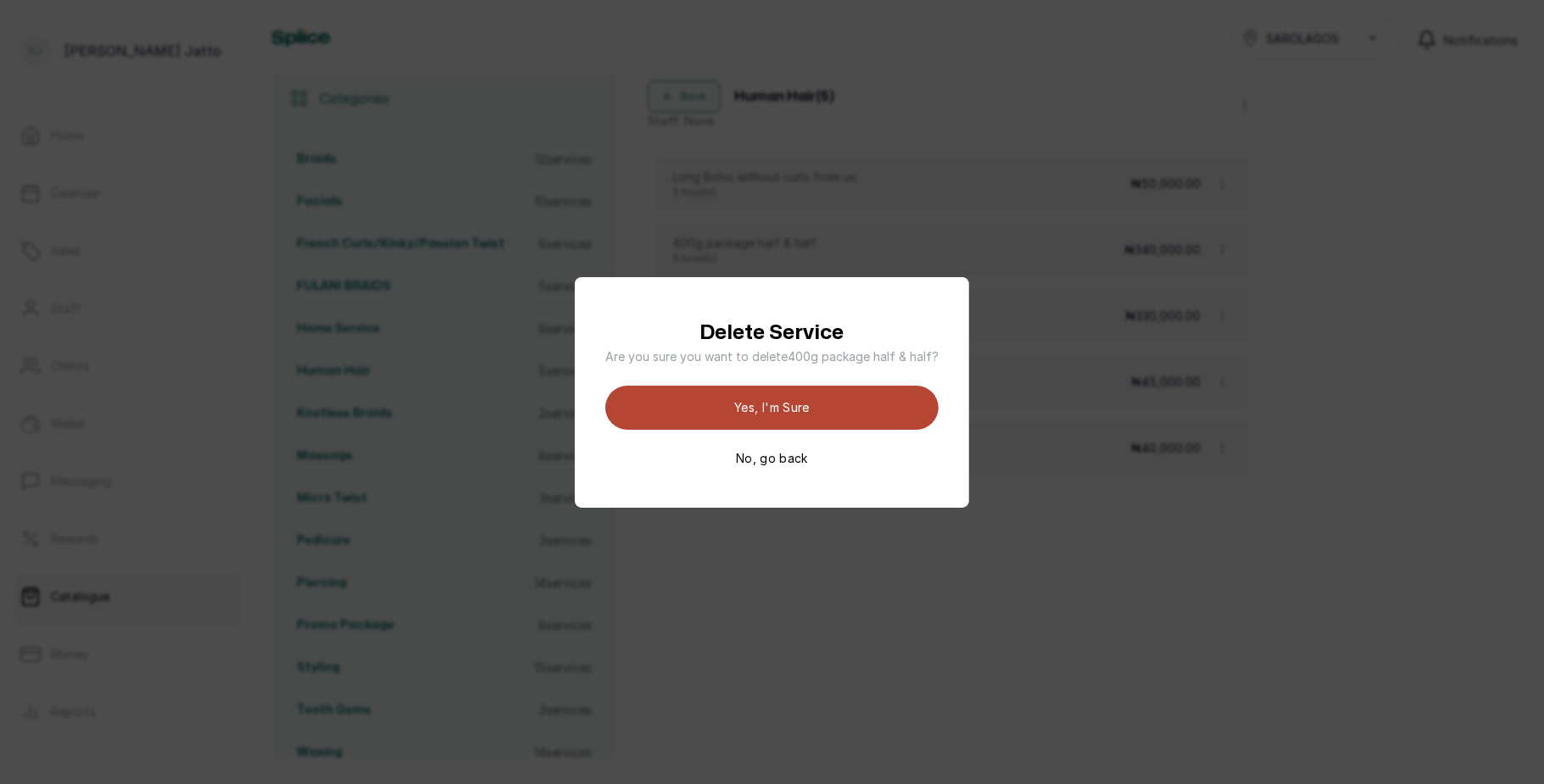
click at [859, 398] on button "Yes, I'm sure" at bounding box center [772, 407] width 334 height 44
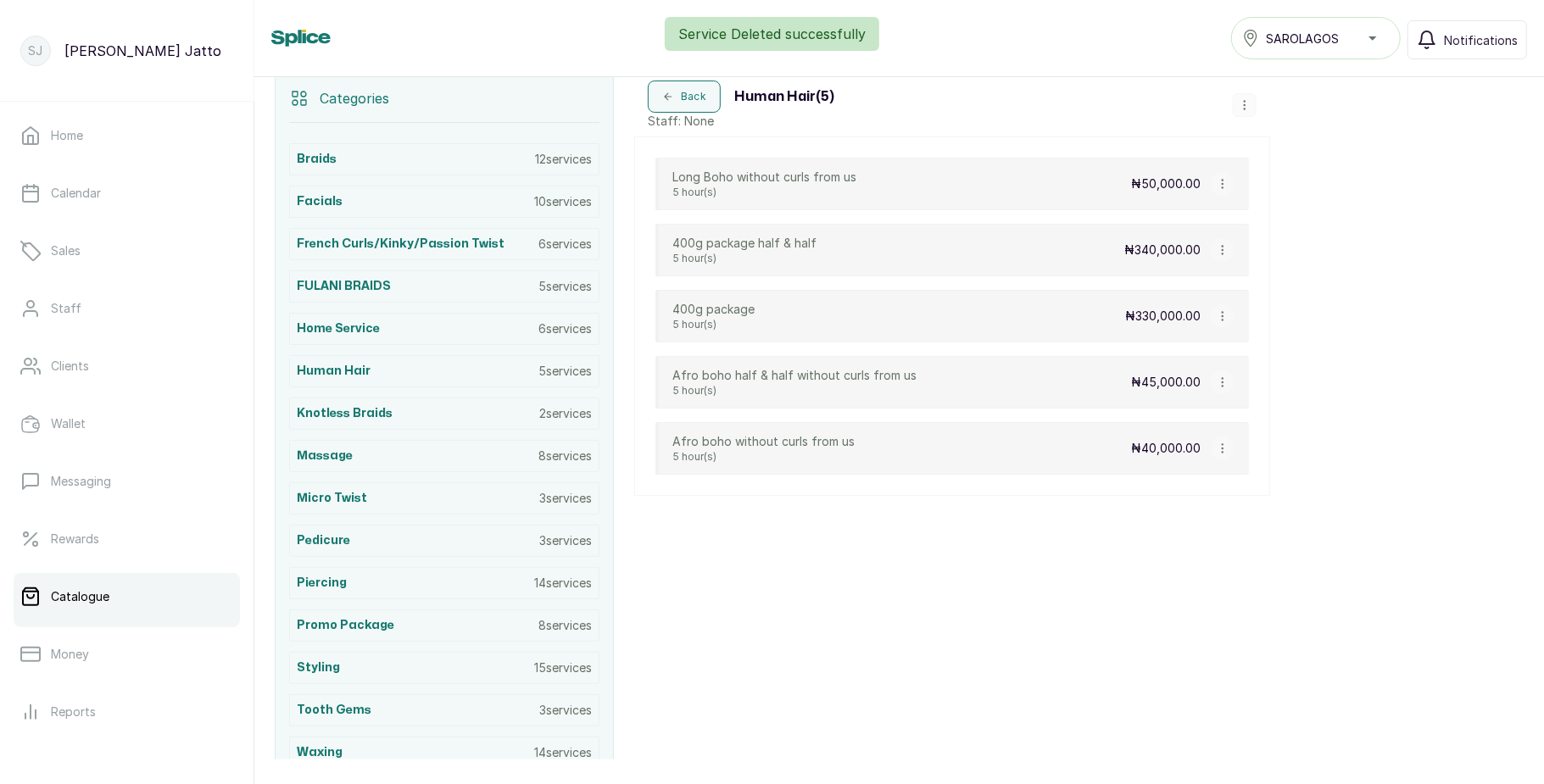
click at [1219, 190] on icon "button" at bounding box center [1223, 184] width 12 height 12
click at [1262, 322] on span "Delete Service" at bounding box center [1299, 311] width 122 height 20
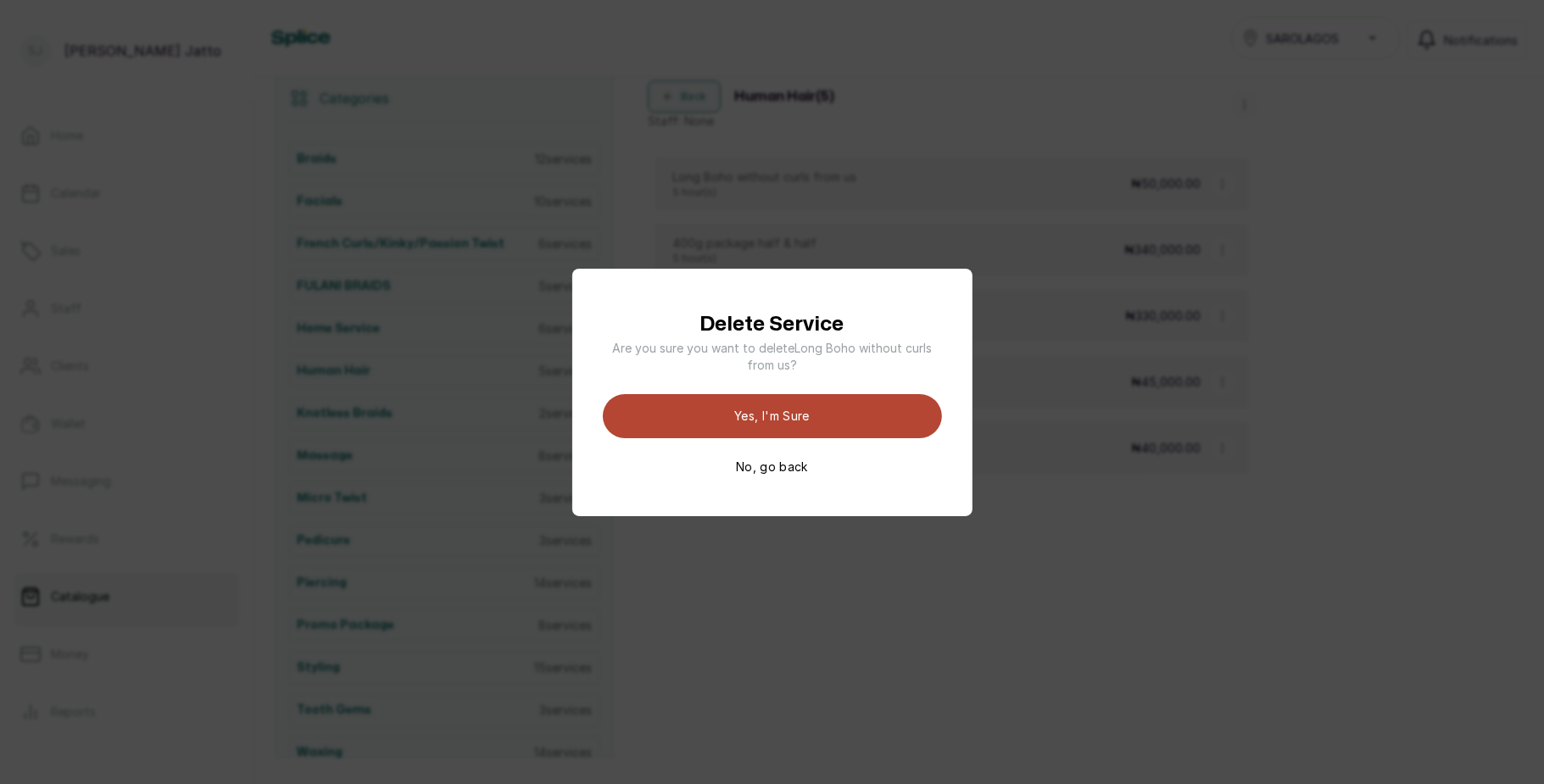
click at [906, 411] on button "Yes, I'm sure" at bounding box center [772, 416] width 339 height 44
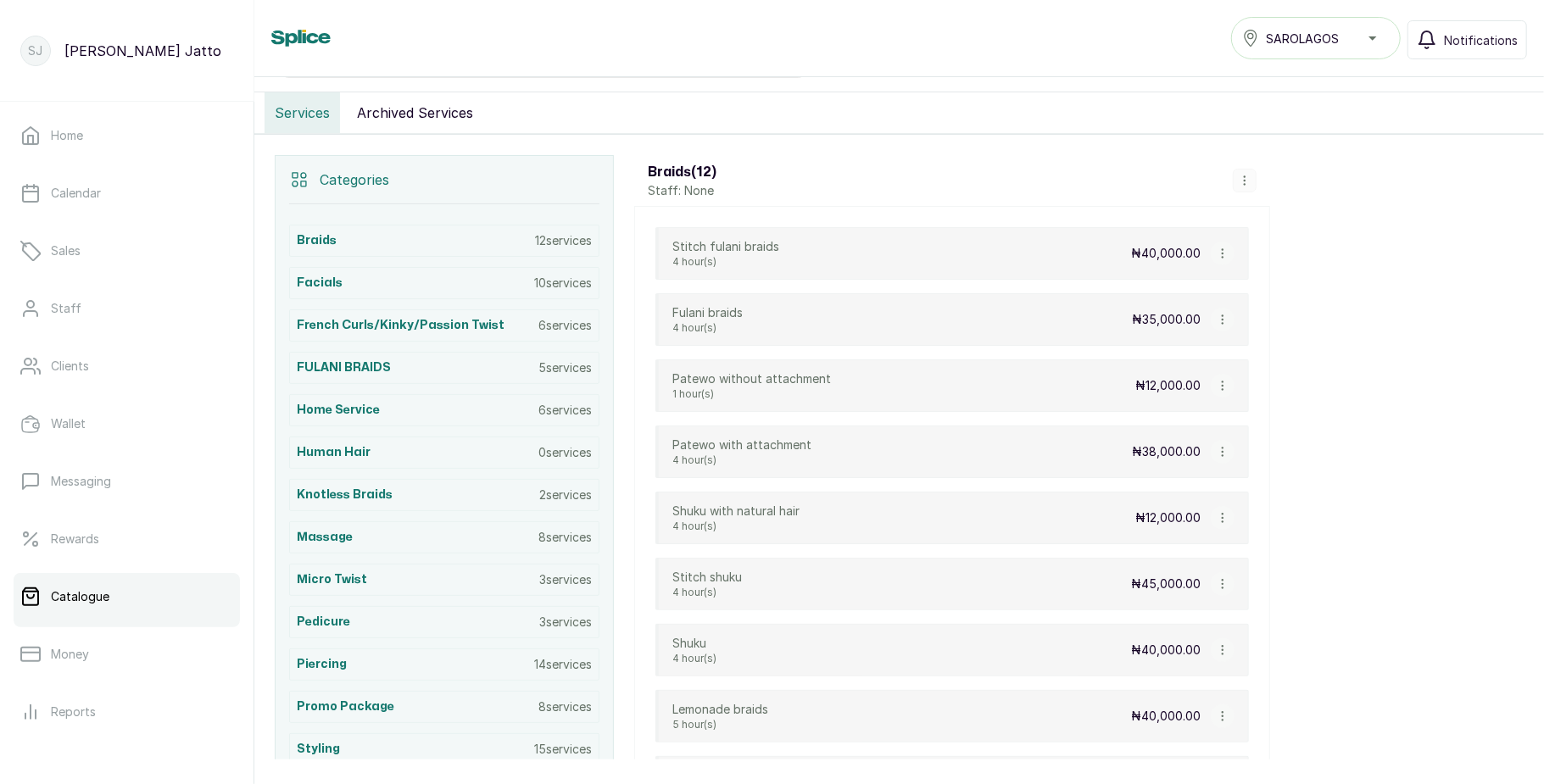
scroll to position [290, 0]
click at [384, 453] on div "Human Hair 0 services" at bounding box center [444, 451] width 310 height 32
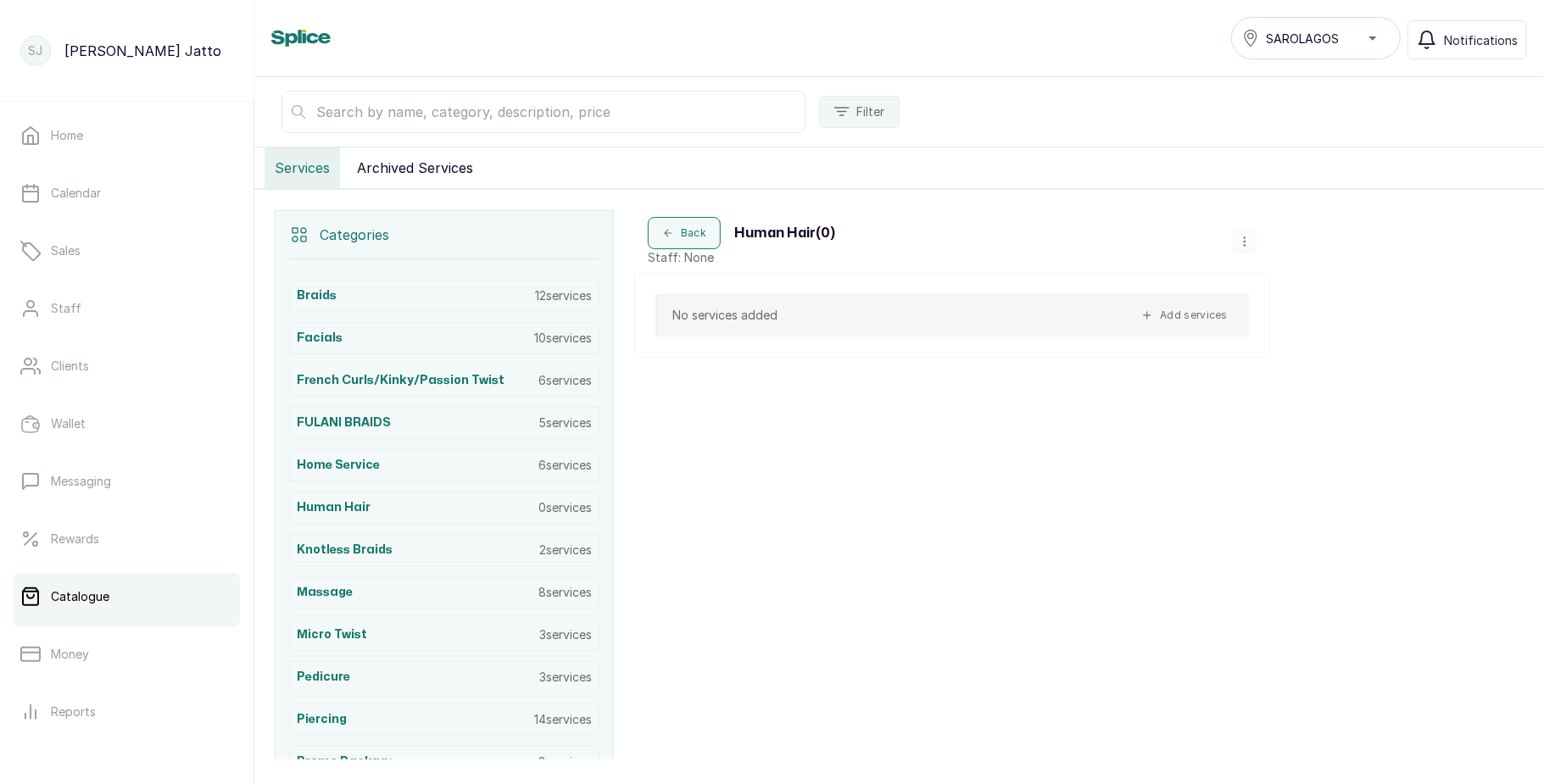
scroll to position [230, 0]
click at [1246, 249] on icon "button" at bounding box center [1245, 245] width 12 height 12
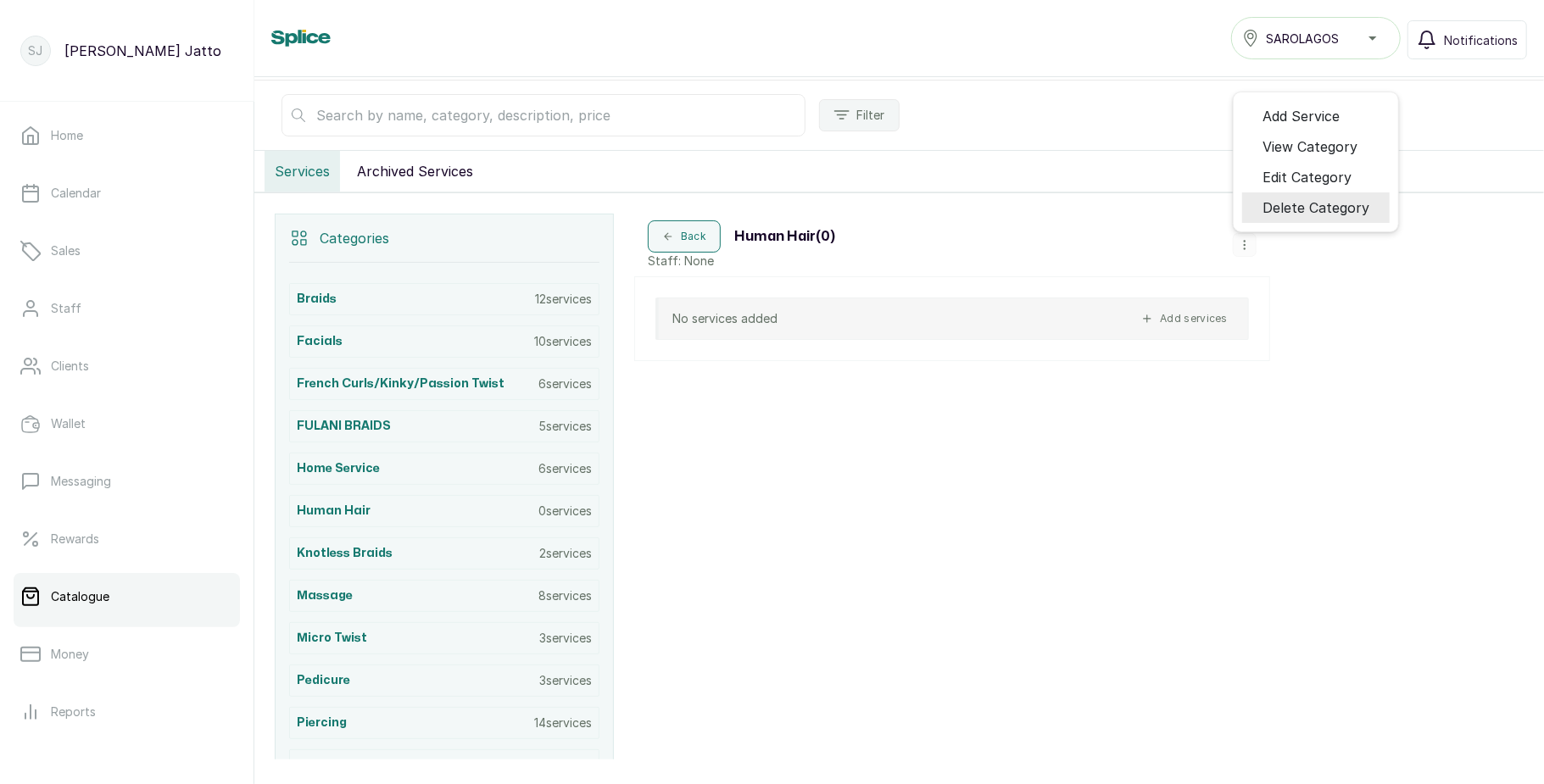
click at [1293, 205] on span "Delete Category" at bounding box center [1315, 207] width 107 height 20
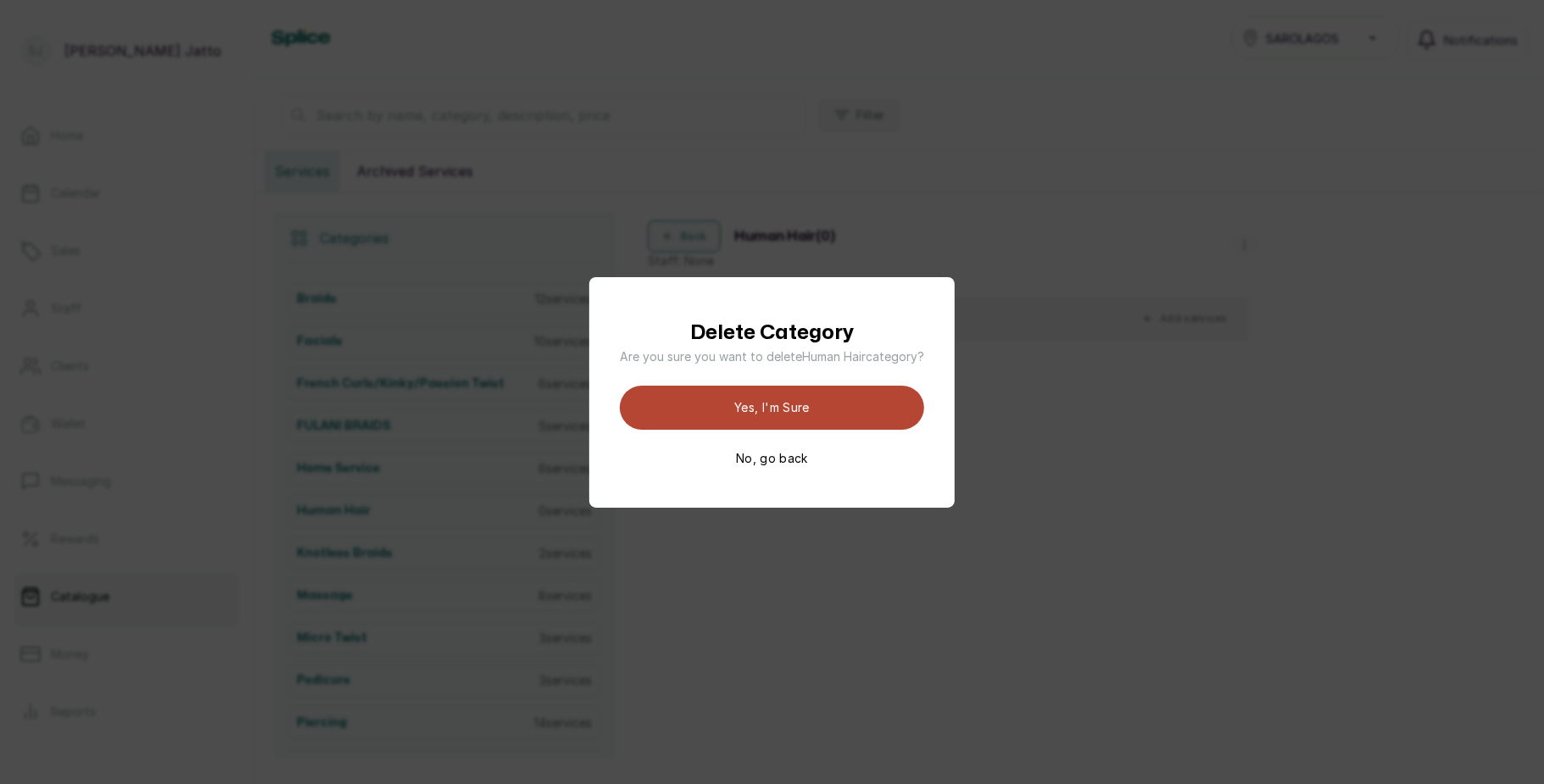
click at [788, 401] on button "Yes, I'm sure" at bounding box center [771, 407] width 304 height 44
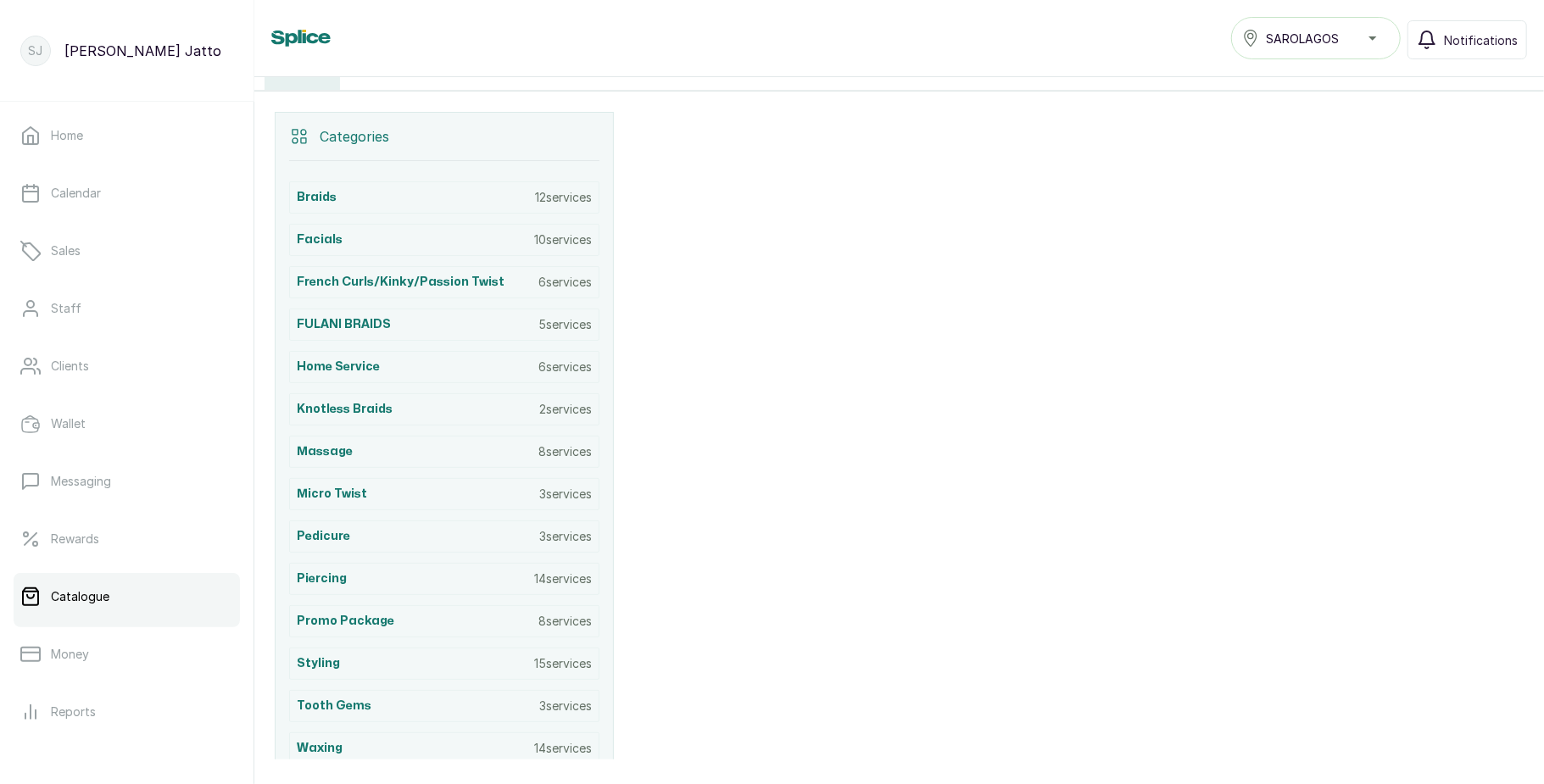
scroll to position [0, 0]
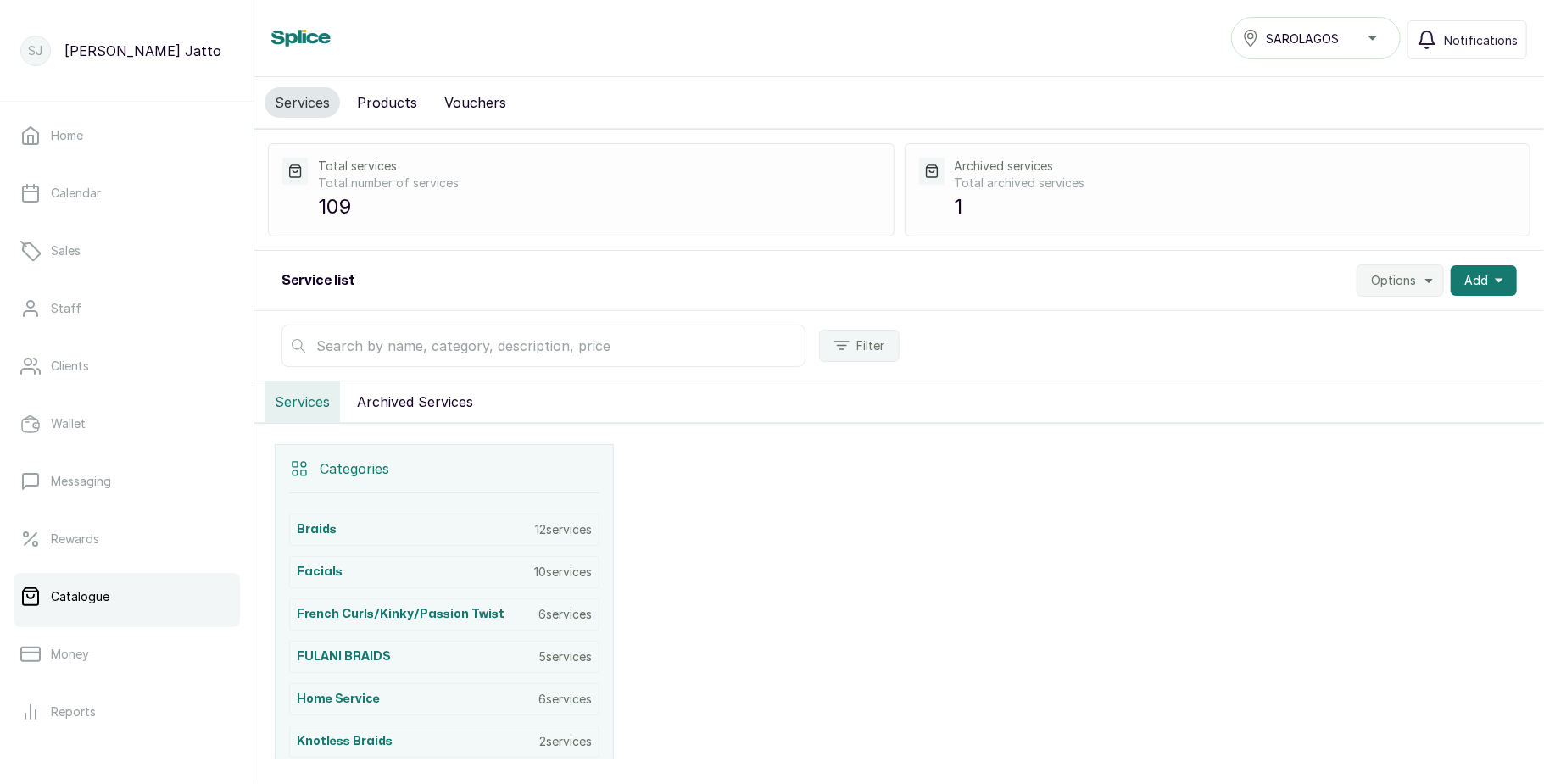
click at [1399, 280] on span "Options" at bounding box center [1393, 281] width 45 height 17
click at [1314, 360] on span "Import Services" at bounding box center [1349, 360] width 163 height 20
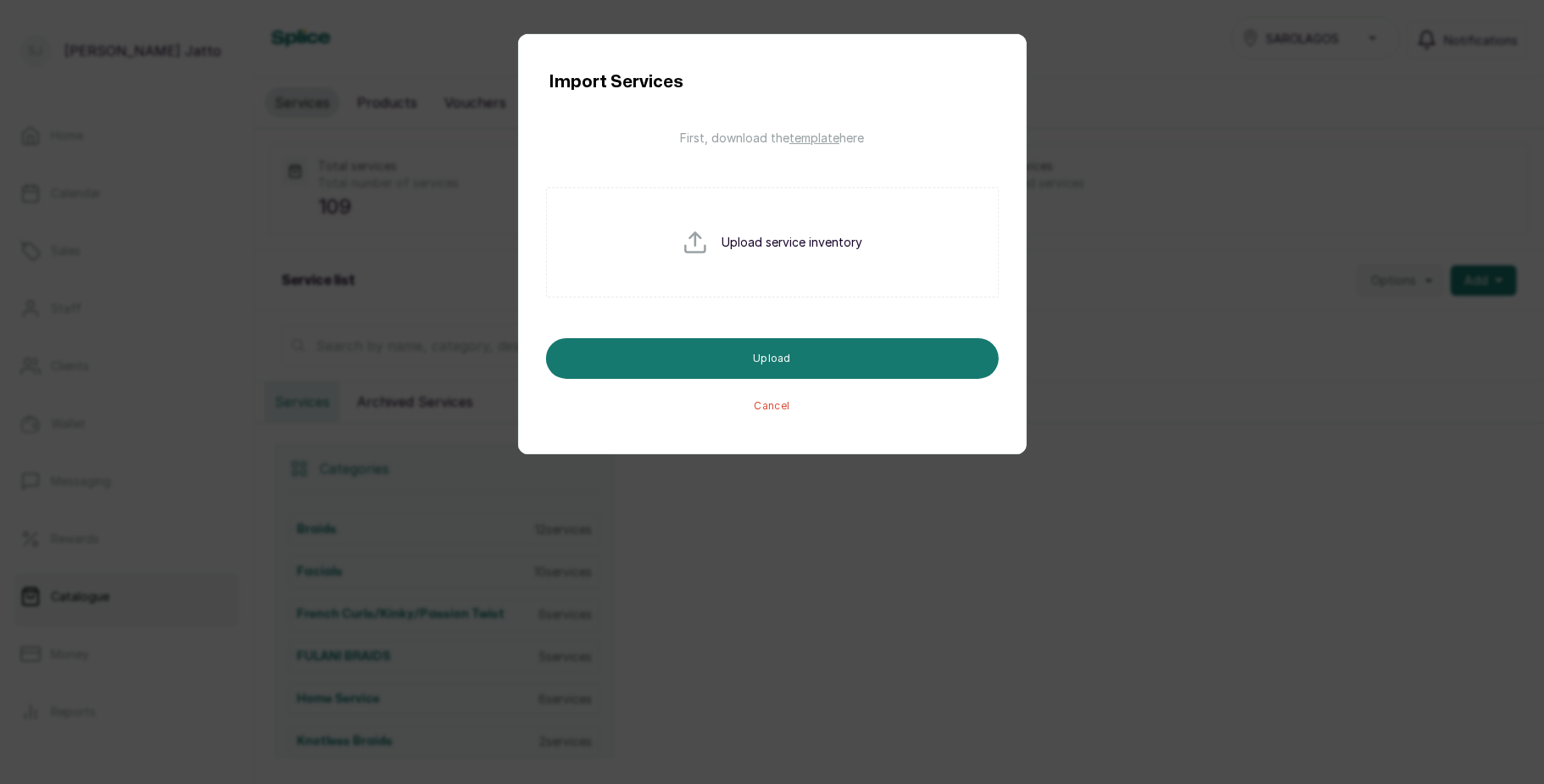
click at [812, 242] on p "Upload service inventory" at bounding box center [793, 243] width 140 height 17
click at [721, 245] on input "file" at bounding box center [736, 269] width 108 height 81
type input "C:\fakepath\Sarolagos service - service_import_template (6) (1).csv"
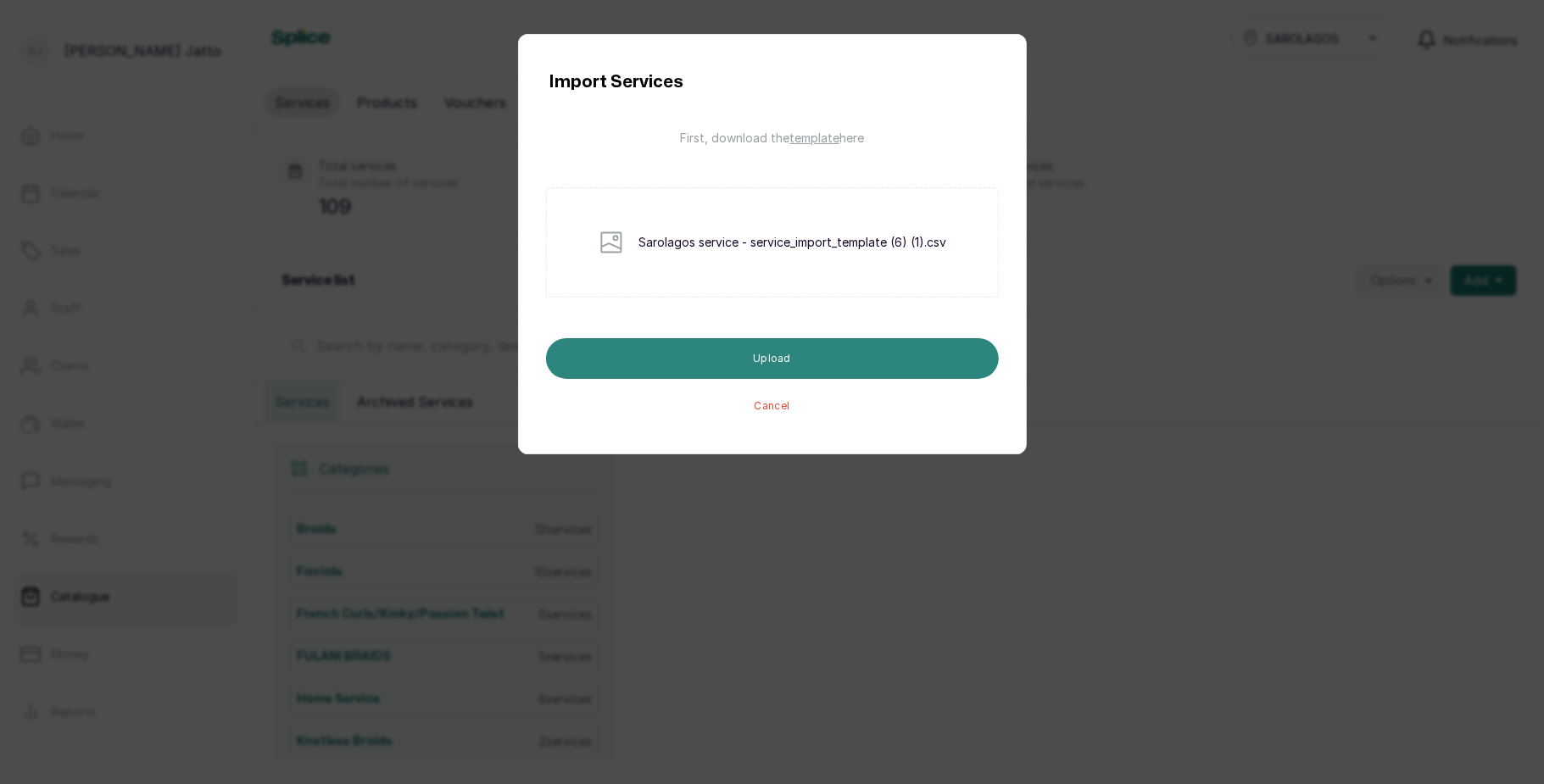
click at [767, 340] on button "Upload" at bounding box center [772, 358] width 453 height 41
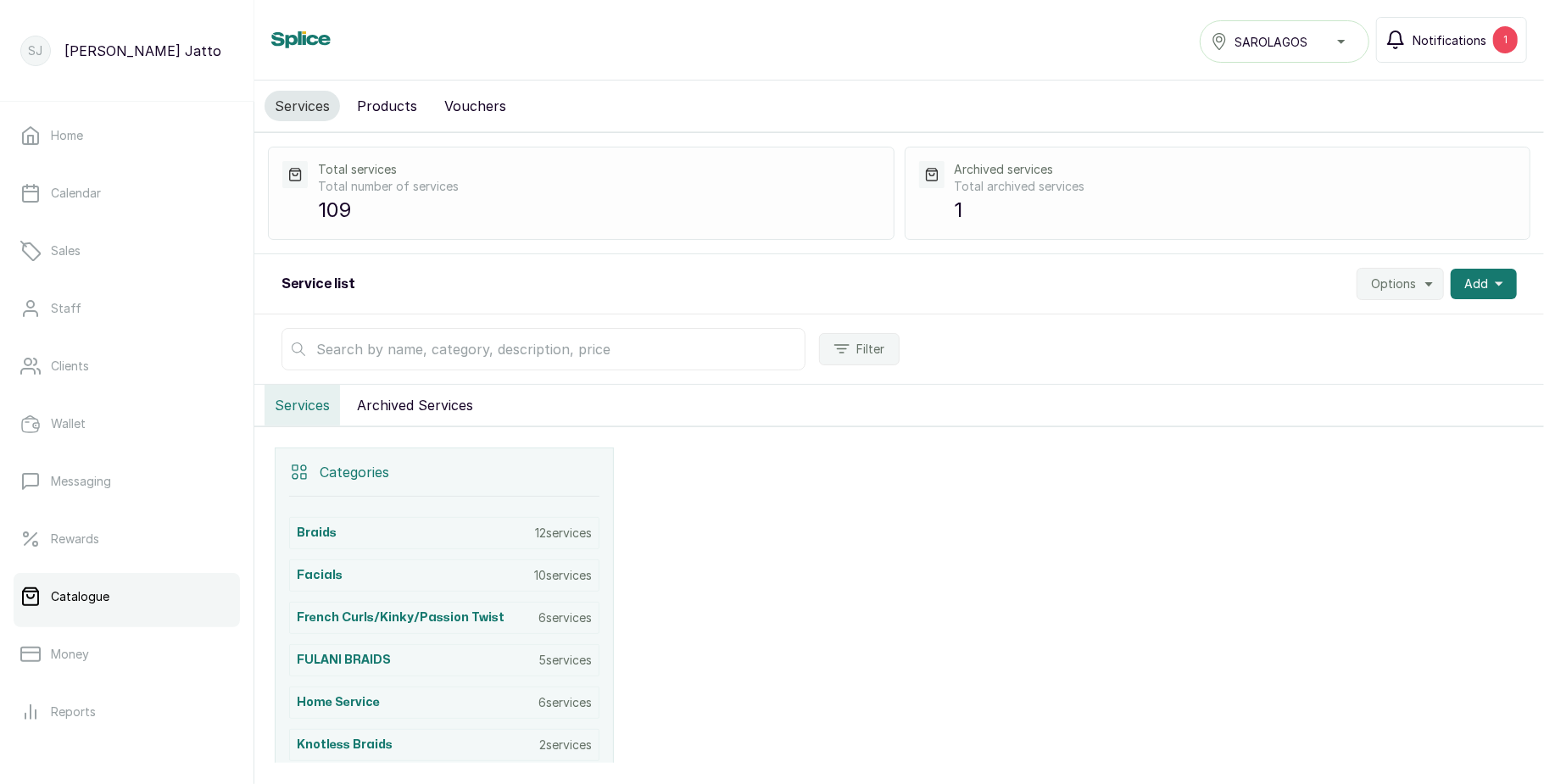
click at [1486, 29] on button "Notifications 1" at bounding box center [1451, 40] width 151 height 46
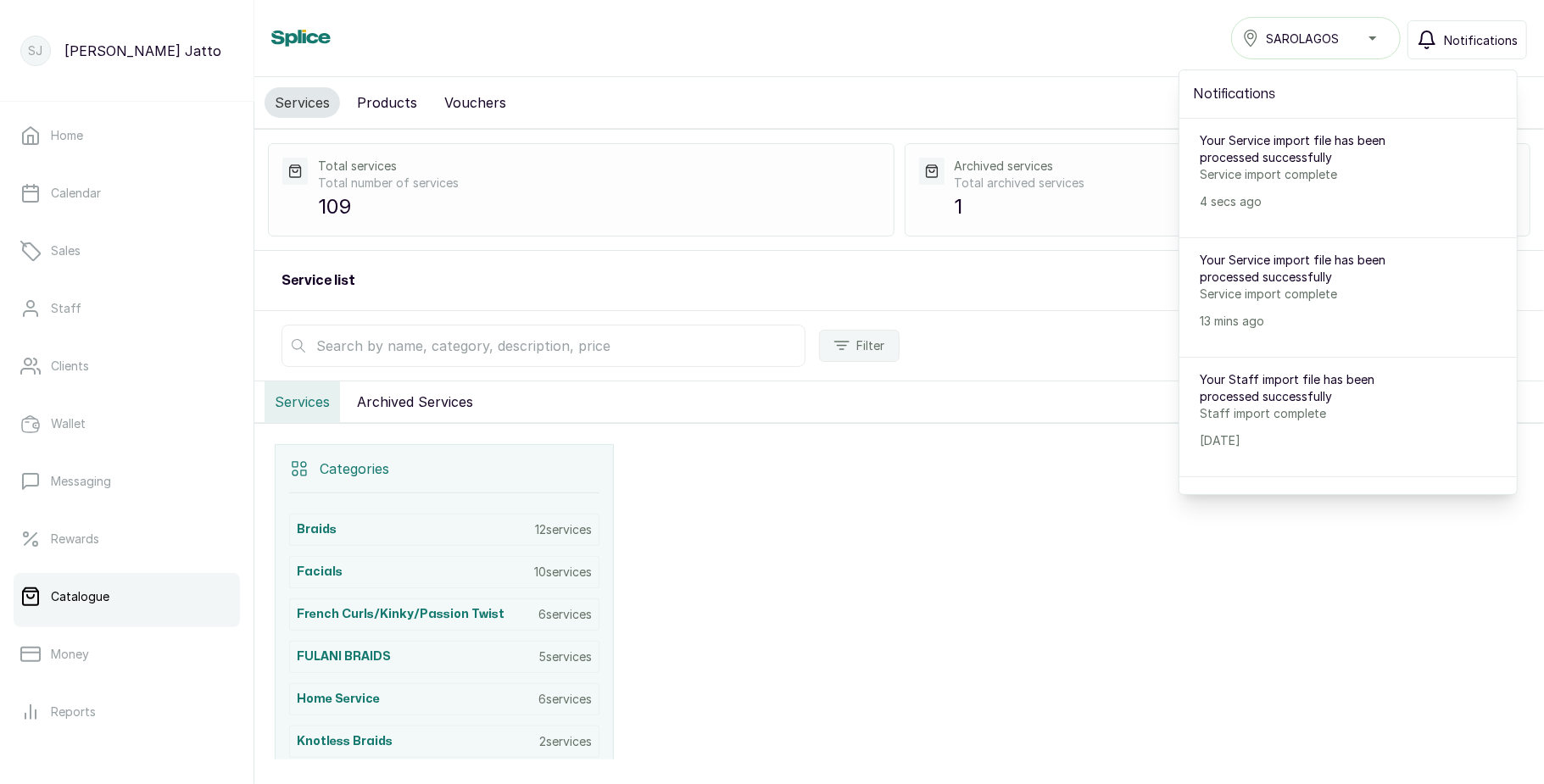
click at [1486, 29] on button "Notifications" at bounding box center [1467, 39] width 120 height 39
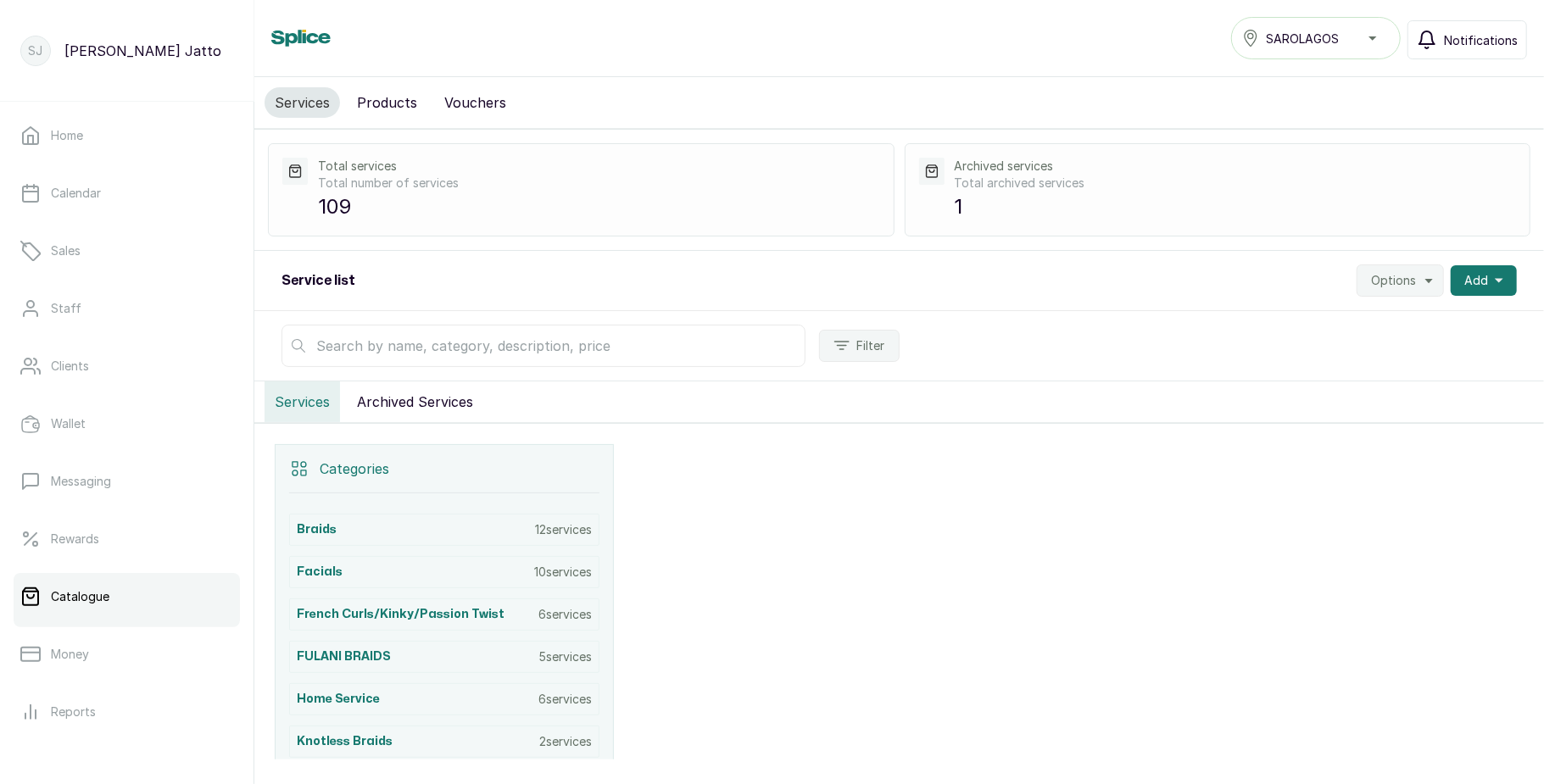
click at [1448, 37] on span "Notifications" at bounding box center [1480, 40] width 74 height 18
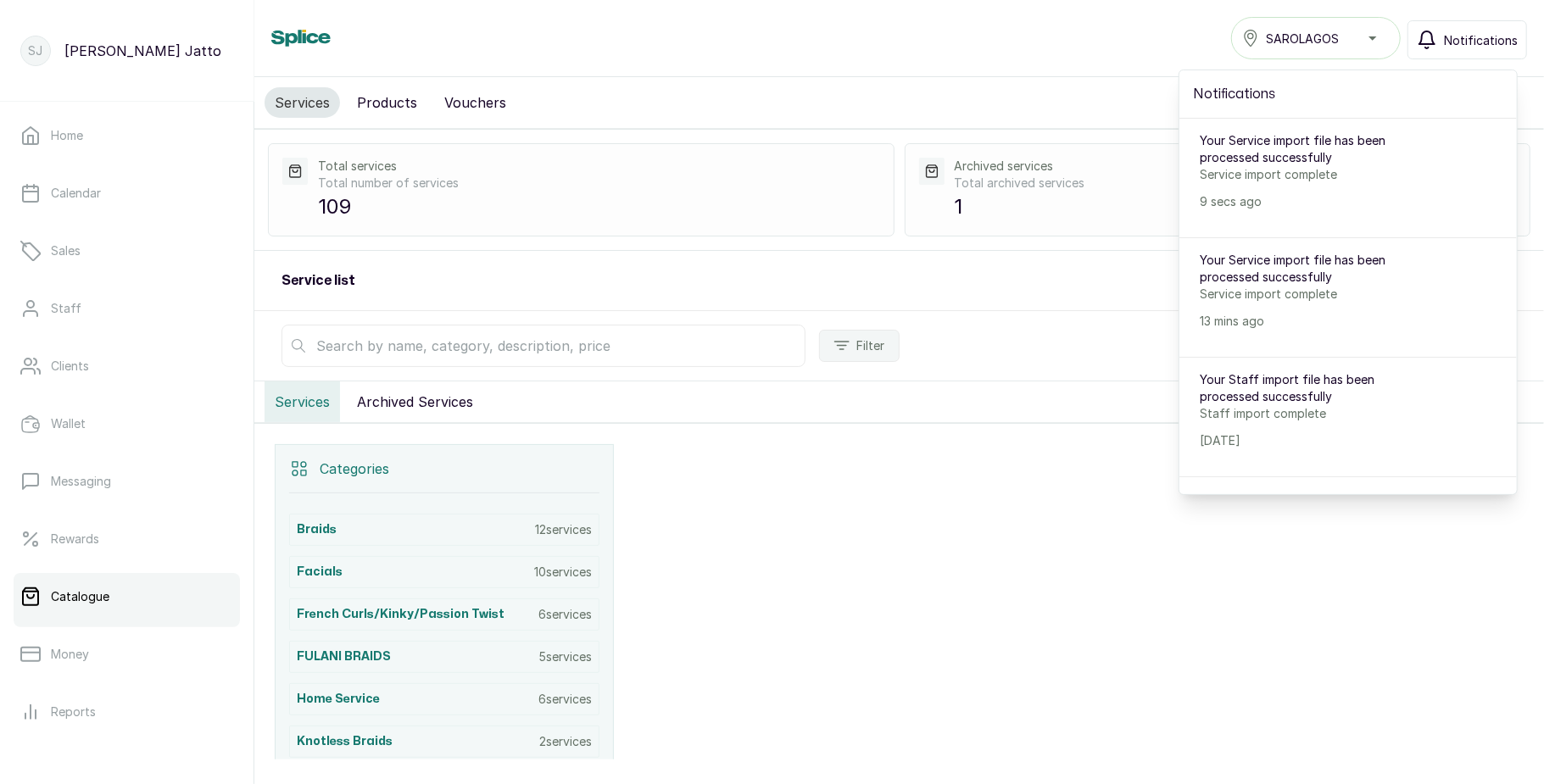
click at [1448, 37] on span "Notifications" at bounding box center [1480, 40] width 74 height 18
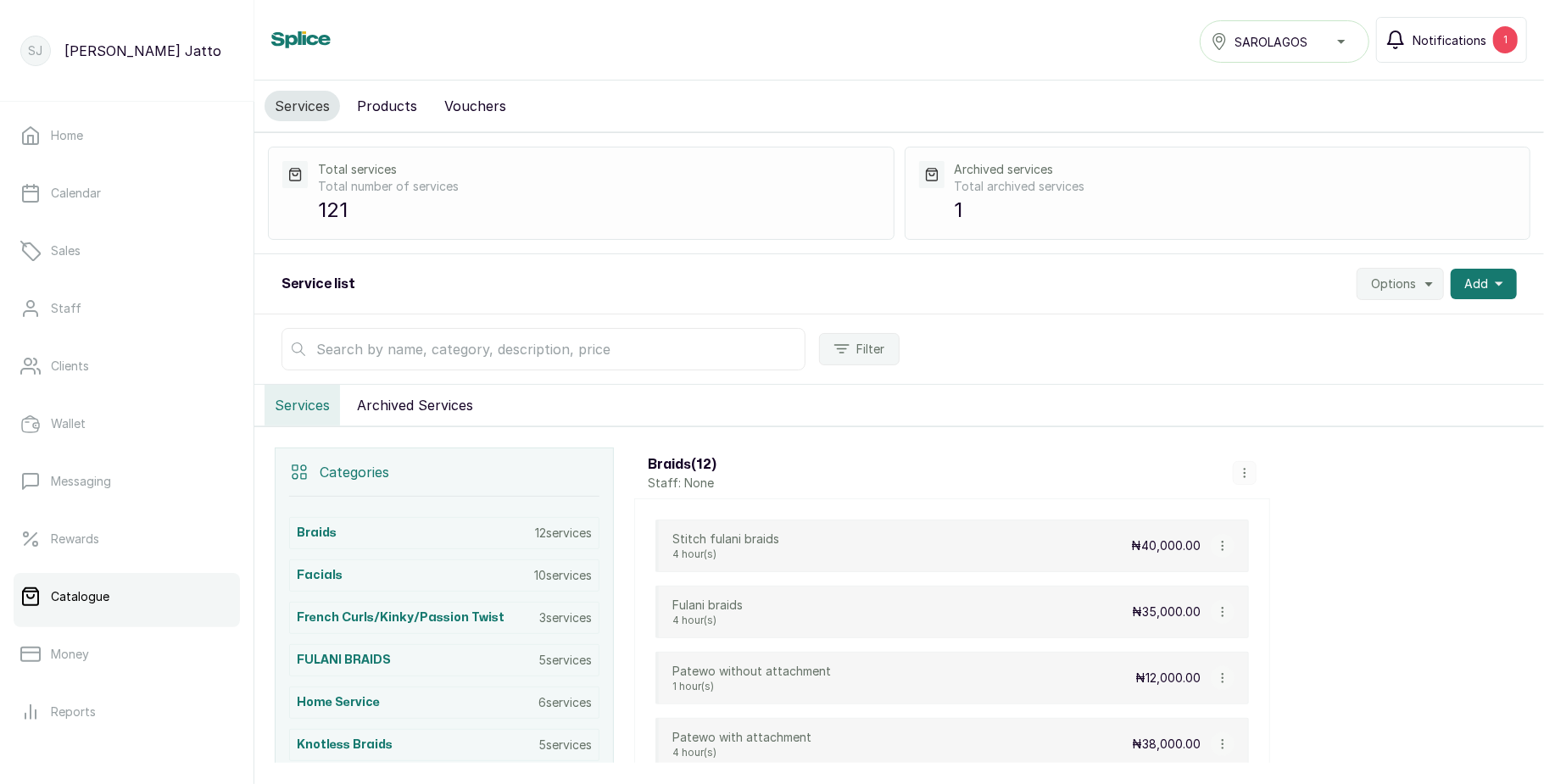
click at [1448, 31] on span "Notifications" at bounding box center [1449, 40] width 74 height 18
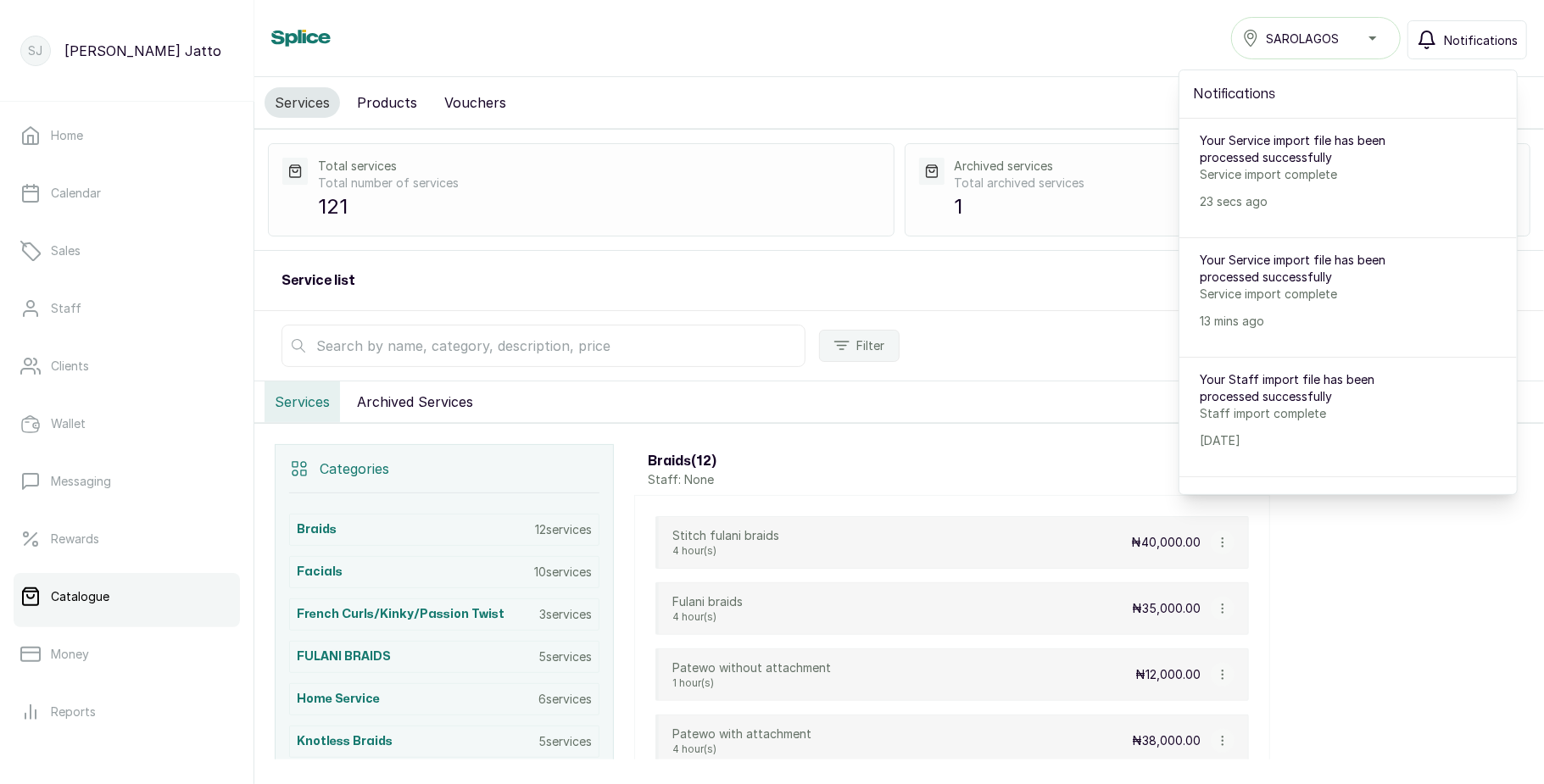
click at [1448, 31] on span "Notifications" at bounding box center [1480, 40] width 74 height 18
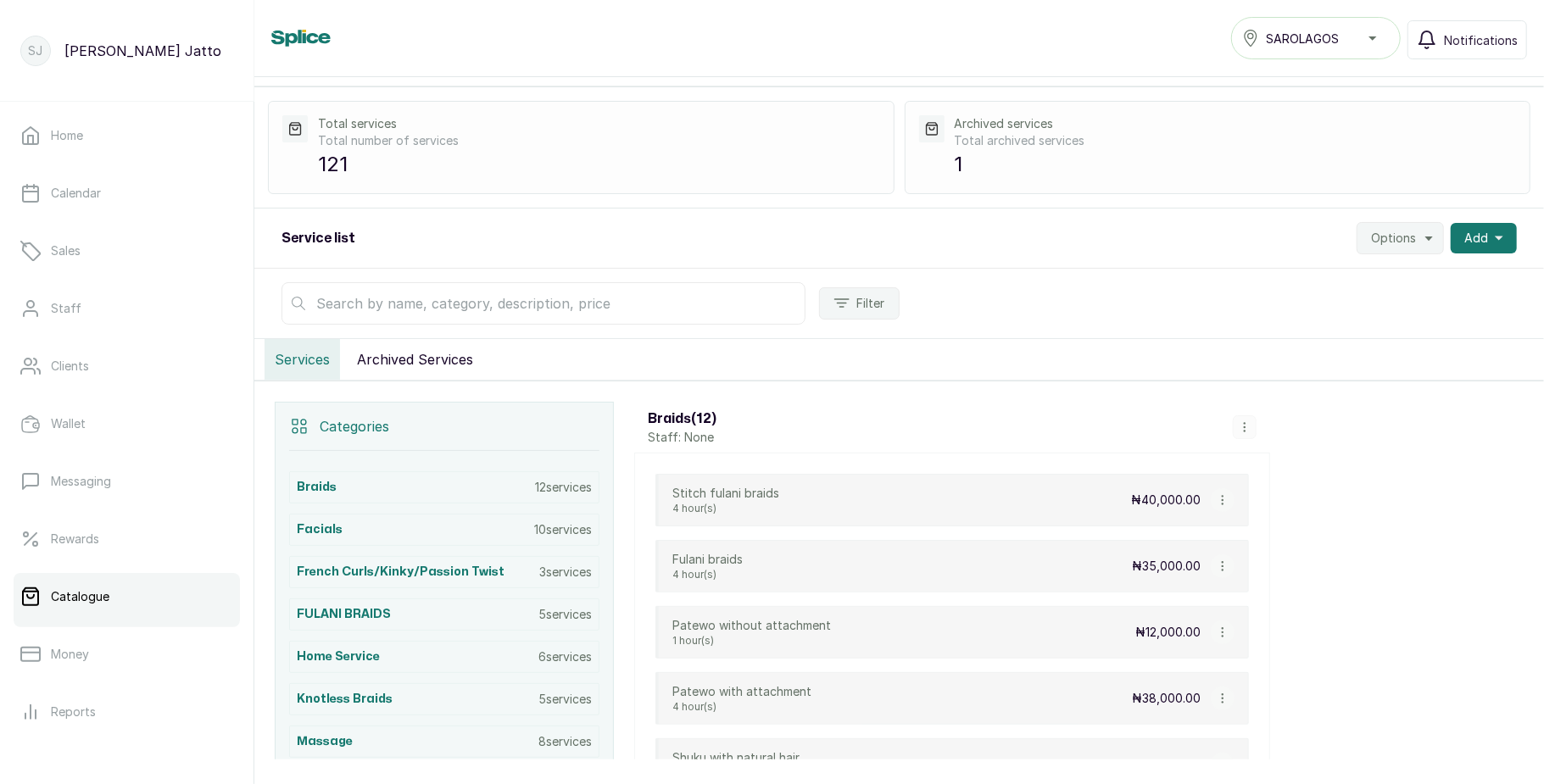
scroll to position [38, 0]
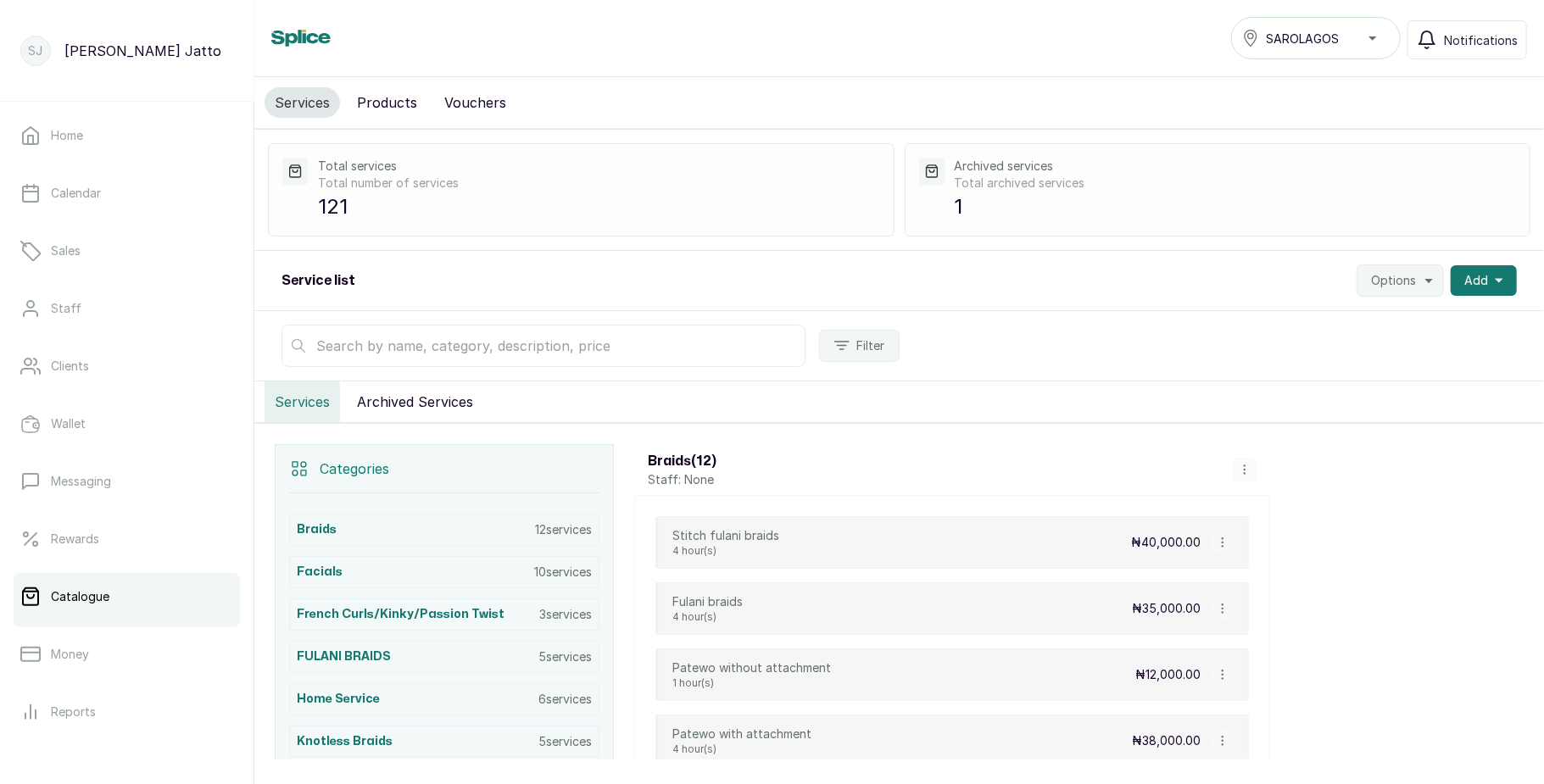
click at [464, 411] on button "Archived Services" at bounding box center [415, 401] width 137 height 41
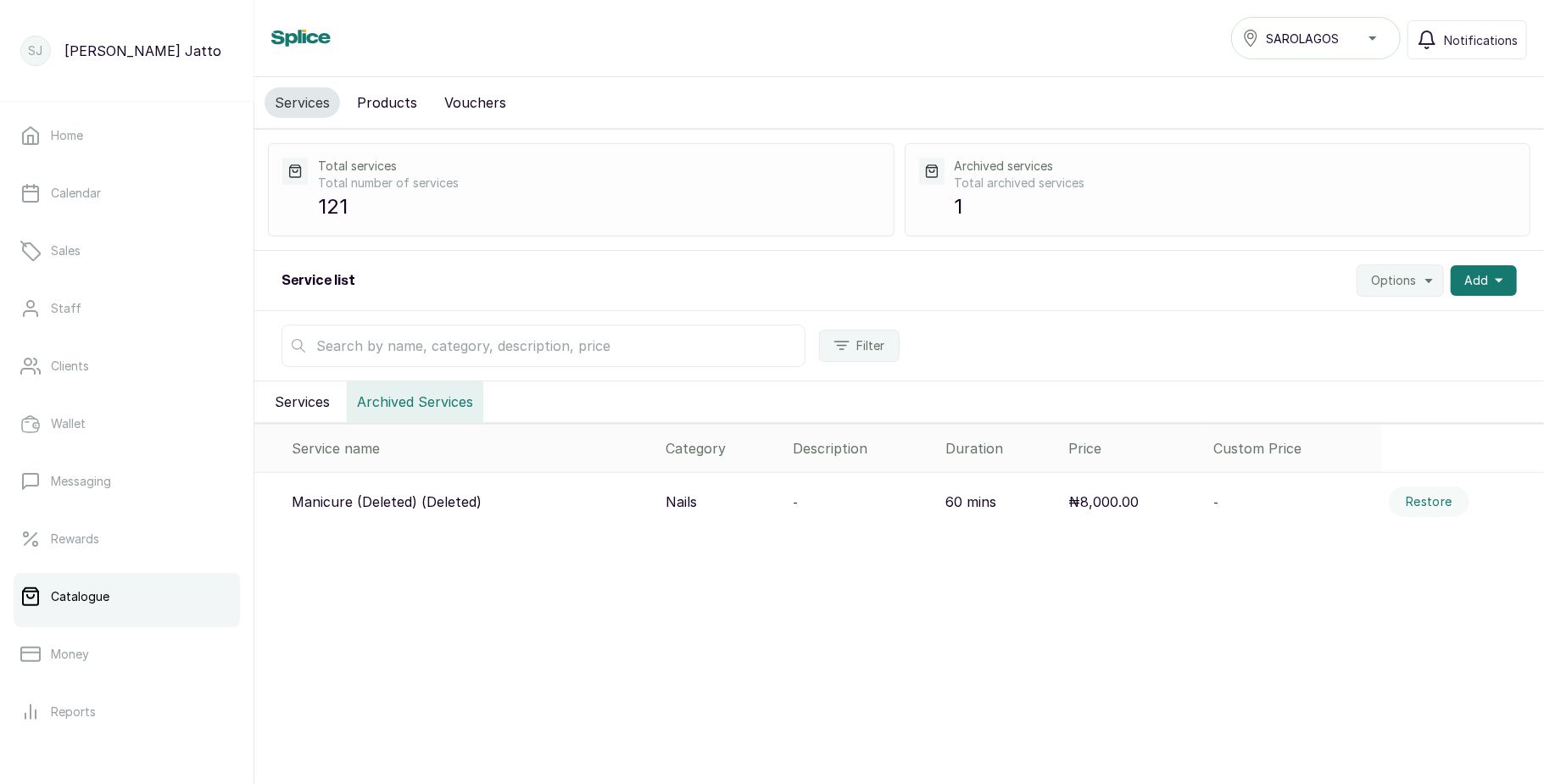
click at [293, 418] on button "Services" at bounding box center [302, 401] width 75 height 41
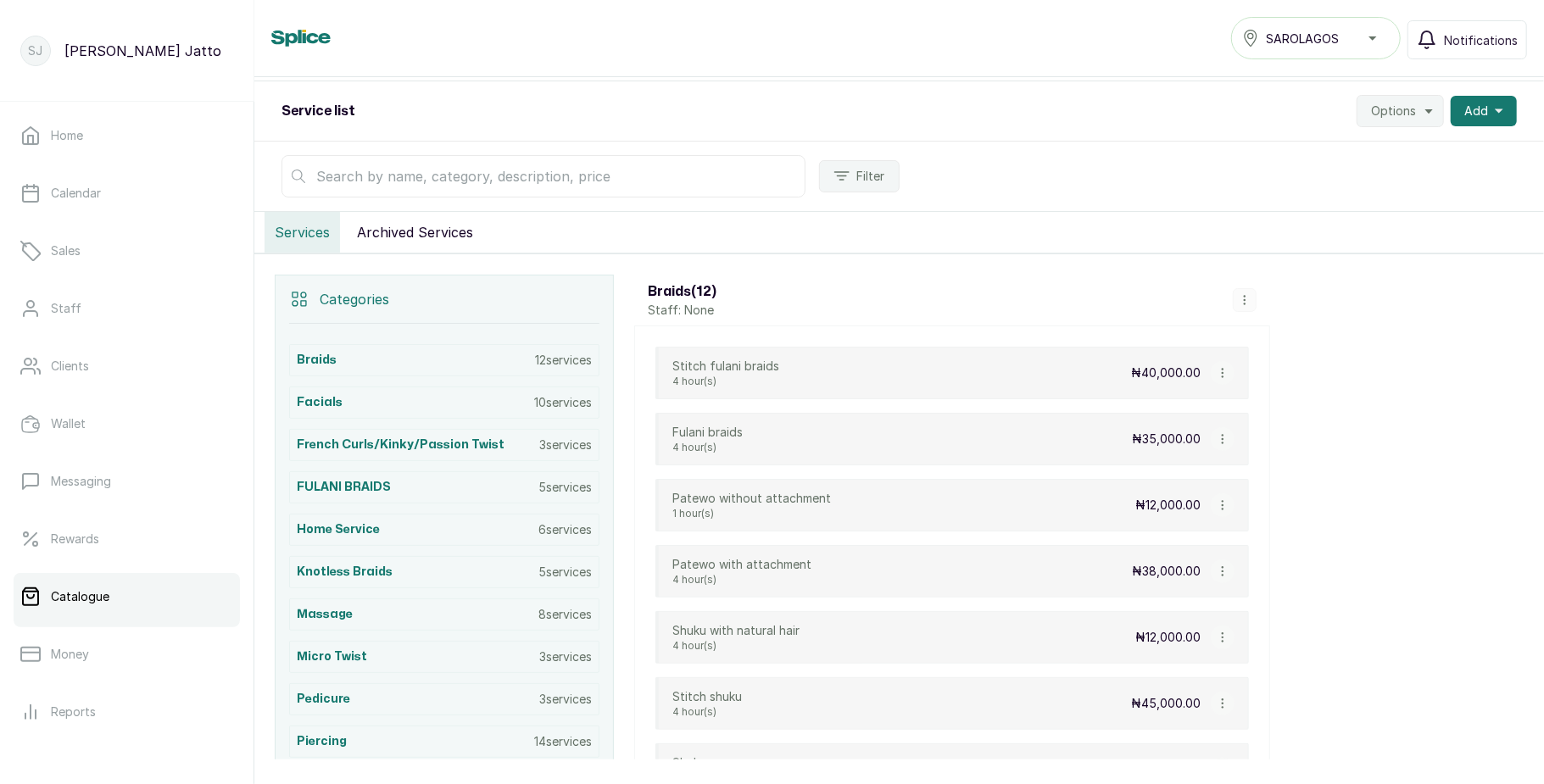
scroll to position [190, 0]
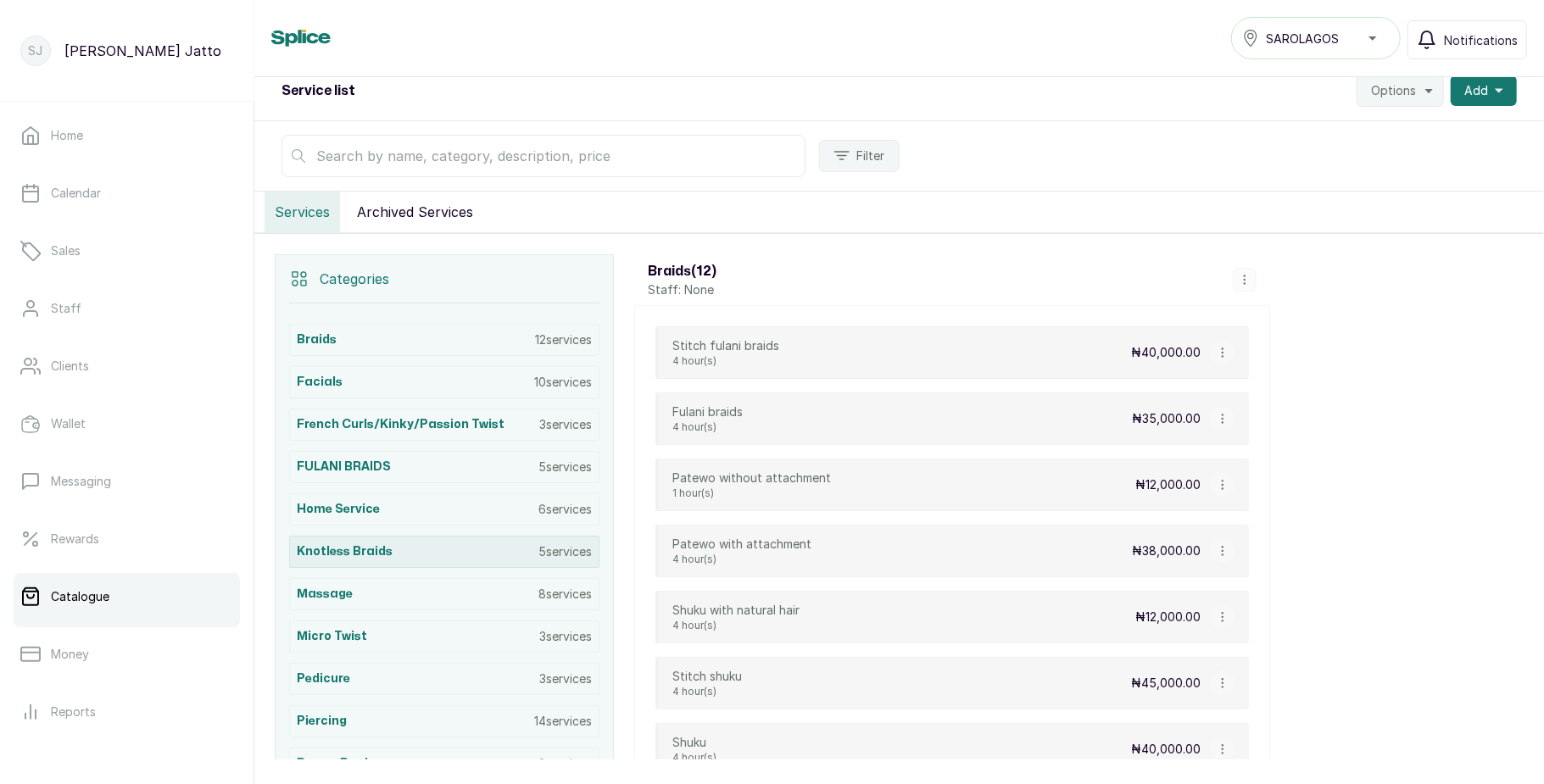
click at [470, 554] on div "Knotless Braids 5 services" at bounding box center [444, 551] width 310 height 32
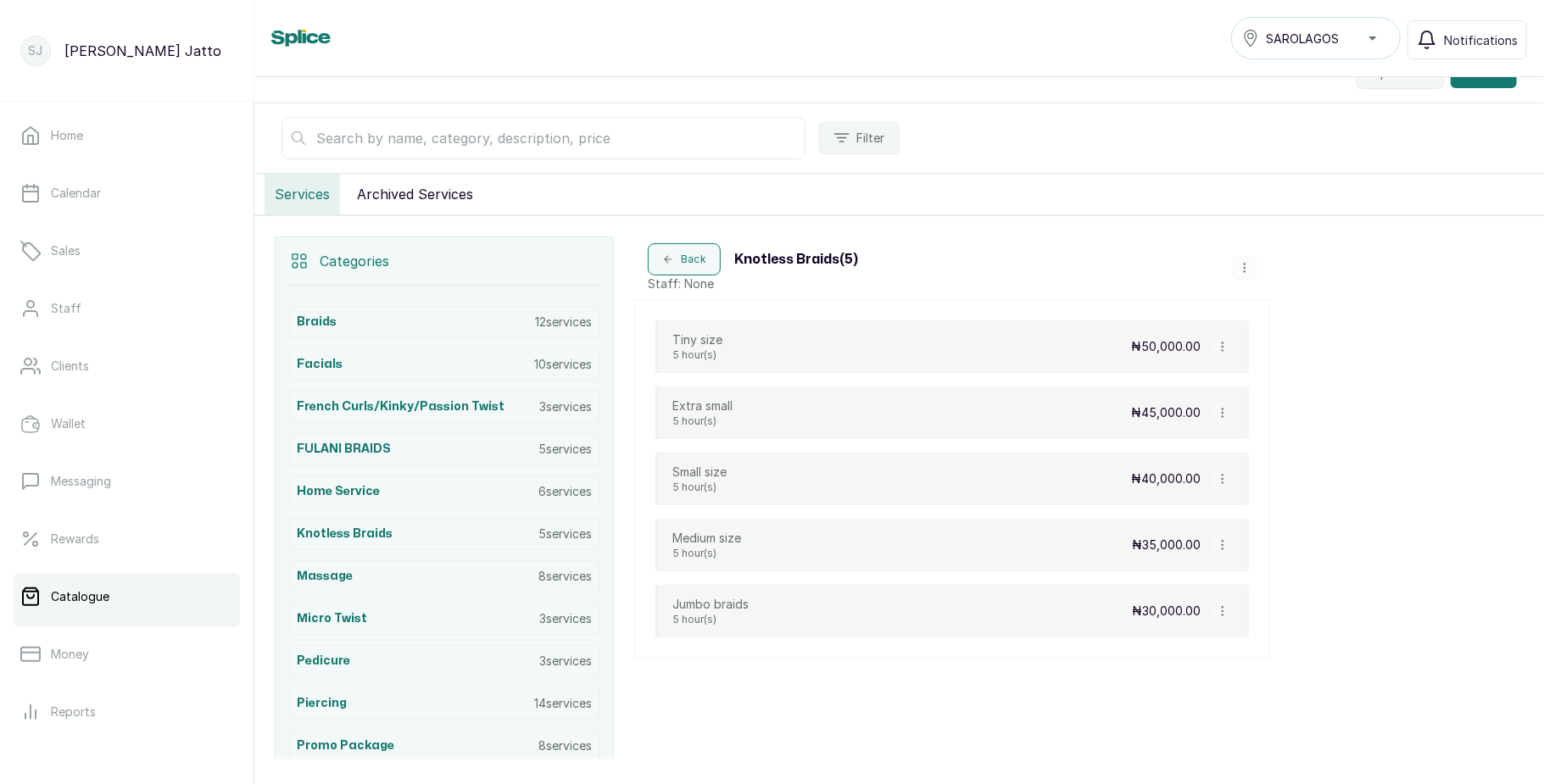
scroll to position [207, 0]
click at [1489, 52] on button "Notifications" at bounding box center [1467, 39] width 120 height 39
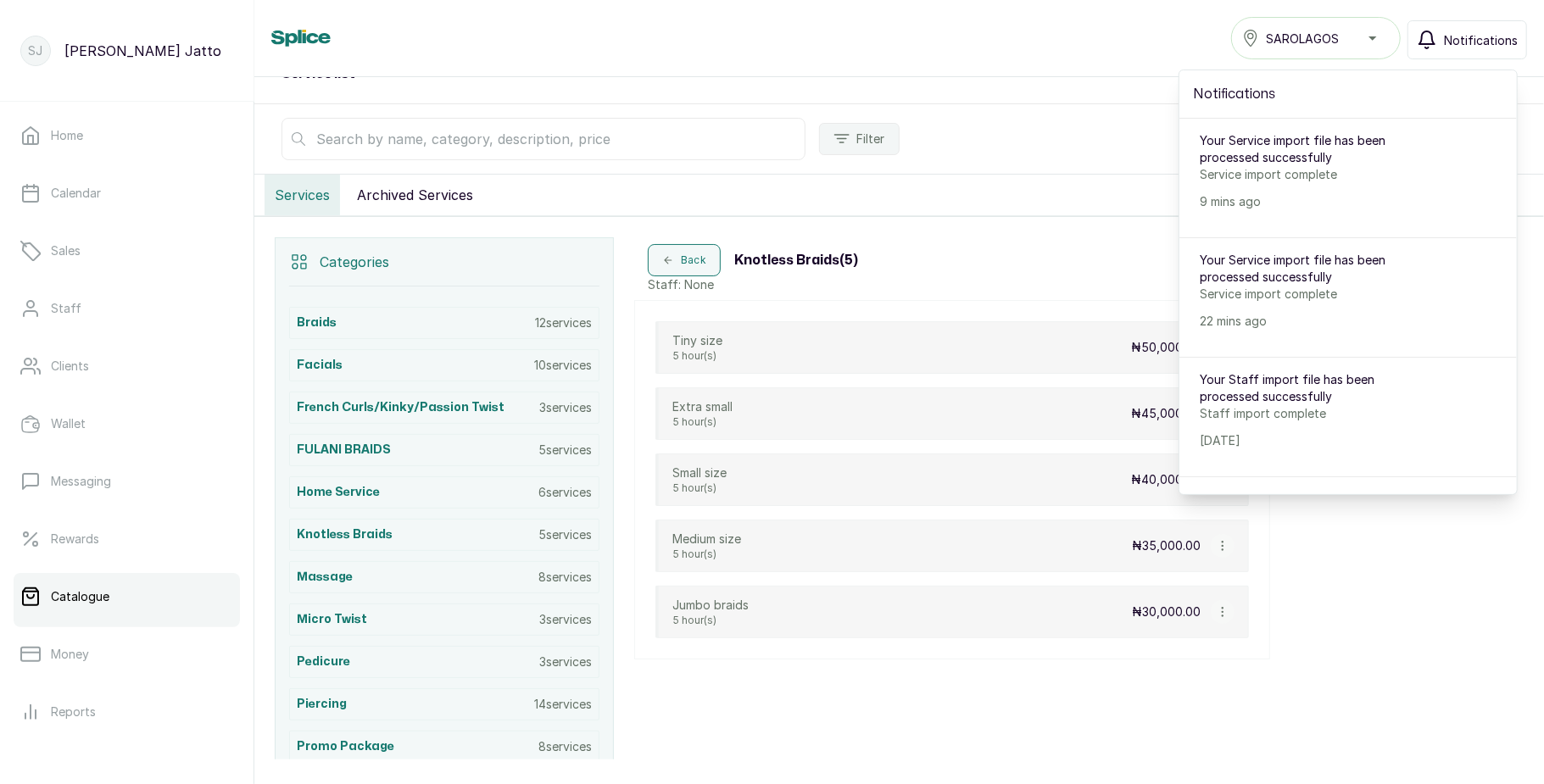
click at [1489, 52] on button "Notifications" at bounding box center [1467, 39] width 120 height 39
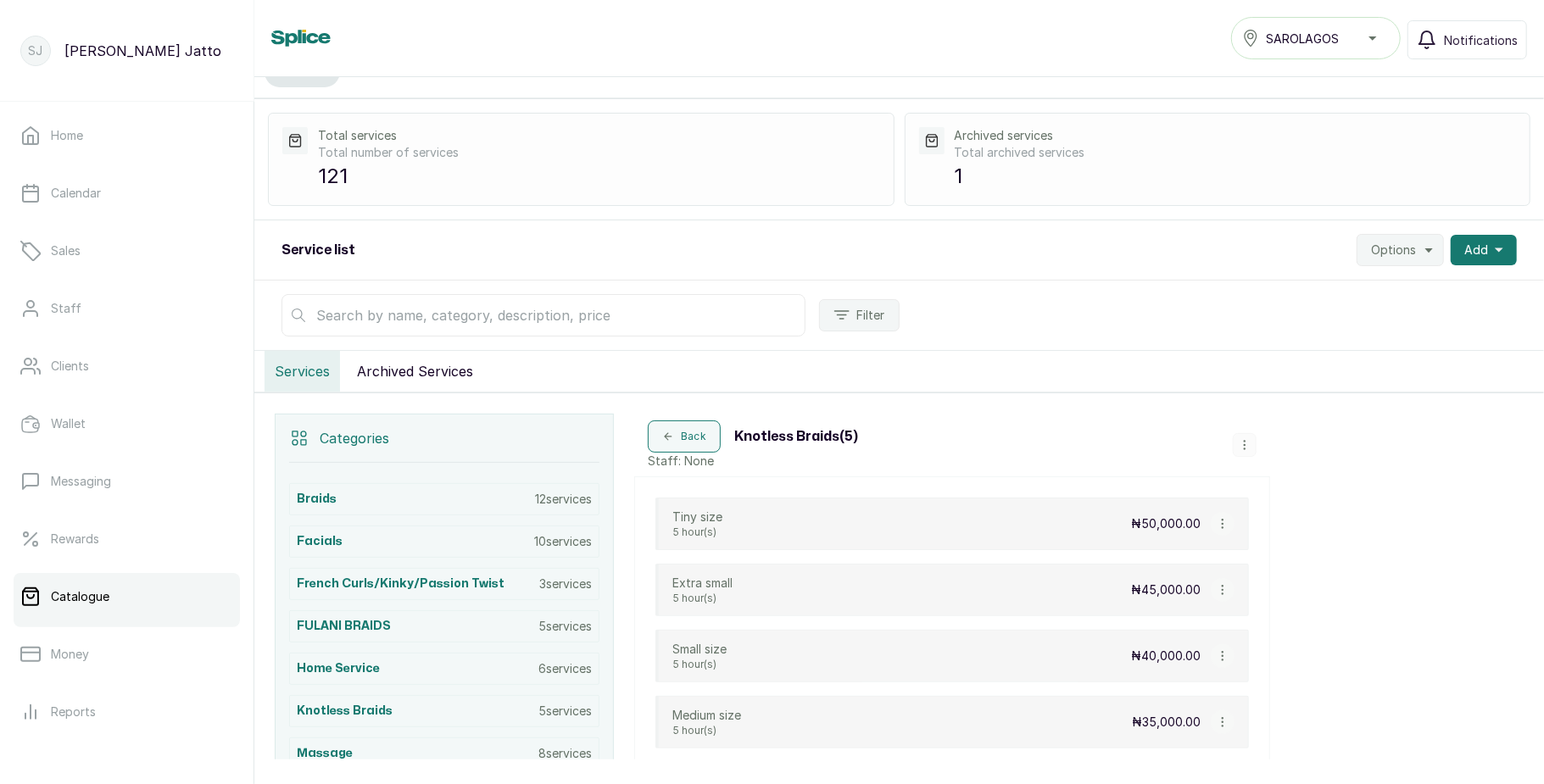
scroll to position [21, 0]
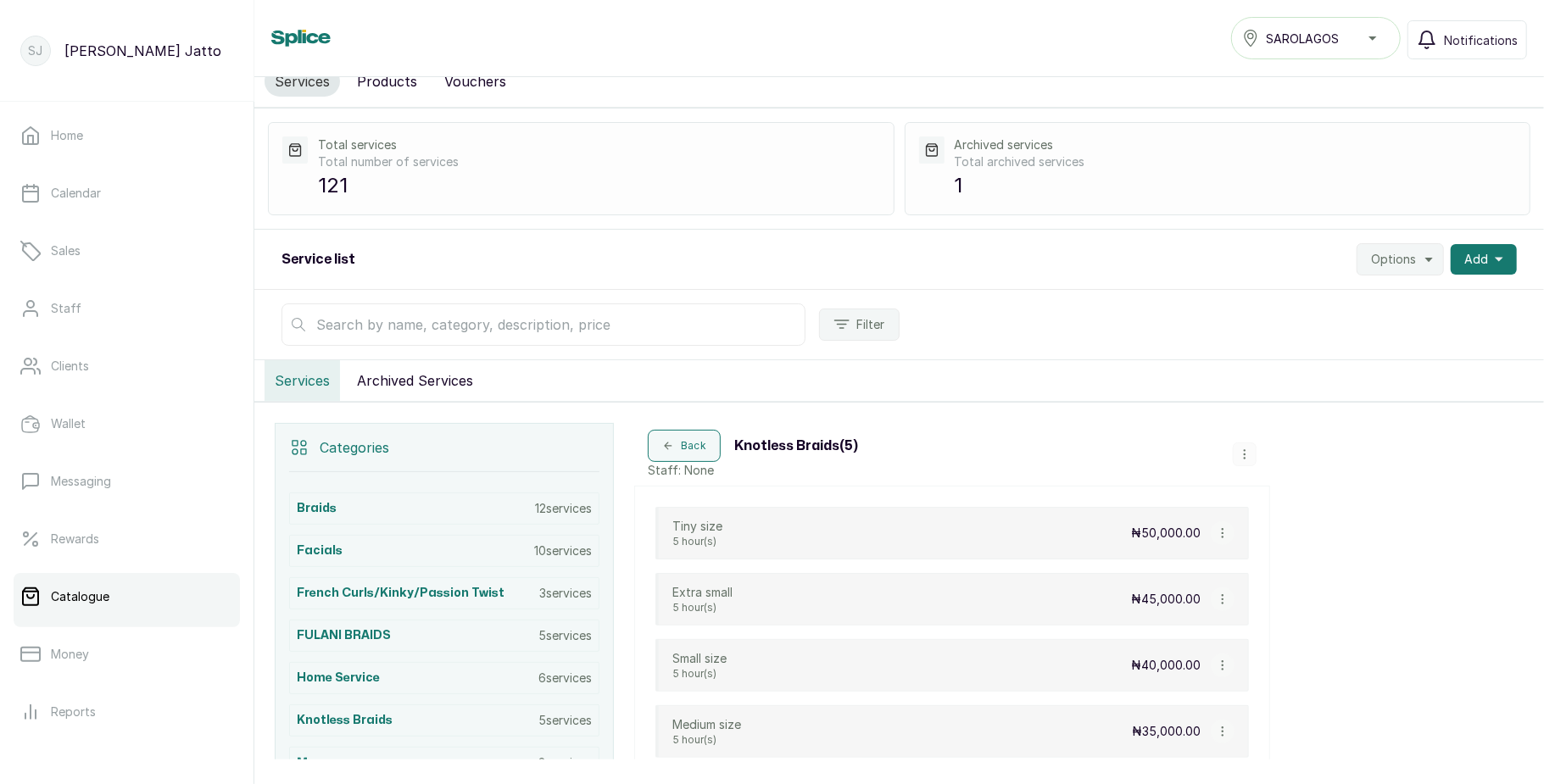
click at [412, 381] on button "Archived Services" at bounding box center [415, 380] width 137 height 41
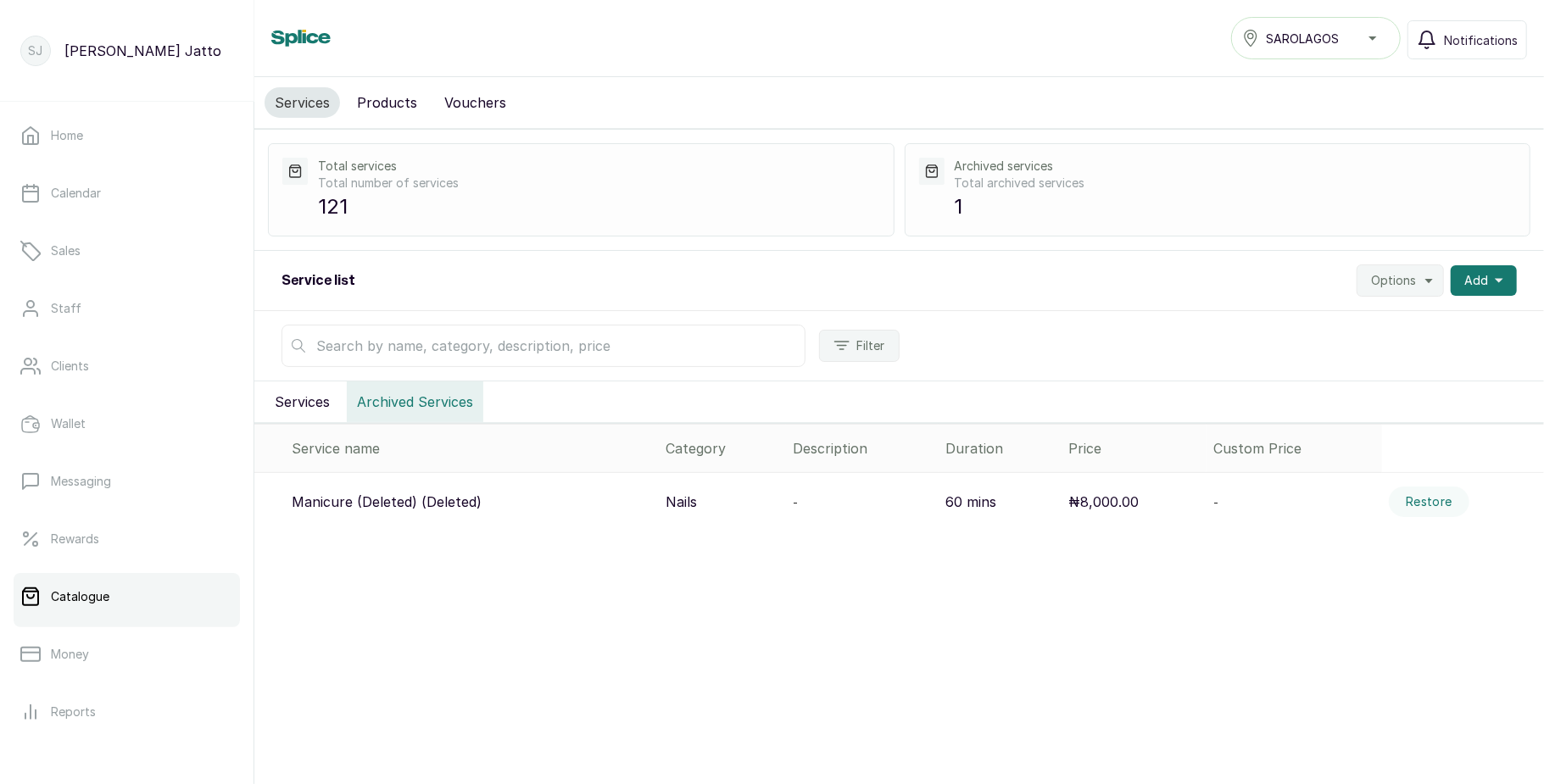
click at [299, 405] on button "Services" at bounding box center [302, 401] width 75 height 41
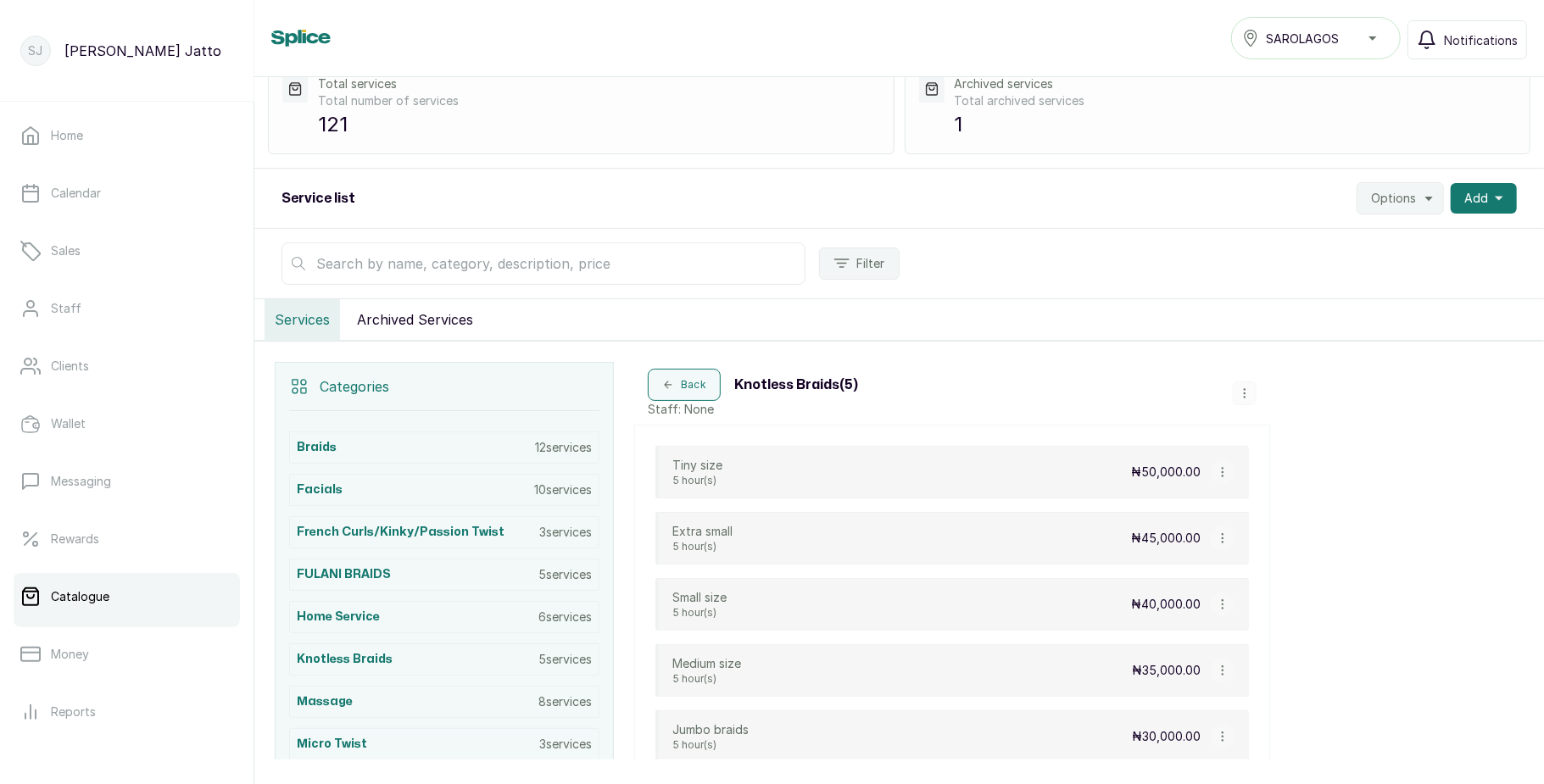
scroll to position [68, 0]
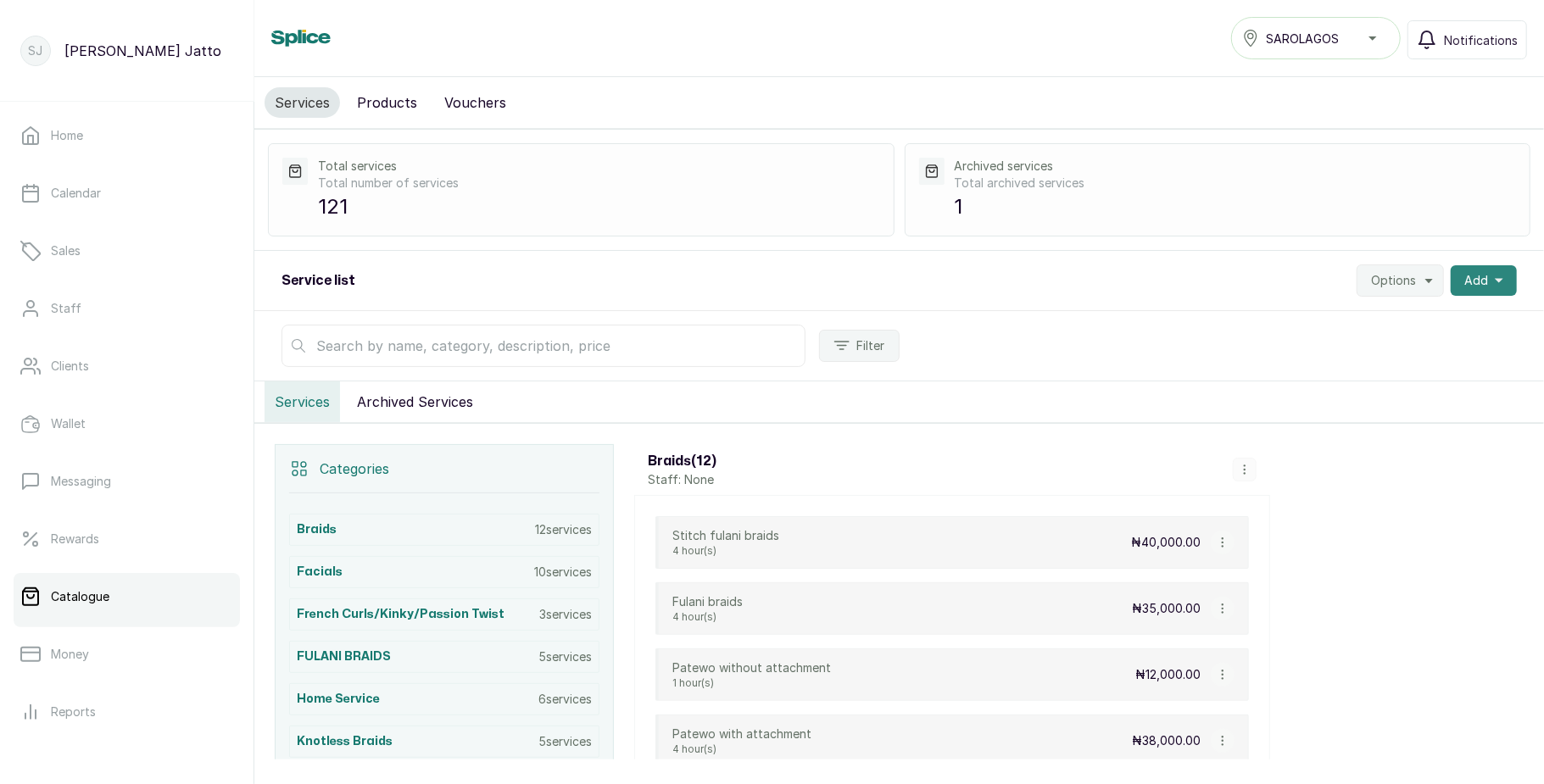
click at [1464, 275] on span "Add" at bounding box center [1476, 281] width 23 height 17
click at [1361, 331] on span "Add Service" at bounding box center [1422, 326] width 163 height 20
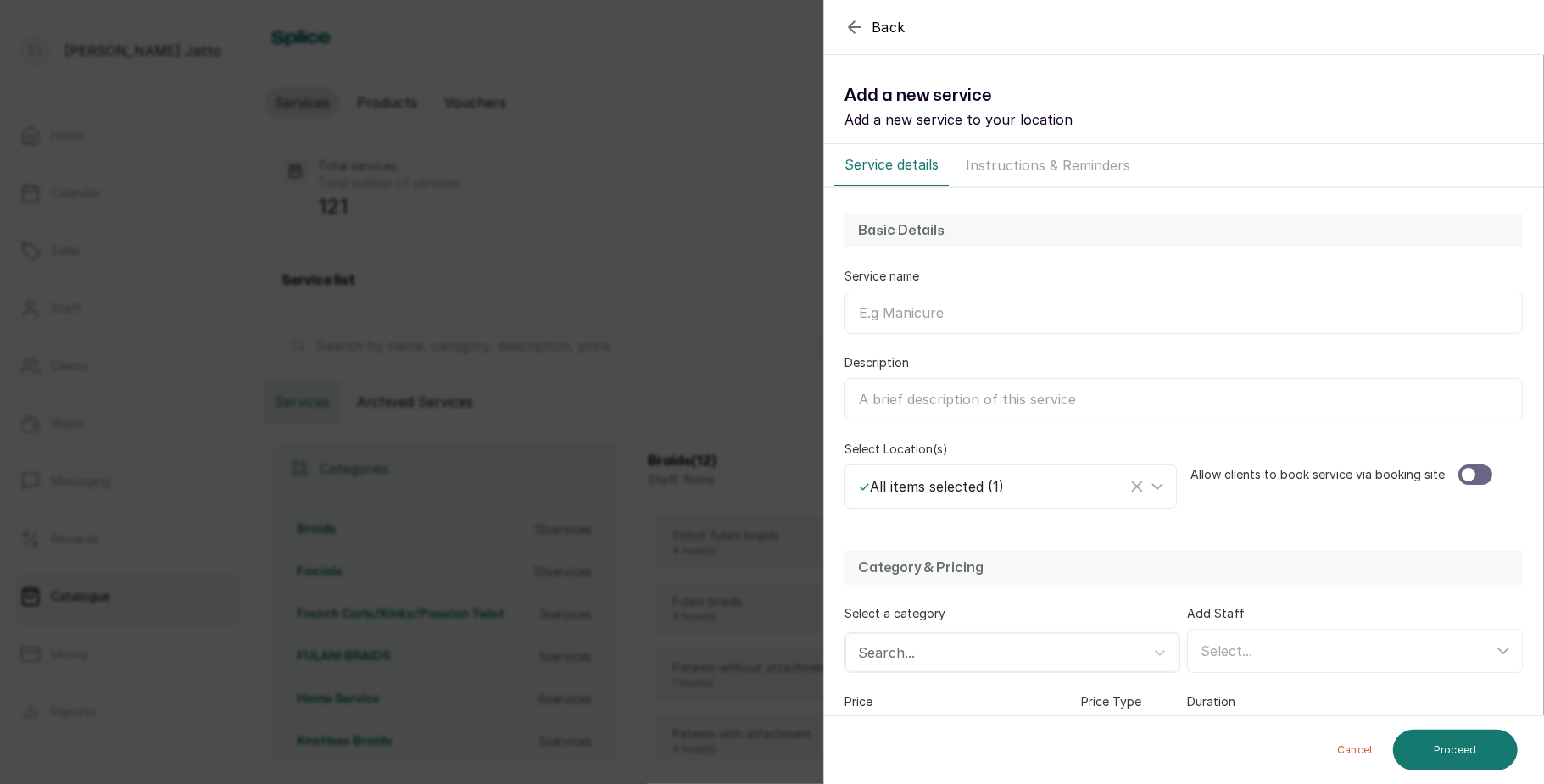
click at [955, 305] on input "Service name" at bounding box center [1184, 313] width 678 height 42
type input "Short Boho without curls from us"
click at [1089, 391] on input "Description" at bounding box center [1184, 398] width 678 height 42
click at [927, 404] on input "Package inludes all braiding hair from us" at bounding box center [1184, 398] width 678 height 42
click at [1182, 412] on input "Package includes all braiding hair from us" at bounding box center [1184, 398] width 678 height 42
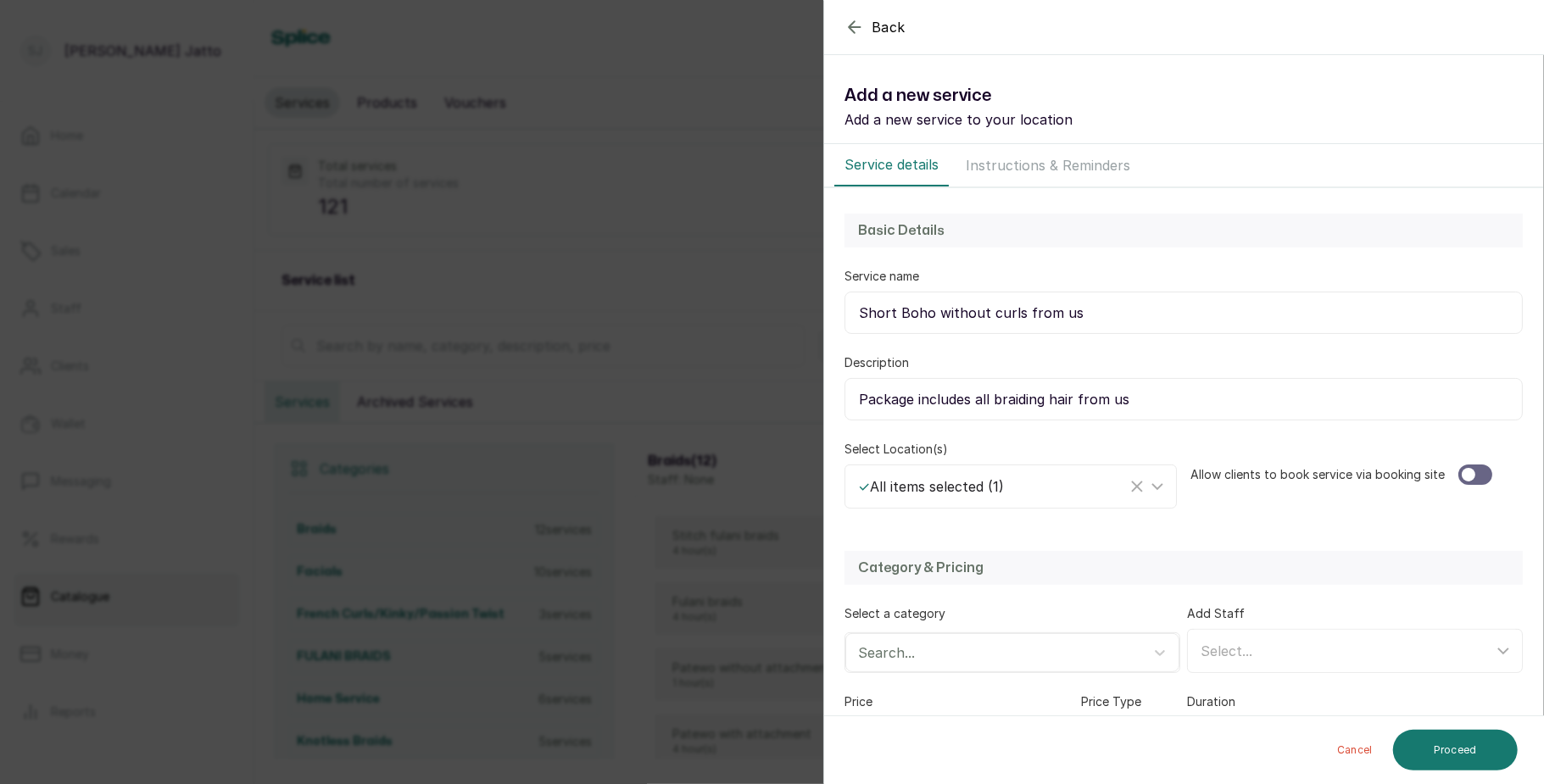
type input "Package includes all braiding hair from us"
click at [1462, 470] on div at bounding box center [1469, 475] width 14 height 14
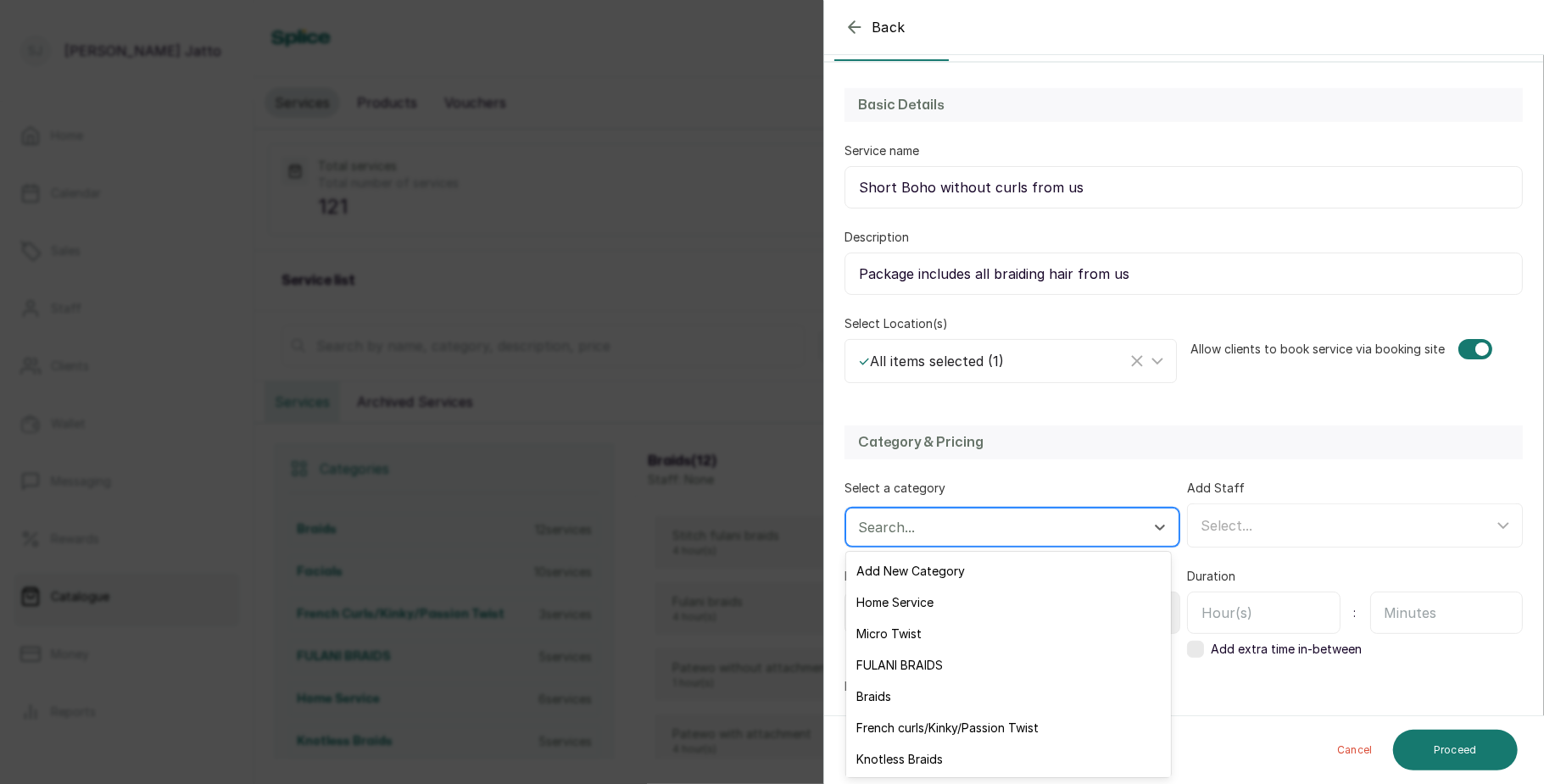
click at [1111, 523] on div at bounding box center [996, 527] width 278 height 22
click at [879, 570] on div "Add New Category" at bounding box center [1009, 571] width 325 height 31
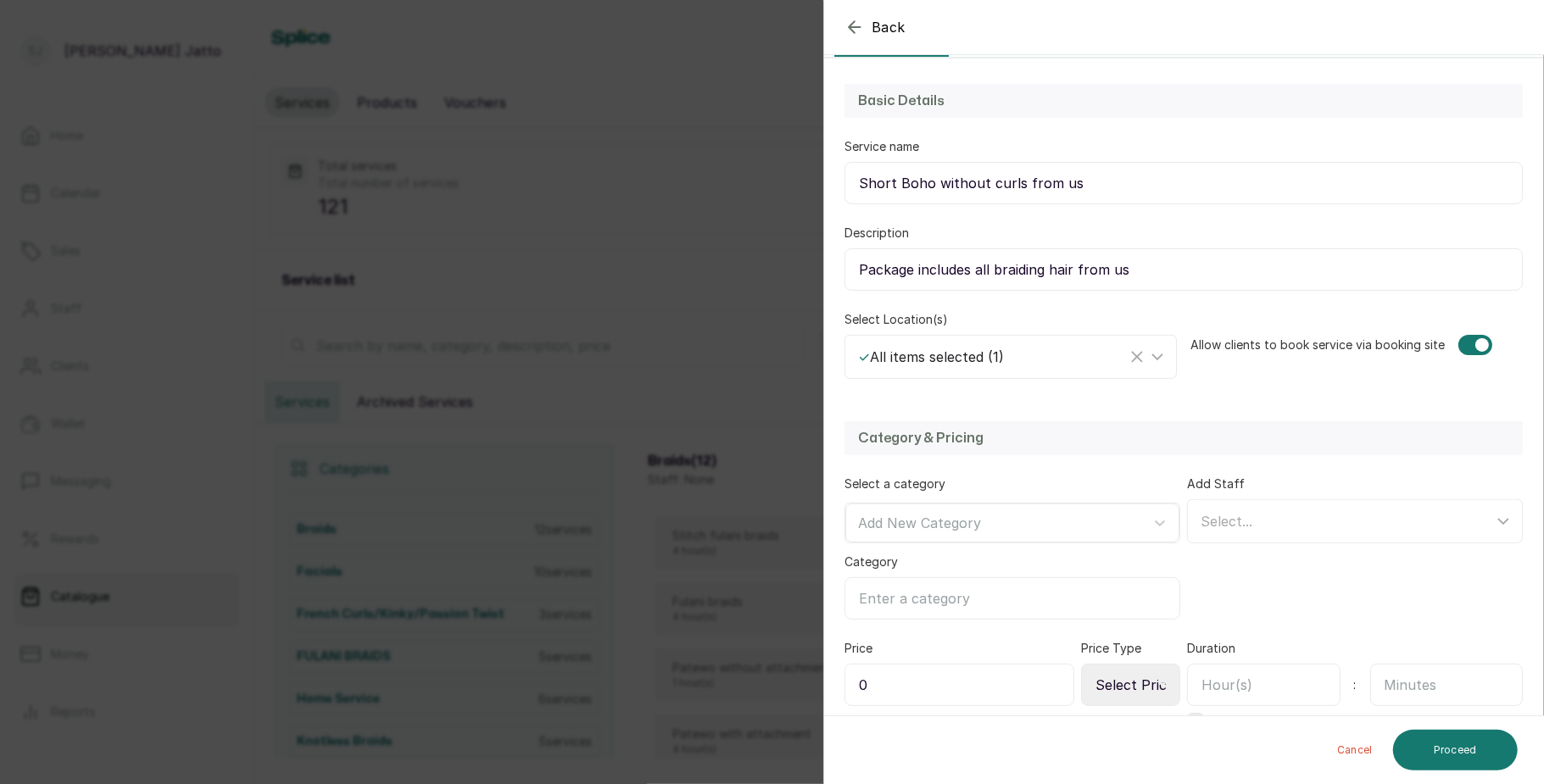
click at [896, 588] on input "Category" at bounding box center [1012, 598] width 335 height 42
type input "Human Hair"
click at [1262, 526] on div "Select..." at bounding box center [1347, 521] width 293 height 20
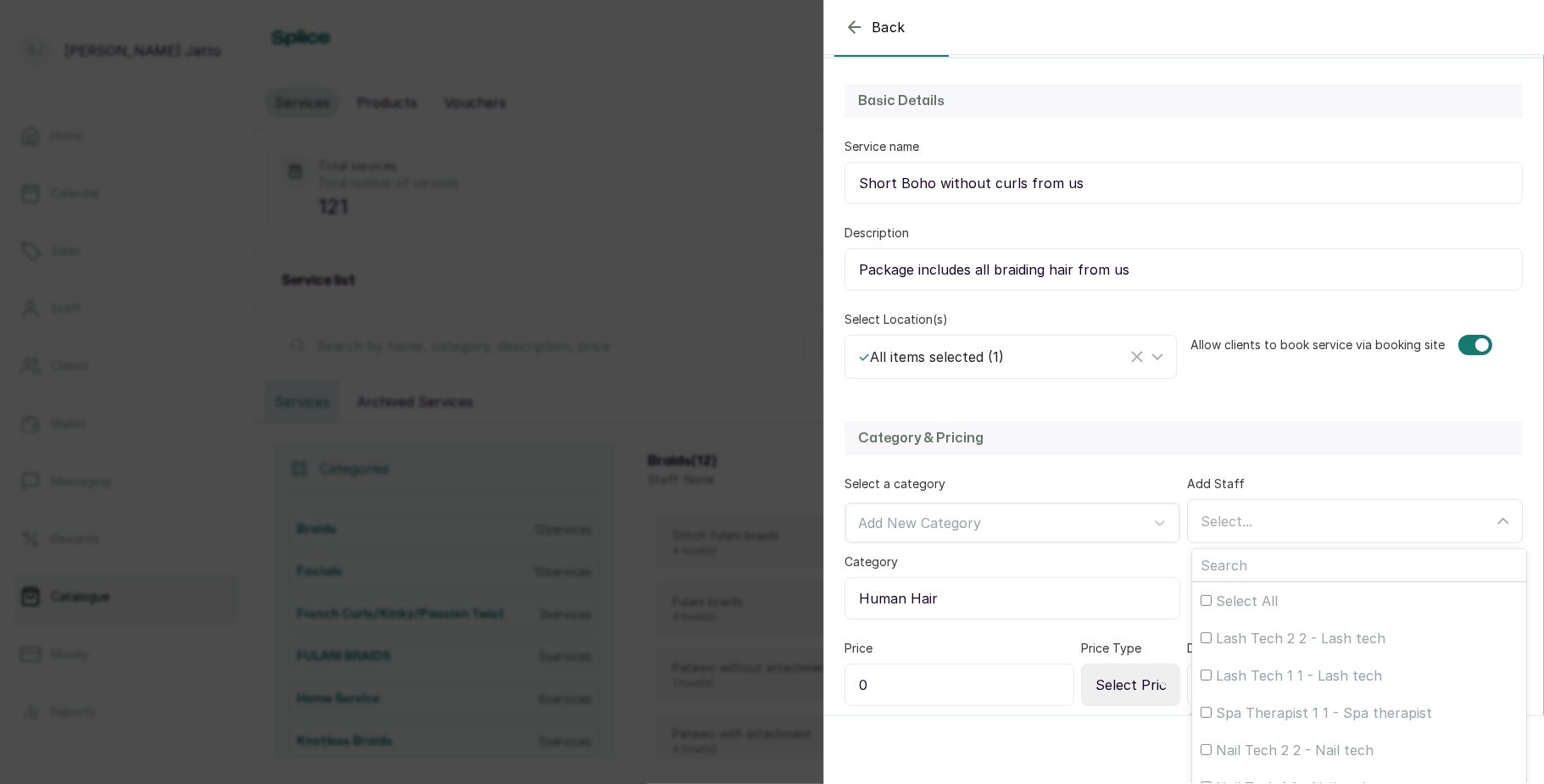
click at [1262, 526] on div "Select..." at bounding box center [1347, 521] width 293 height 20
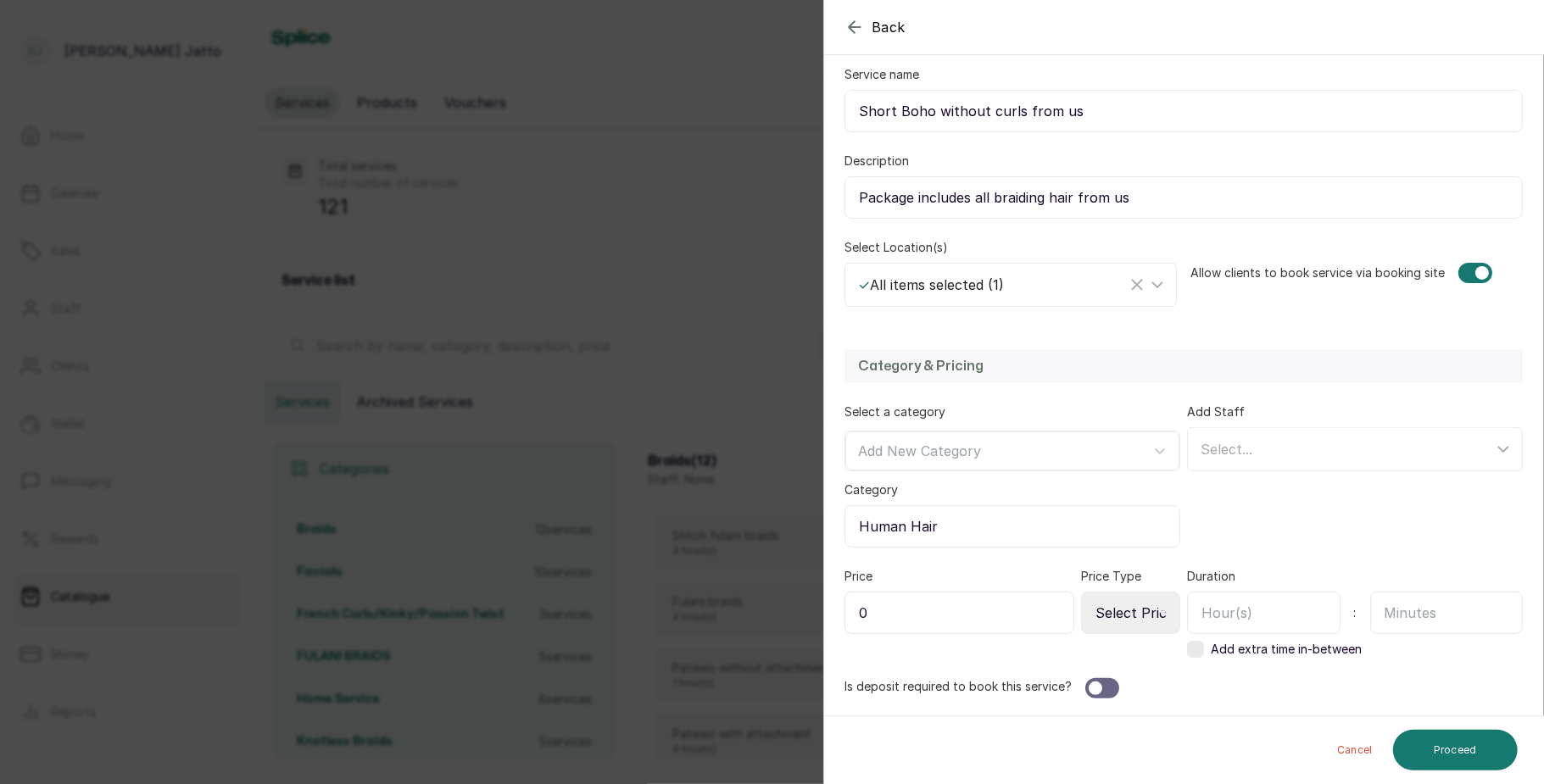
click at [1032, 599] on input "0" at bounding box center [959, 612] width 230 height 42
type input "40,000"
click at [1158, 613] on icon at bounding box center [1163, 613] width 9 height 9
click at [1113, 620] on select "Select Price Type Fixed From" at bounding box center [1131, 612] width 99 height 42
select select "fixed"
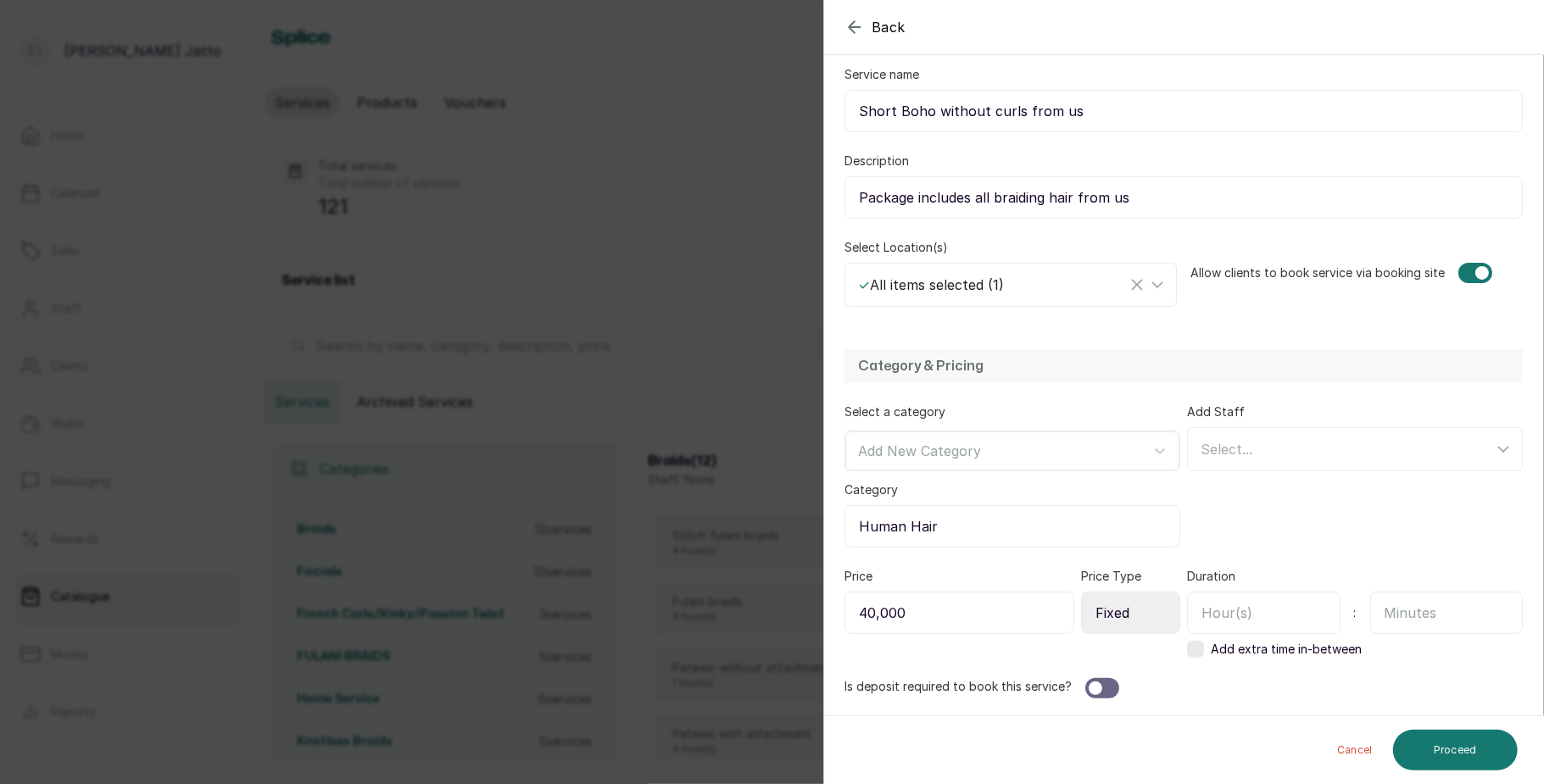
click at [1081, 592] on select "Select Price Type Fixed From" at bounding box center [1131, 612] width 99 height 42
click at [1283, 604] on input "text" at bounding box center [1263, 612] width 153 height 42
type input "4"
click at [1411, 600] on input "text" at bounding box center [1446, 612] width 153 height 42
type input "0"
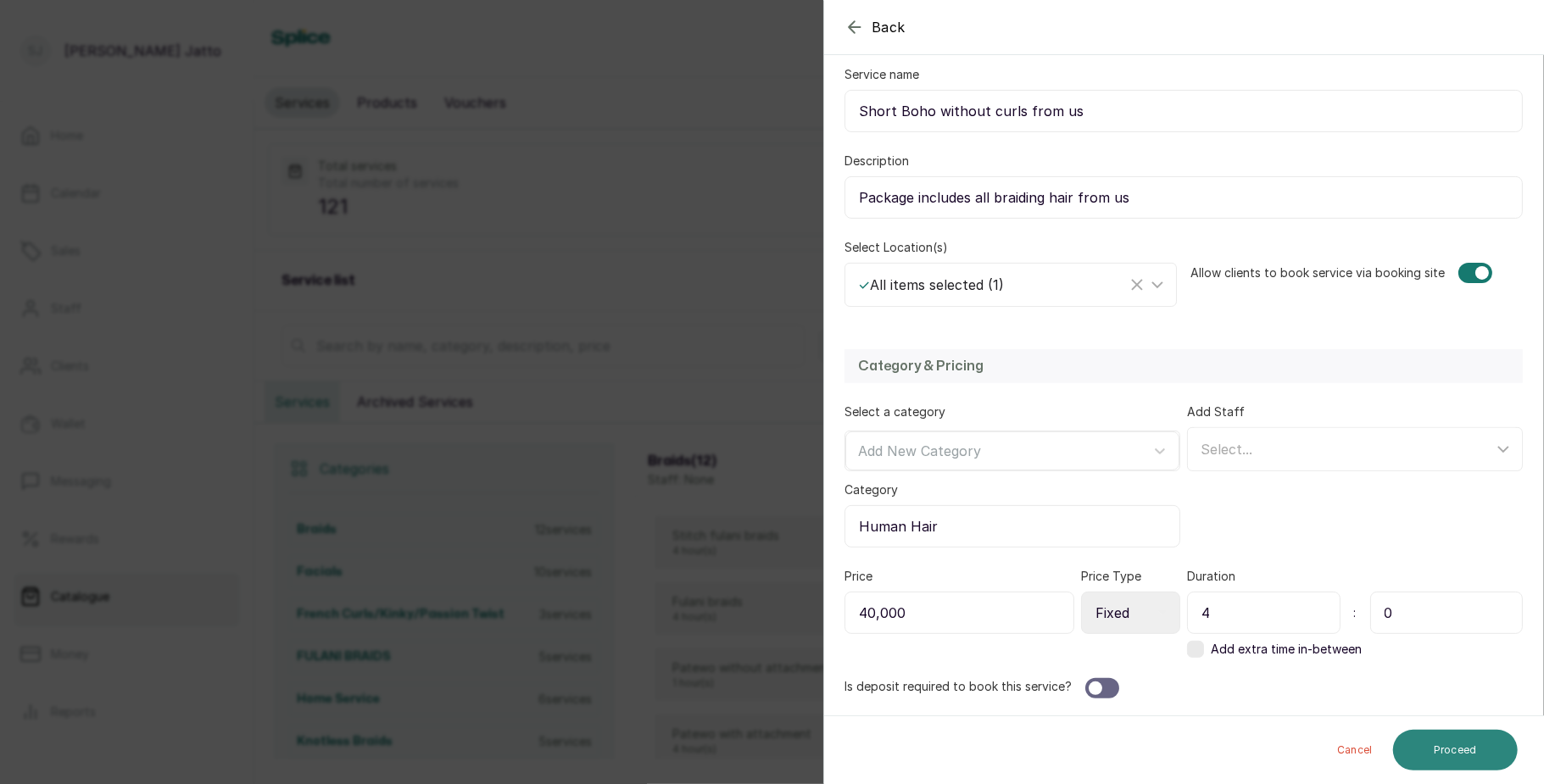
click at [1442, 742] on button "Proceed" at bounding box center [1456, 749] width 125 height 41
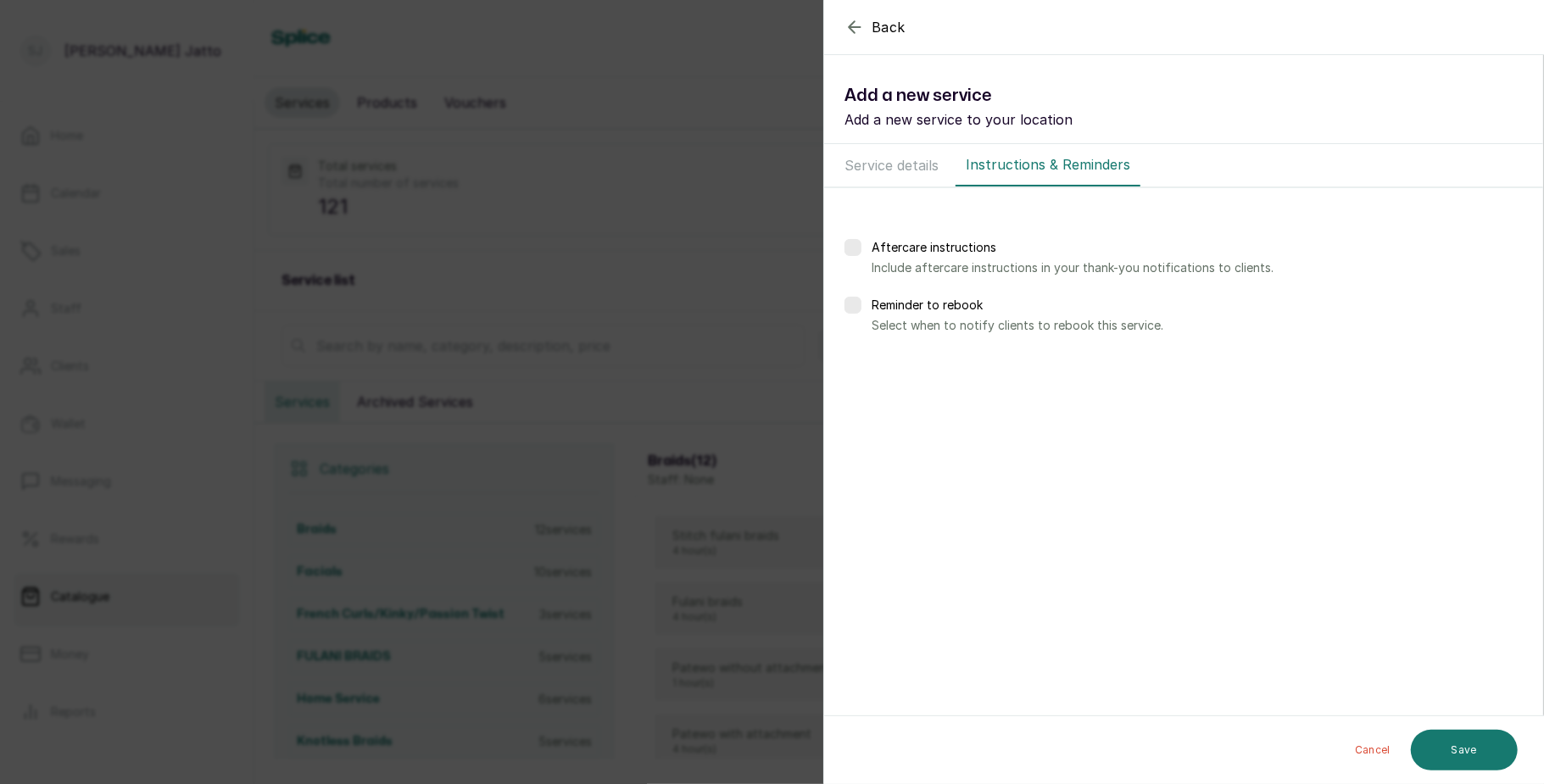
scroll to position [0, 0]
click at [1453, 739] on button "Save" at bounding box center [1463, 749] width 107 height 42
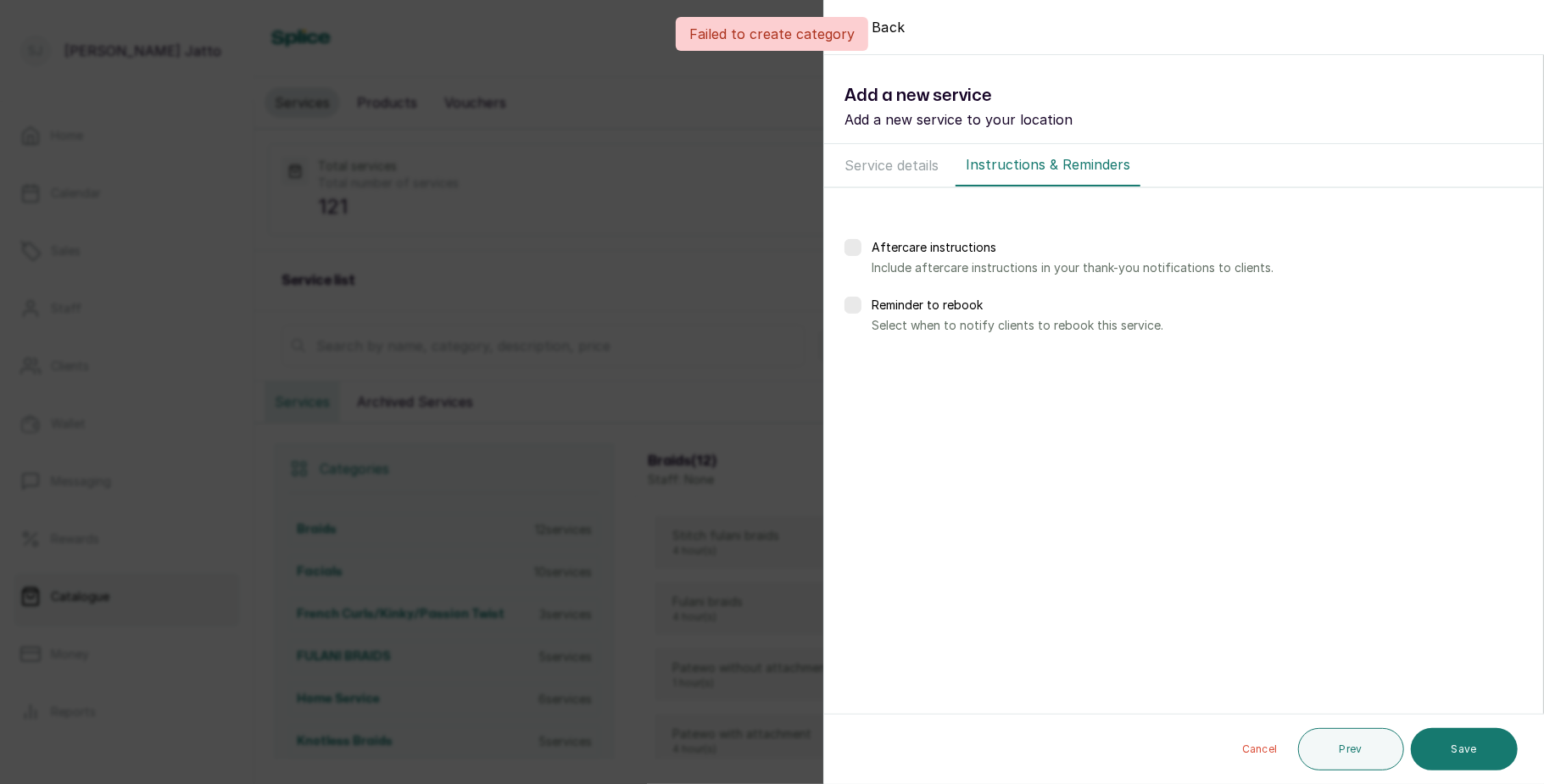
click at [676, 327] on div "Back Service Add a new service Add a new service to your location Service detai…" at bounding box center [772, 392] width 1544 height 784
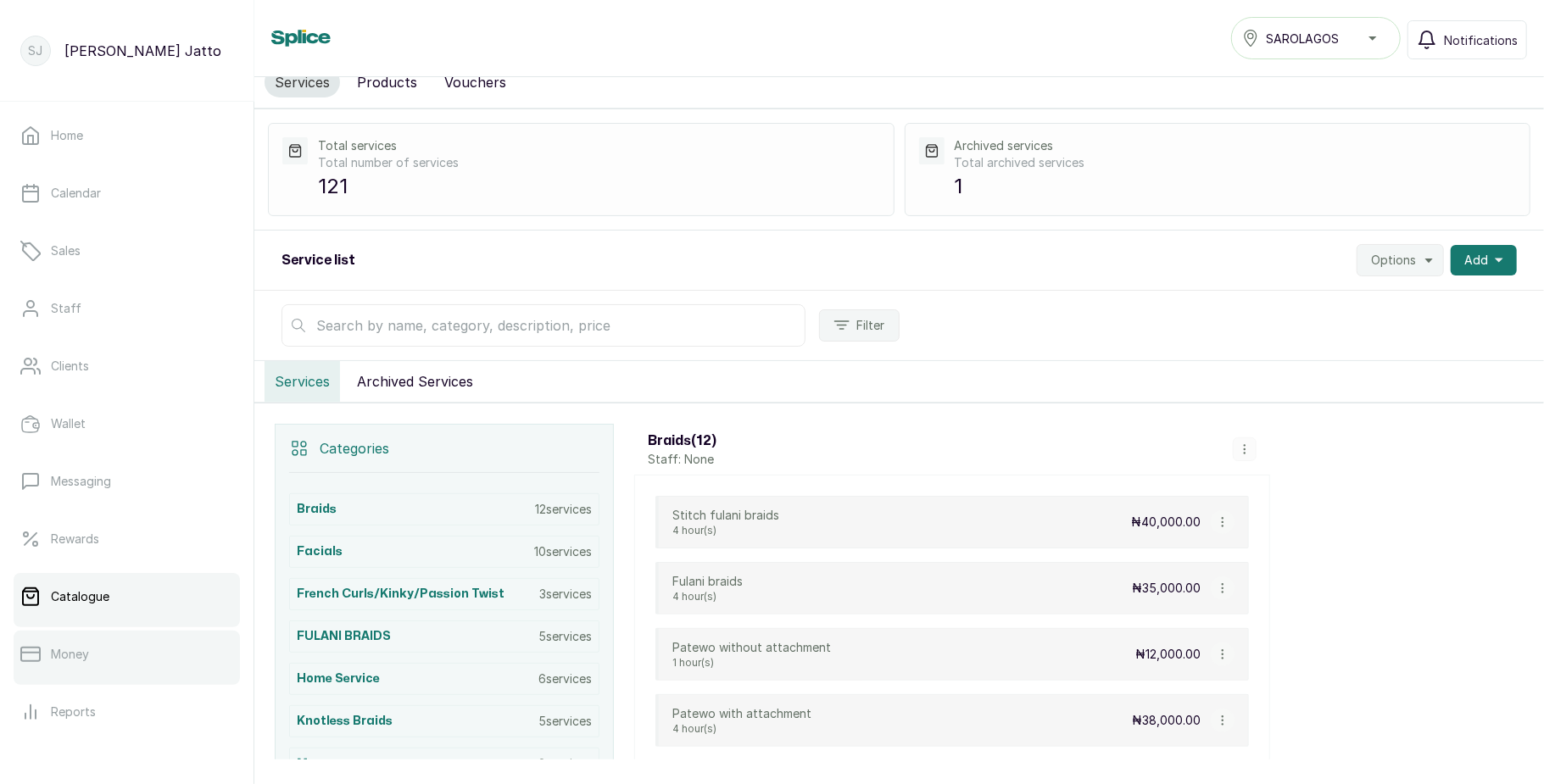
scroll to position [190, 0]
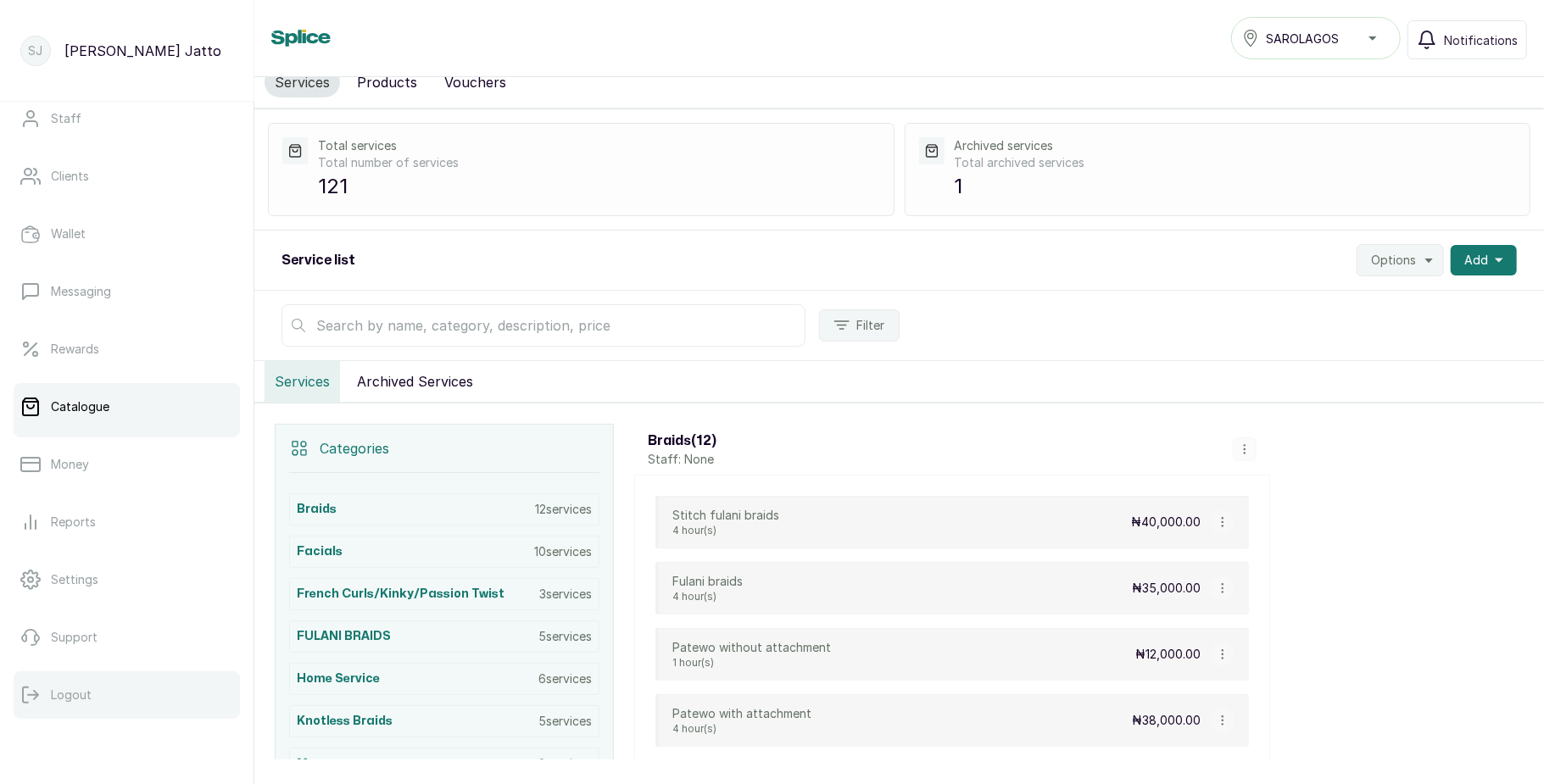
click at [95, 698] on button "Logout" at bounding box center [127, 695] width 226 height 48
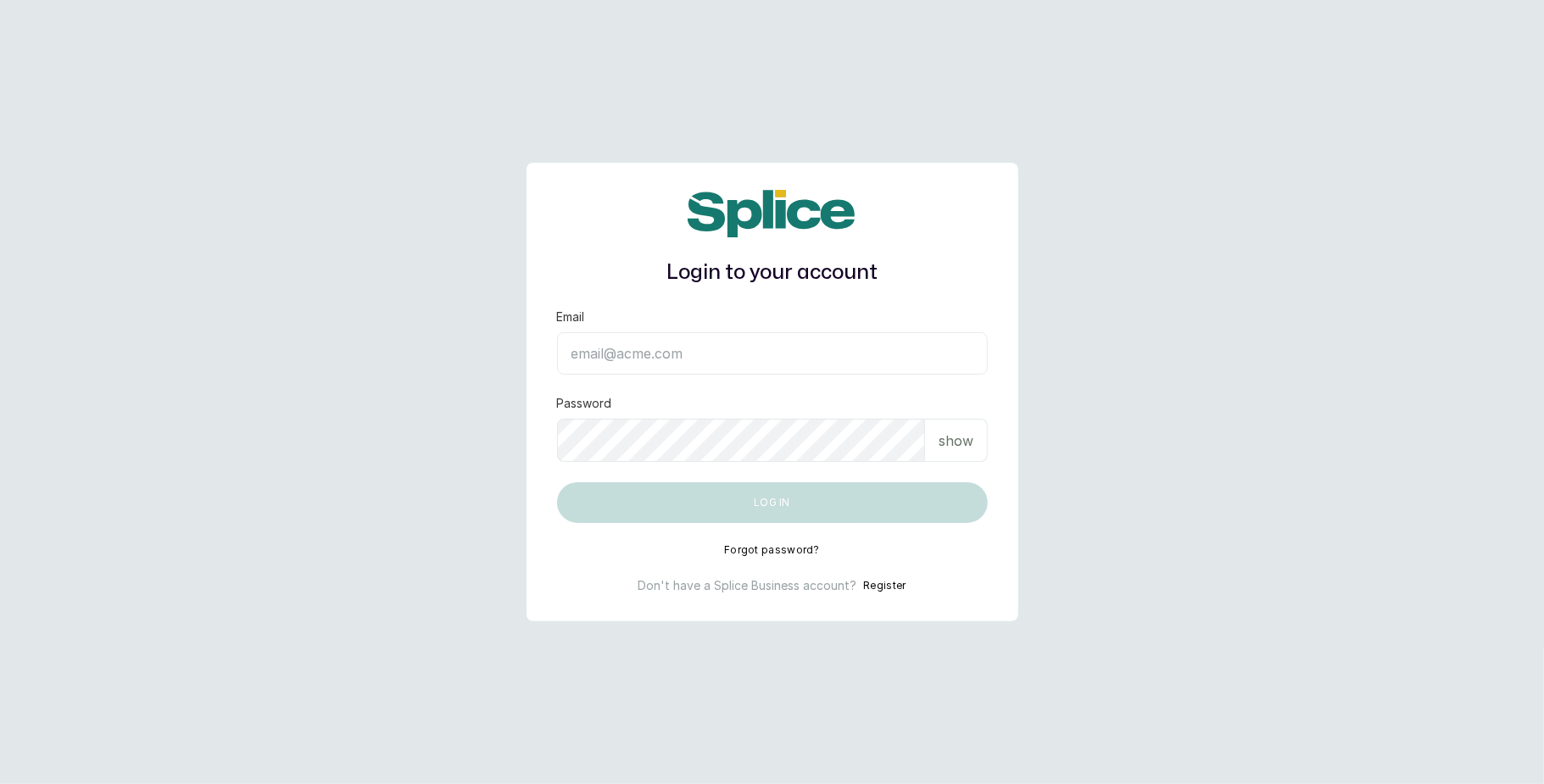
click at [631, 366] on input "Email" at bounding box center [772, 353] width 431 height 42
type input "[EMAIL_ADDRESS][DOMAIN_NAME]"
click at [929, 438] on div "show" at bounding box center [957, 440] width 62 height 43
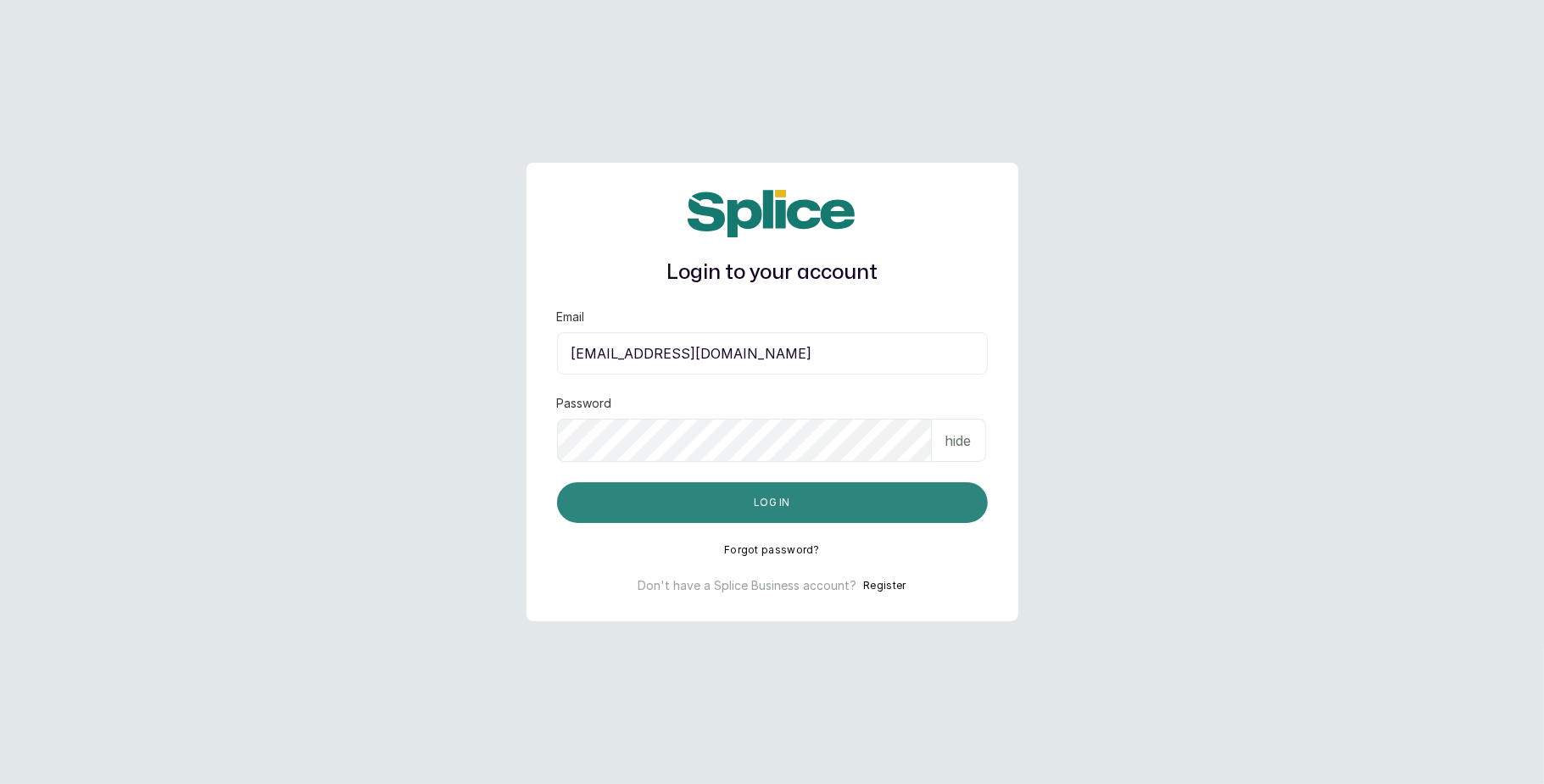
click at [852, 492] on button "Log in" at bounding box center [772, 502] width 431 height 41
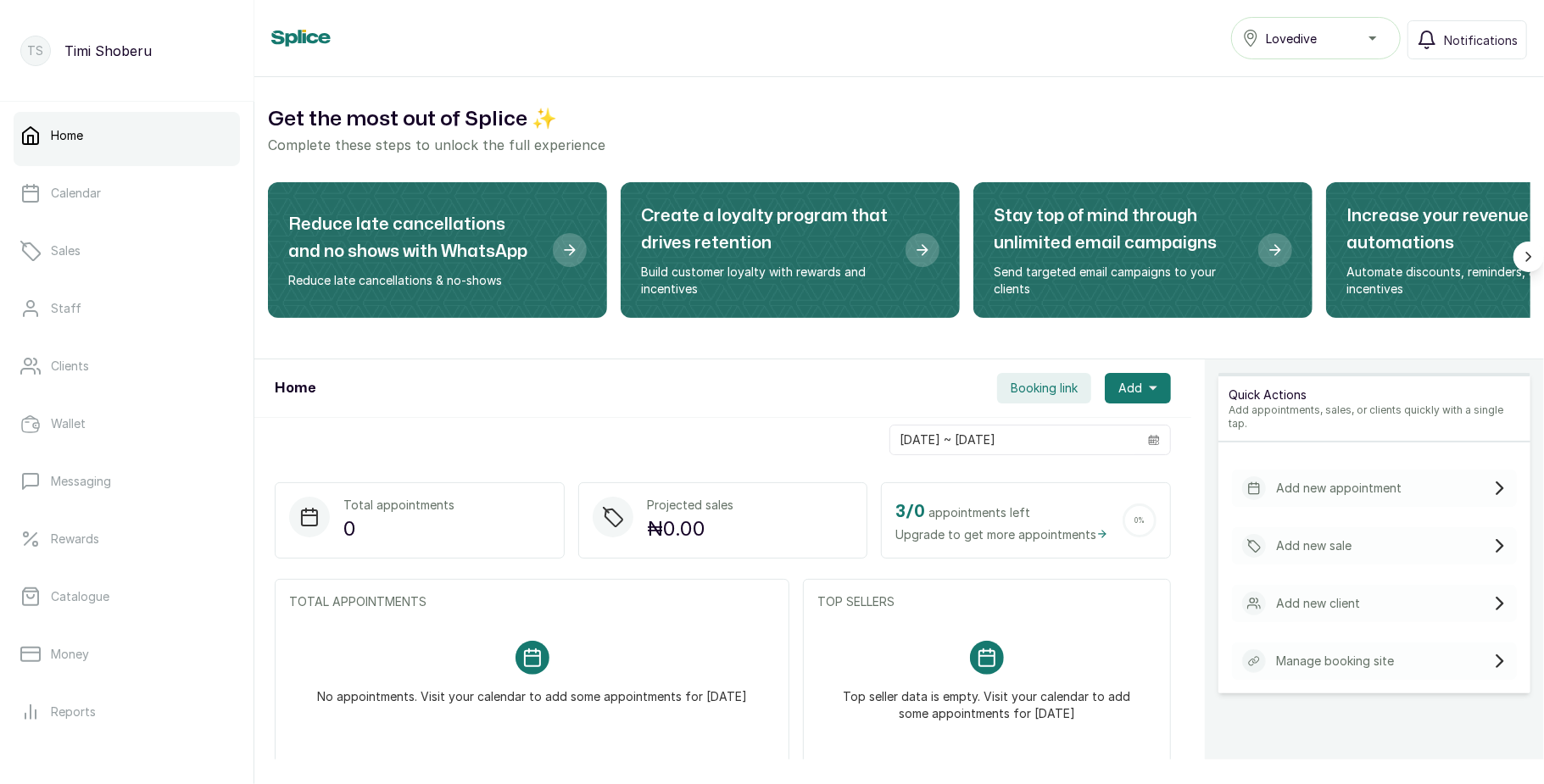
click at [1322, 32] on div "Lovedive" at bounding box center [1316, 37] width 147 height 20
click at [1281, 133] on li "VI" at bounding box center [1316, 147] width 170 height 34
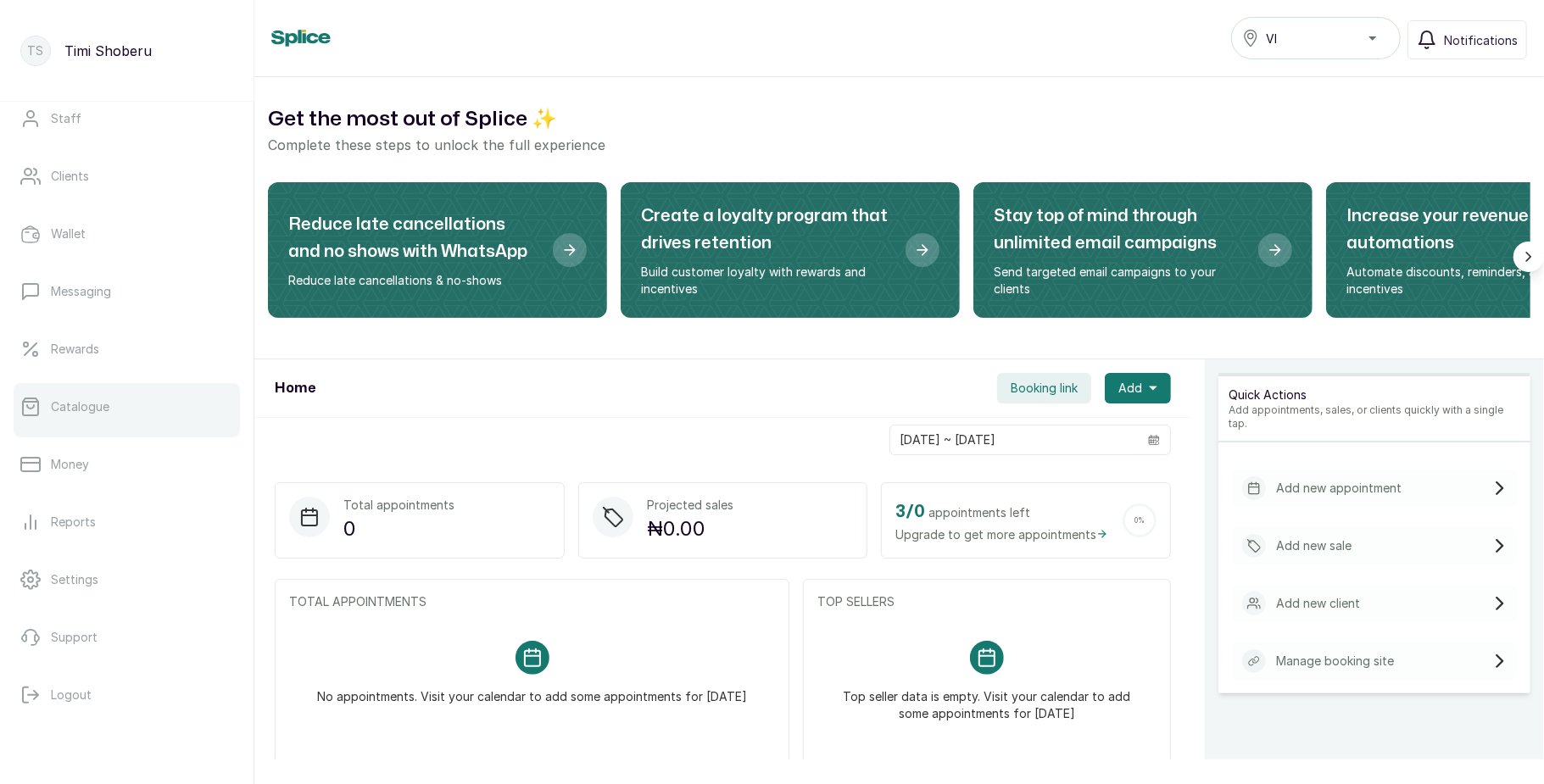
click at [101, 414] on p "Catalogue" at bounding box center [81, 407] width 59 height 17
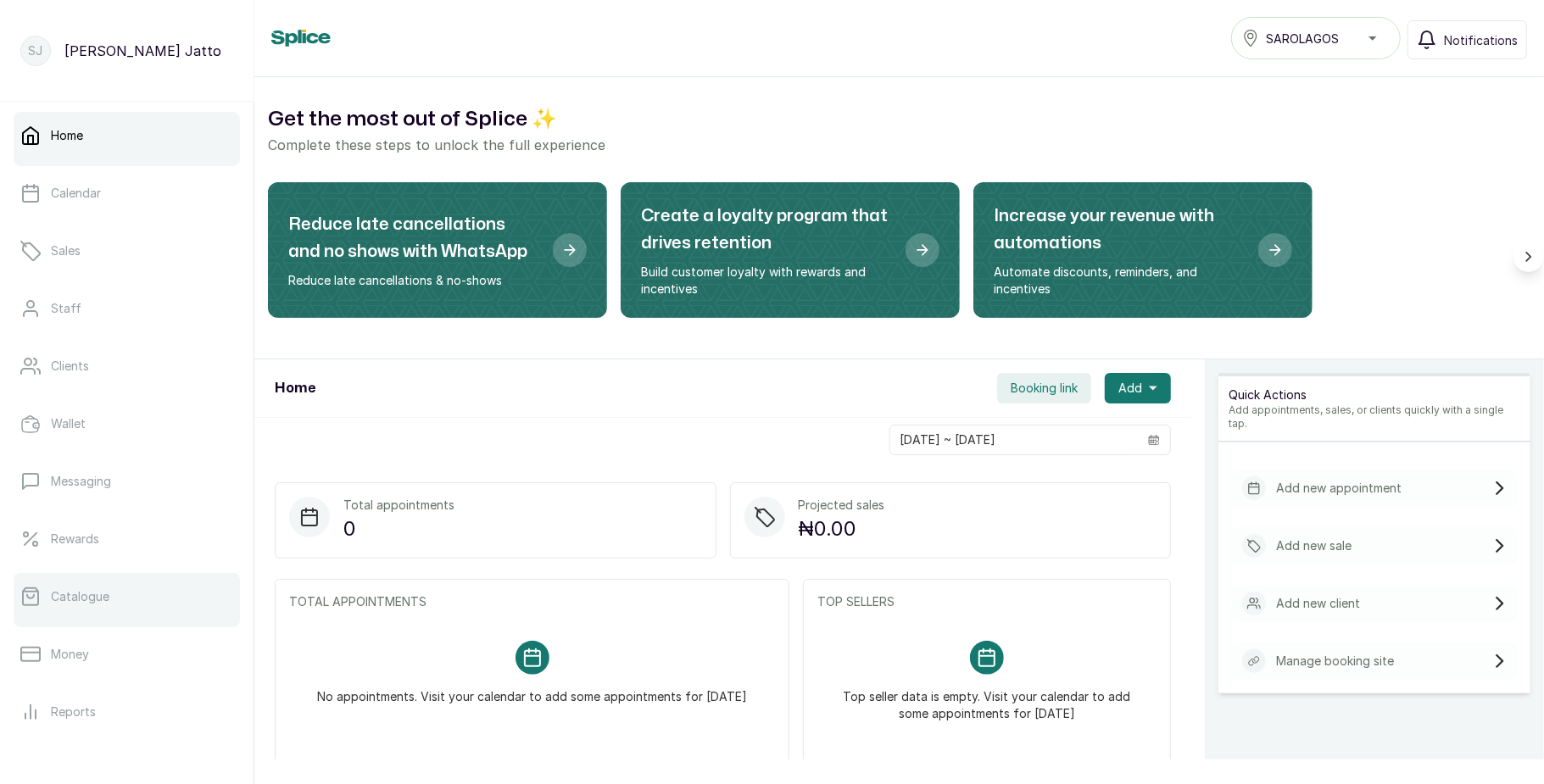
click at [88, 577] on link "Catalogue" at bounding box center [127, 596] width 226 height 48
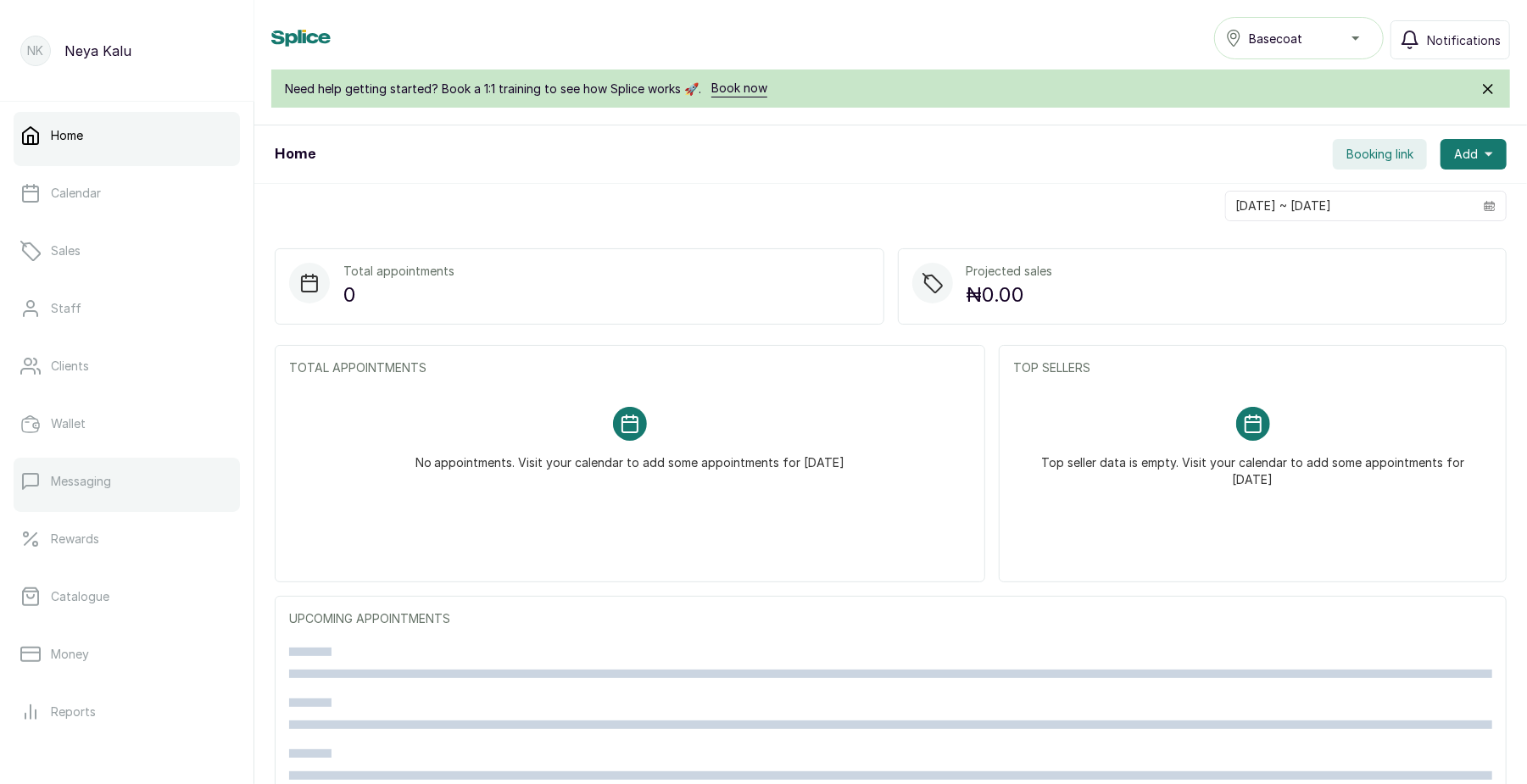
scroll to position [190, 0]
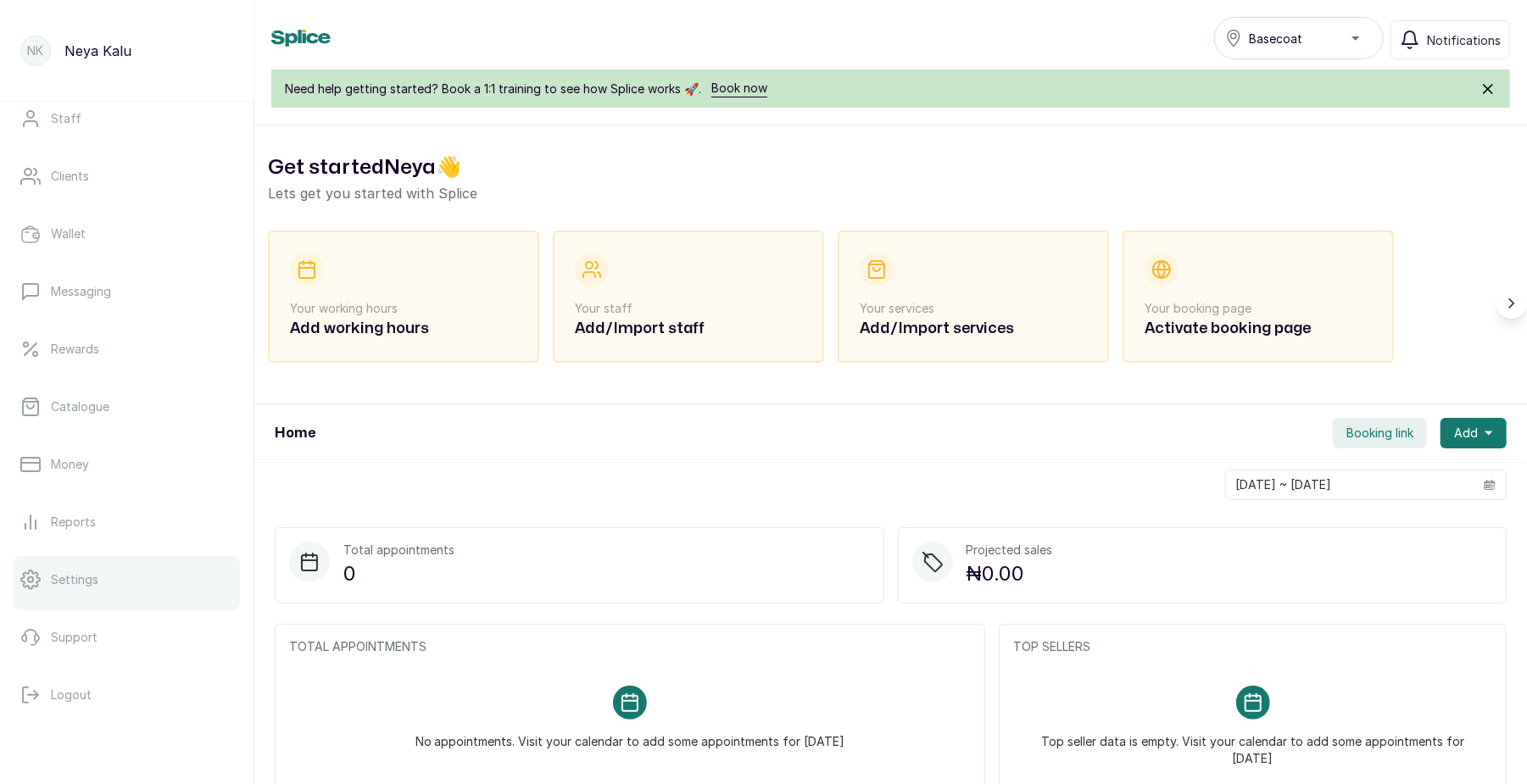
click at [73, 576] on p "Settings" at bounding box center [75, 580] width 48 height 17
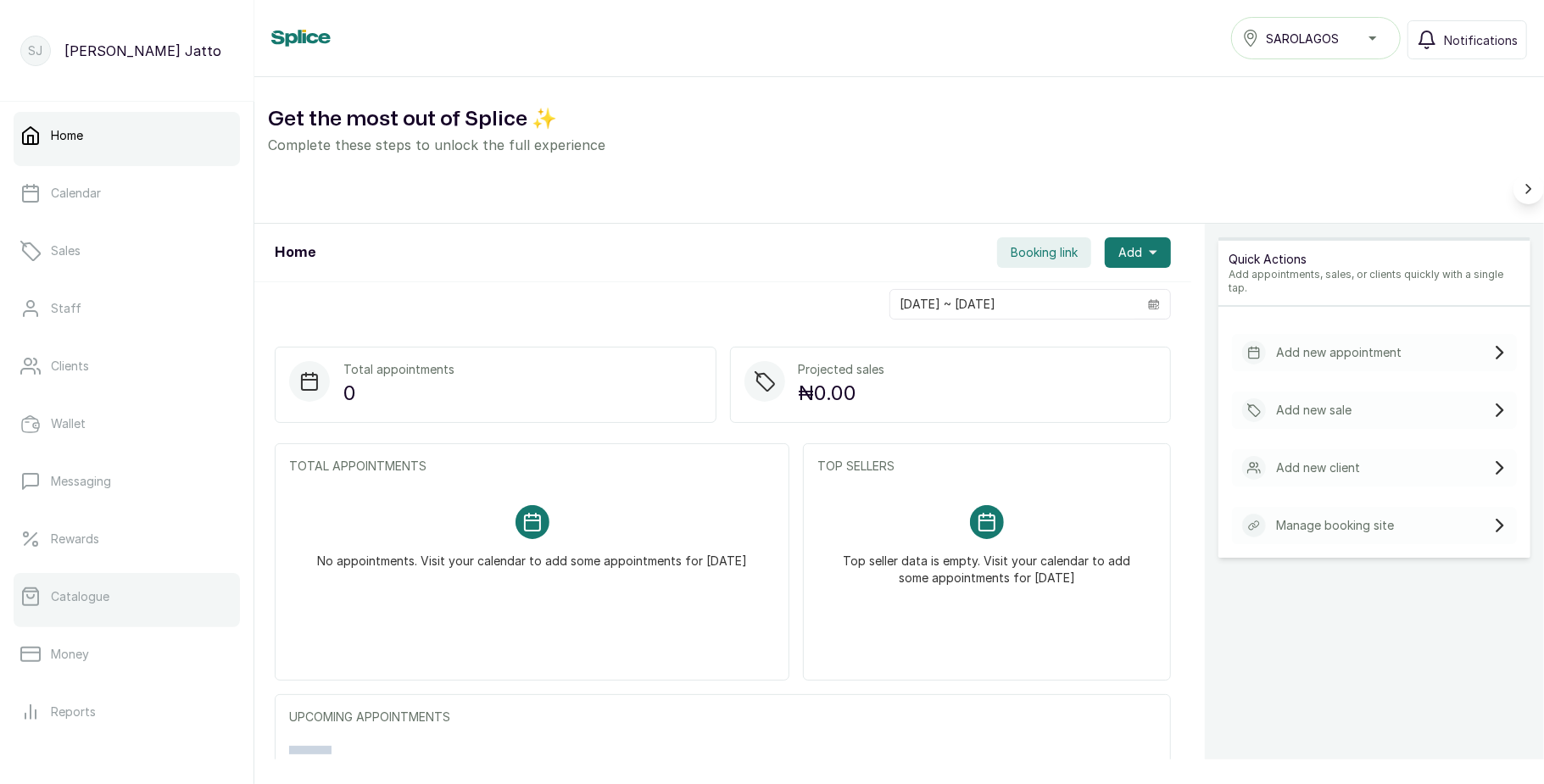
click at [120, 591] on link "Catalogue" at bounding box center [127, 596] width 226 height 48
